Goal: Information Seeking & Learning: Compare options

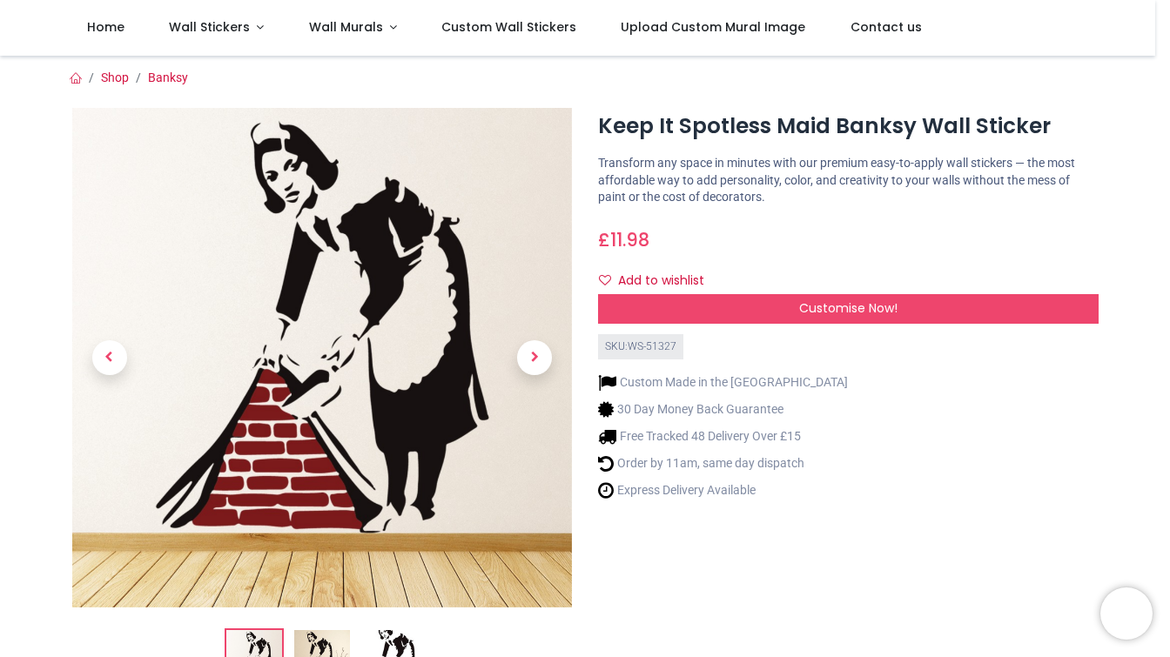
scroll to position [96, 0]
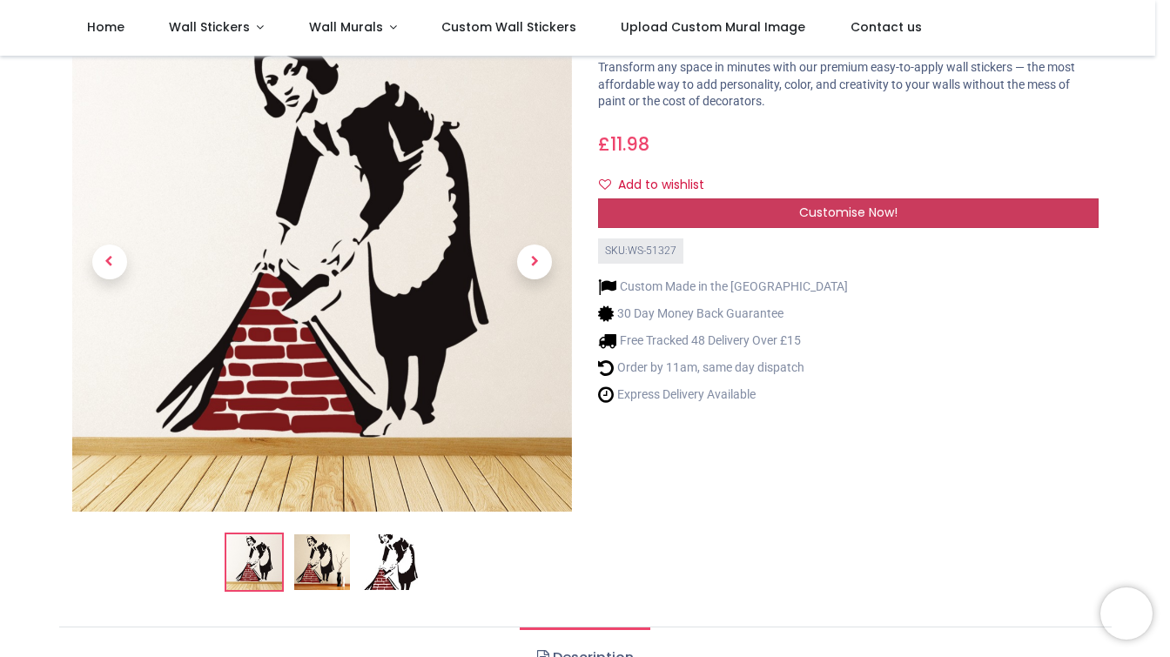
click at [841, 209] on span "Customise Now!" at bounding box center [848, 212] width 98 height 17
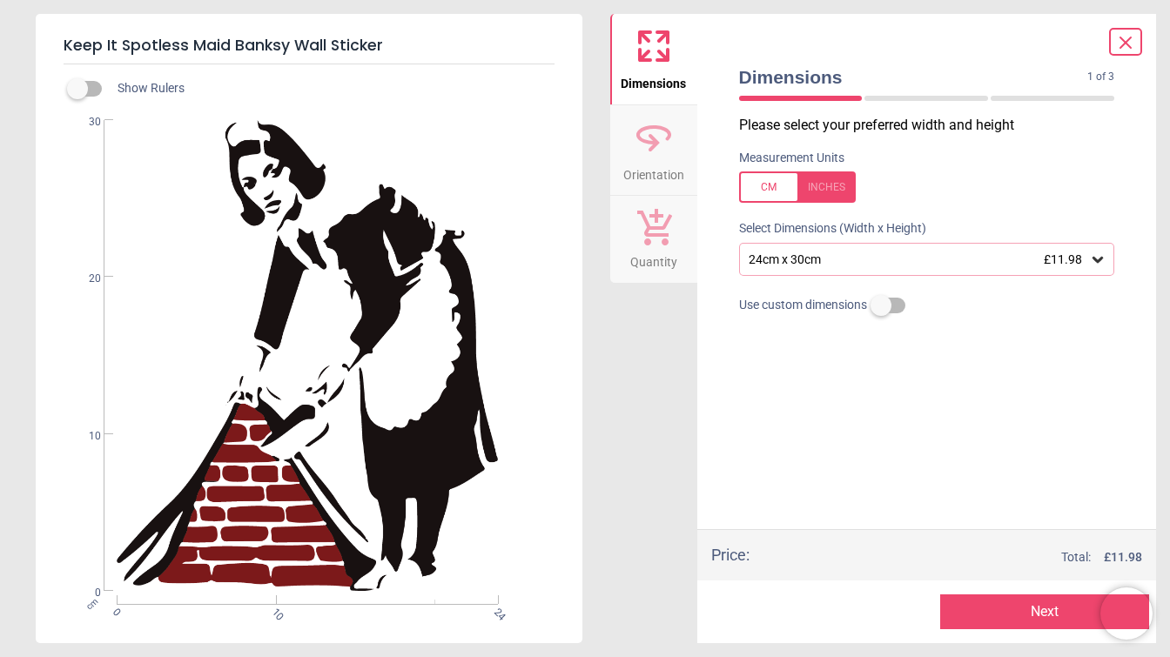
click at [807, 260] on div "24cm x 30cm £11.98" at bounding box center [918, 259] width 343 height 15
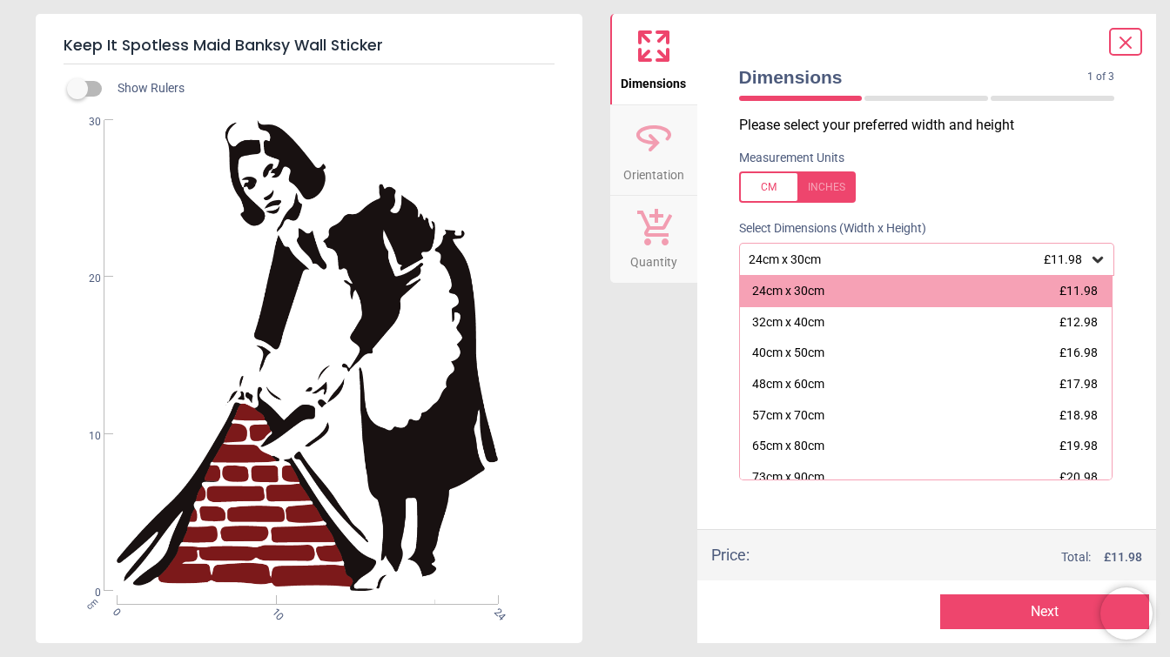
click at [684, 287] on div "Dimensions Orientation Quantity" at bounding box center [653, 328] width 87 height 629
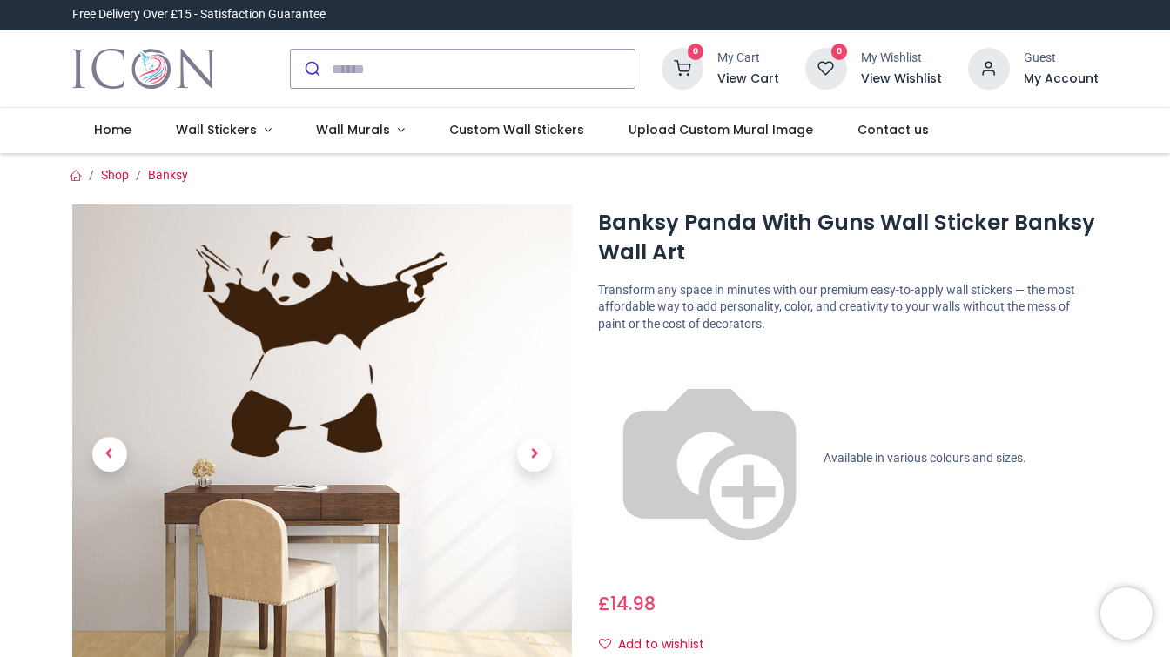
scroll to position [192, 0]
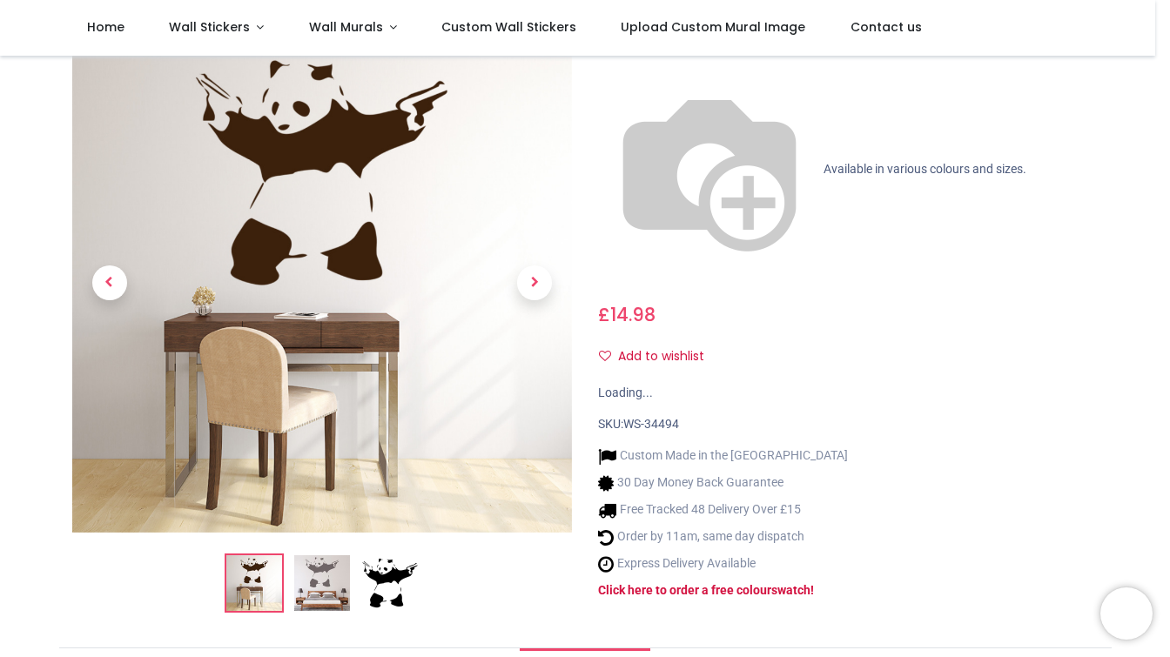
scroll to position [96, 0]
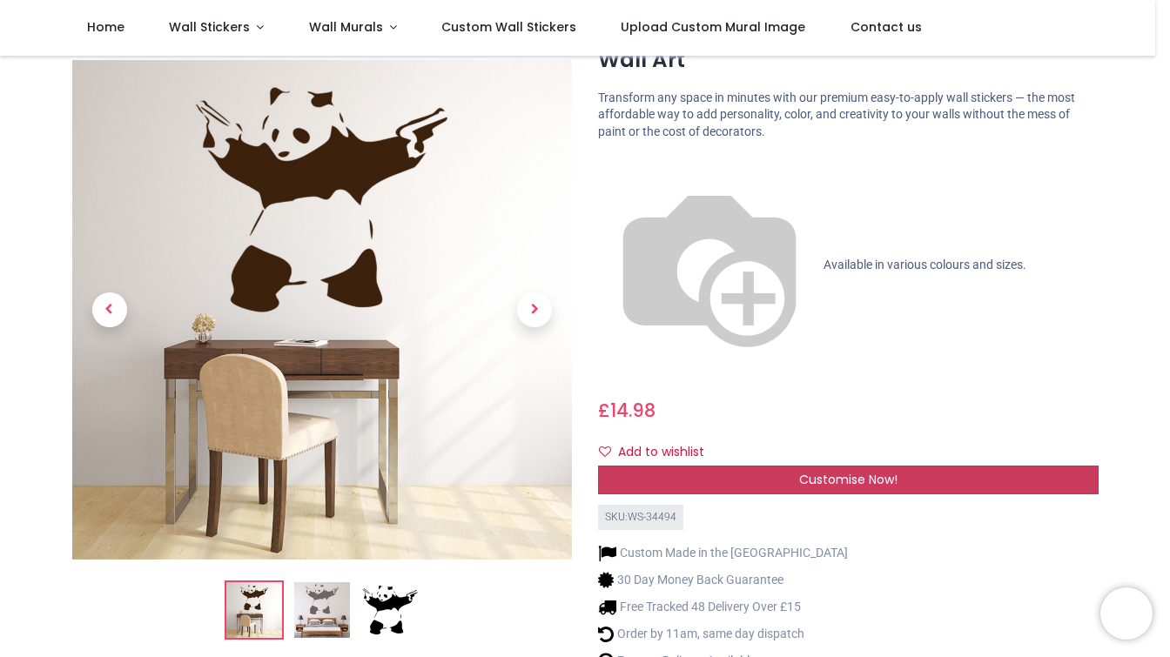
click at [778, 466] on div "Customise Now!" at bounding box center [848, 481] width 501 height 30
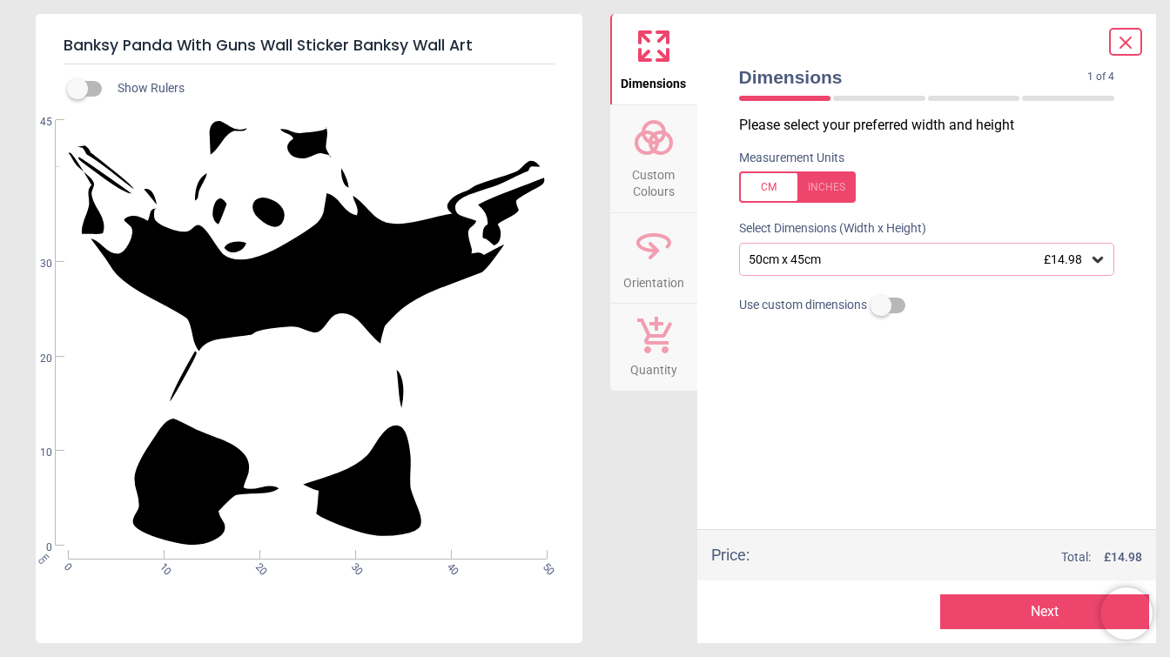
click at [788, 266] on div "50cm x 45cm £14.98" at bounding box center [918, 259] width 343 height 15
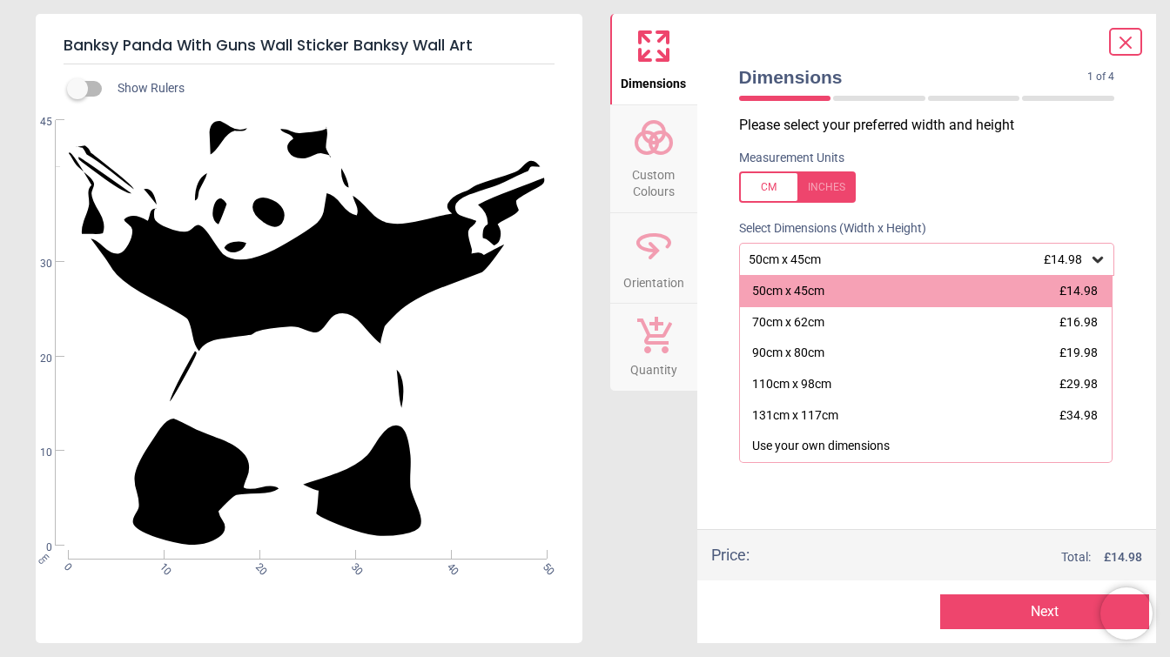
click at [790, 269] on div "50cm x 45cm £14.98" at bounding box center [927, 259] width 376 height 33
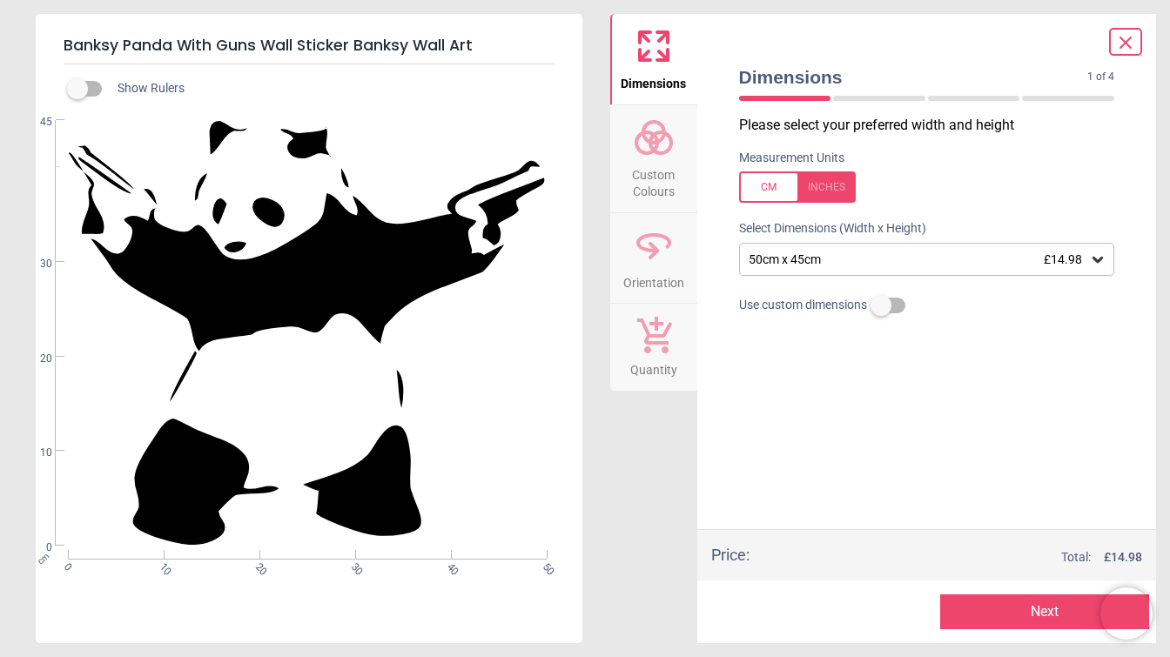
click at [881, 306] on label at bounding box center [881, 306] width 0 height 0
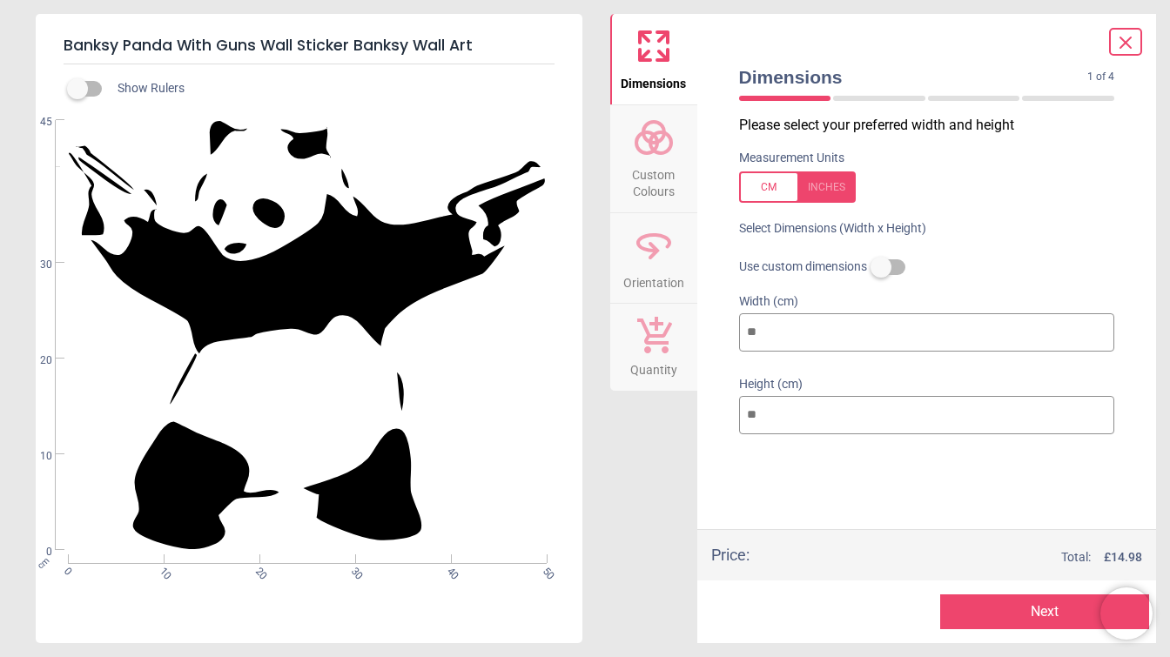
click at [818, 329] on input "**" at bounding box center [927, 332] width 376 height 38
drag, startPoint x: 791, startPoint y: 330, endPoint x: 738, endPoint y: 335, distance: 52.5
click at [739, 335] on input "**" at bounding box center [927, 332] width 376 height 38
type input "*"
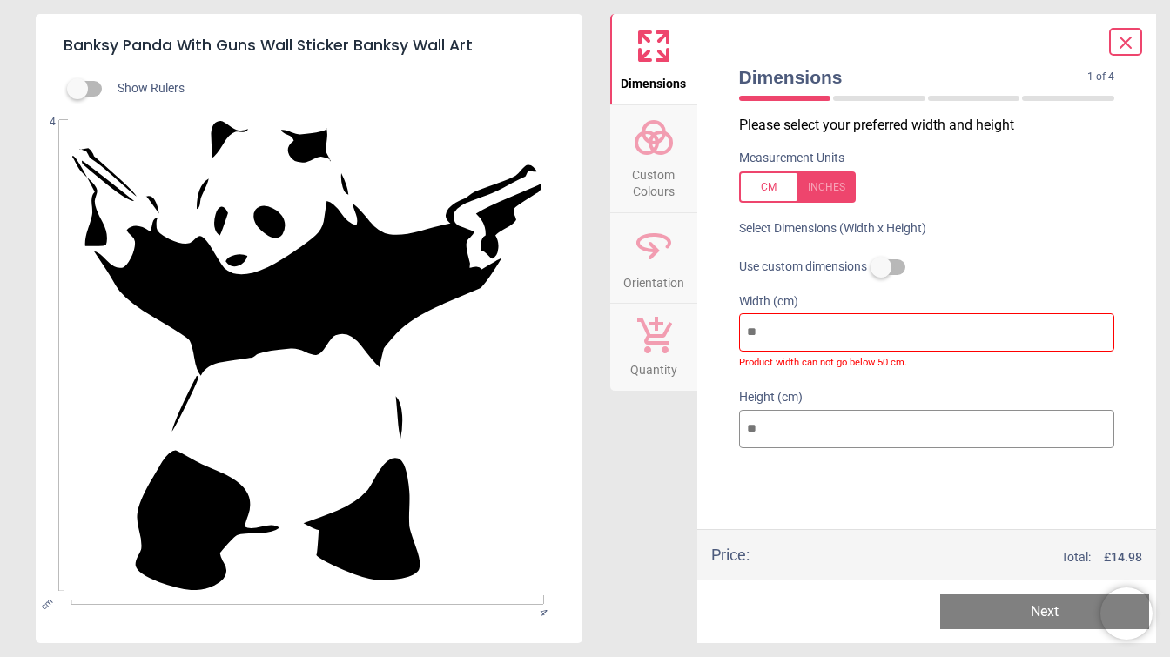
type input "**"
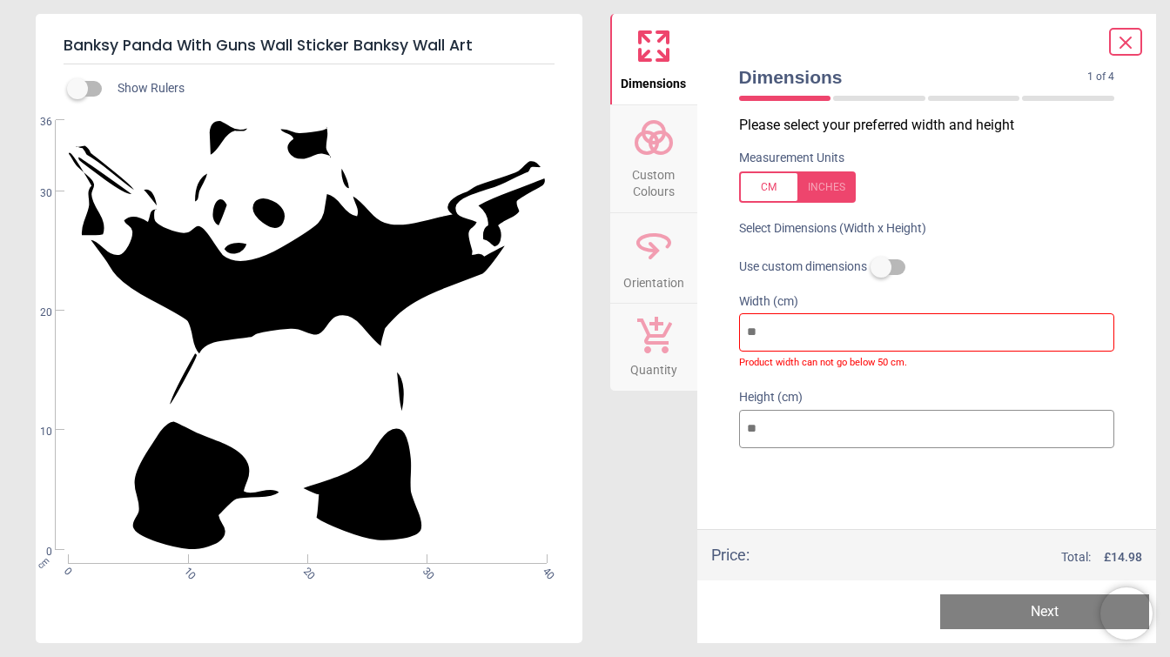
type input "**"
click at [1127, 47] on icon at bounding box center [1125, 42] width 21 height 21
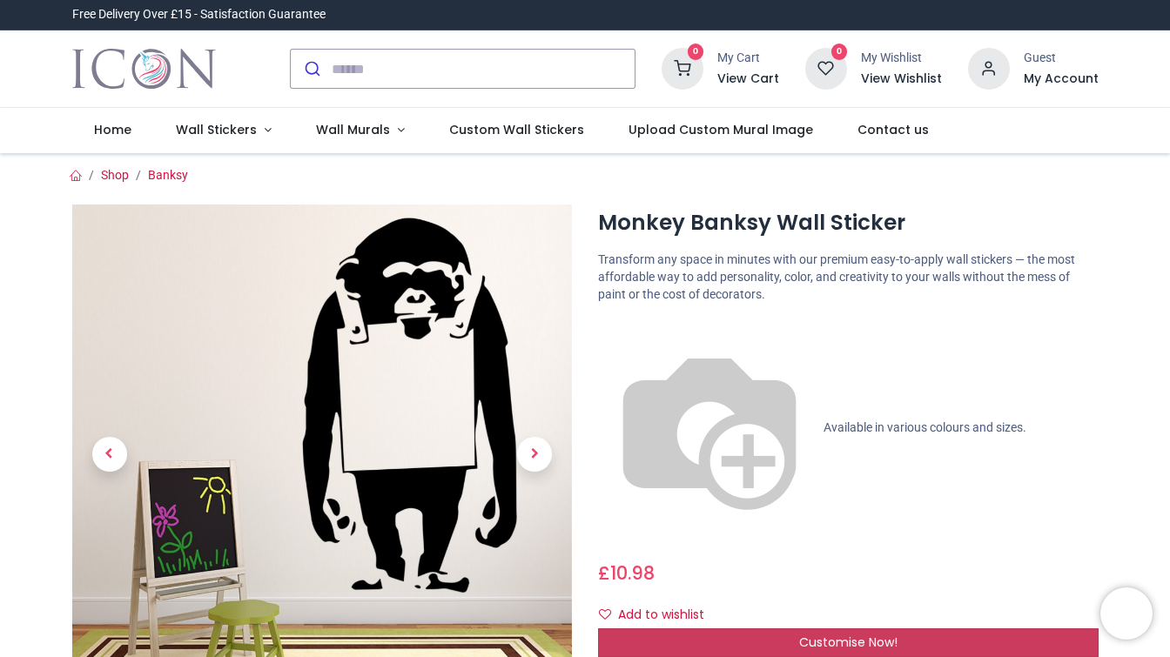
click at [809, 629] on div "Customise Now!" at bounding box center [848, 644] width 501 height 30
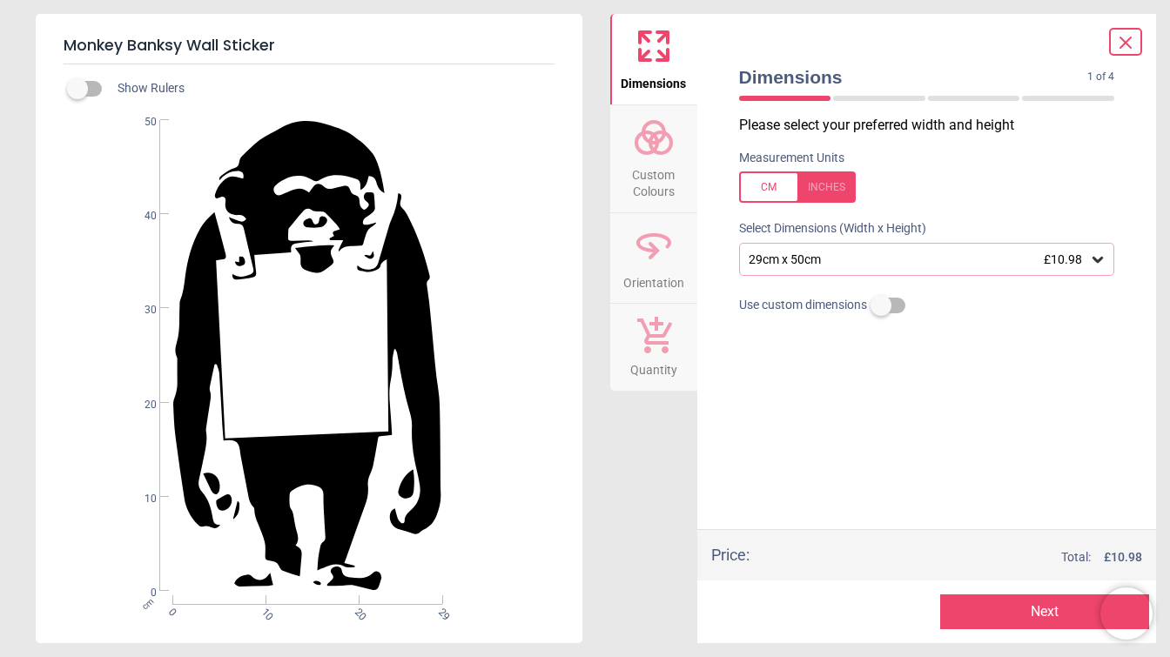
click at [813, 258] on div "29cm x 50cm £10.98" at bounding box center [918, 259] width 343 height 15
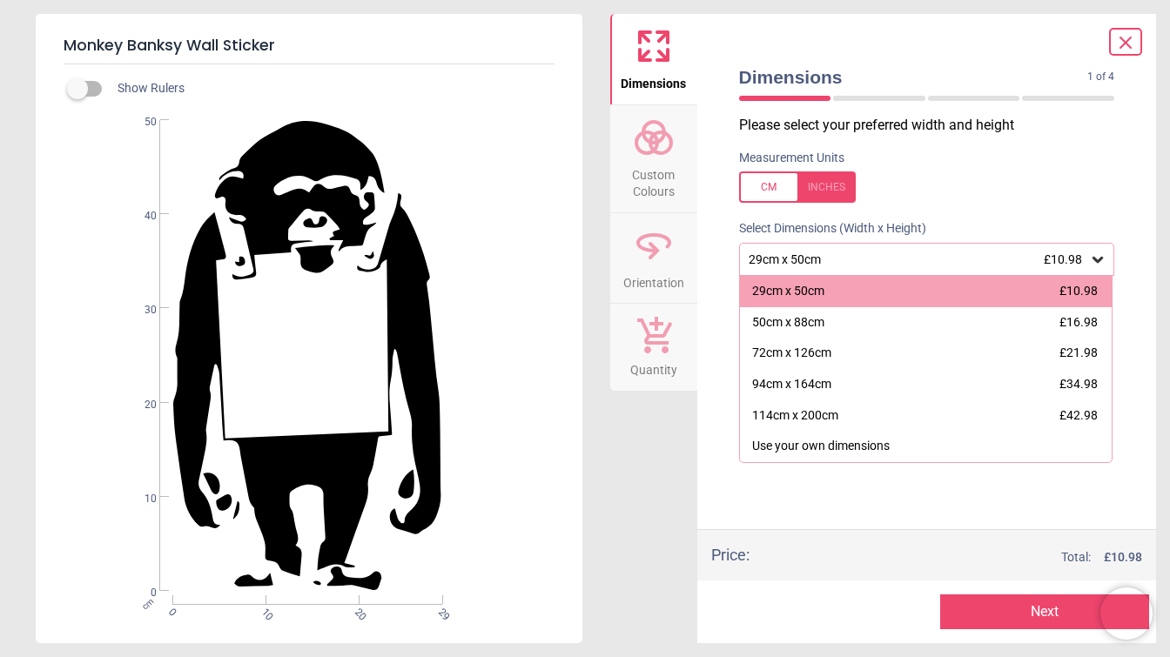
click at [813, 258] on div "29cm x 50cm £10.98" at bounding box center [918, 259] width 343 height 15
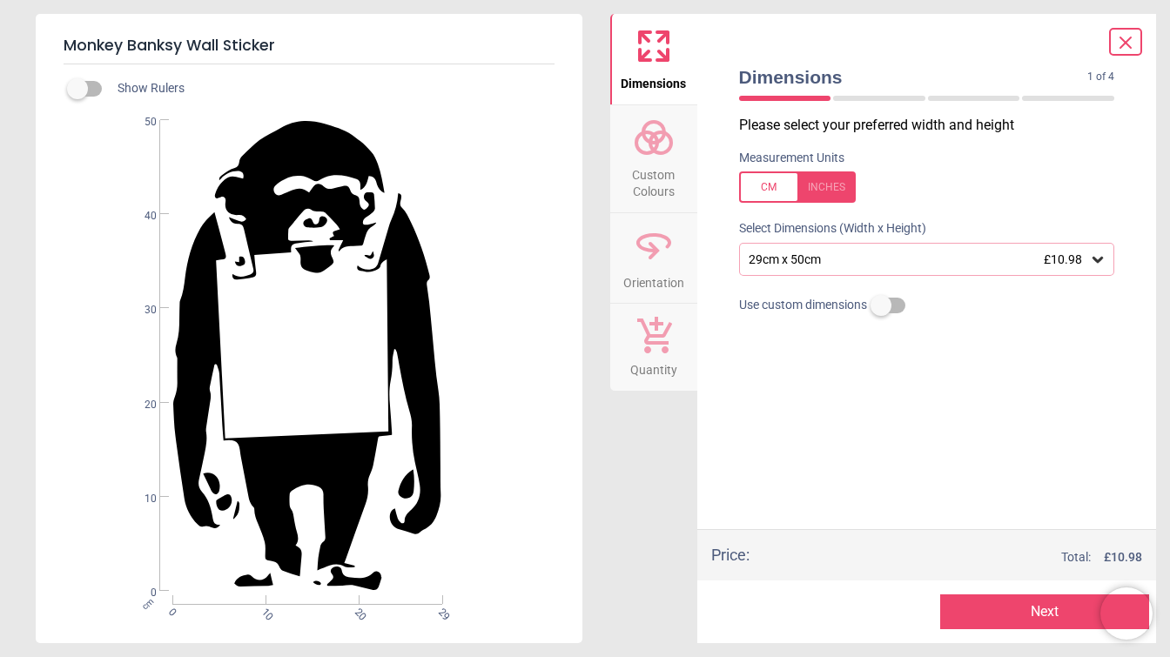
click at [1123, 32] on span at bounding box center [1125, 41] width 21 height 23
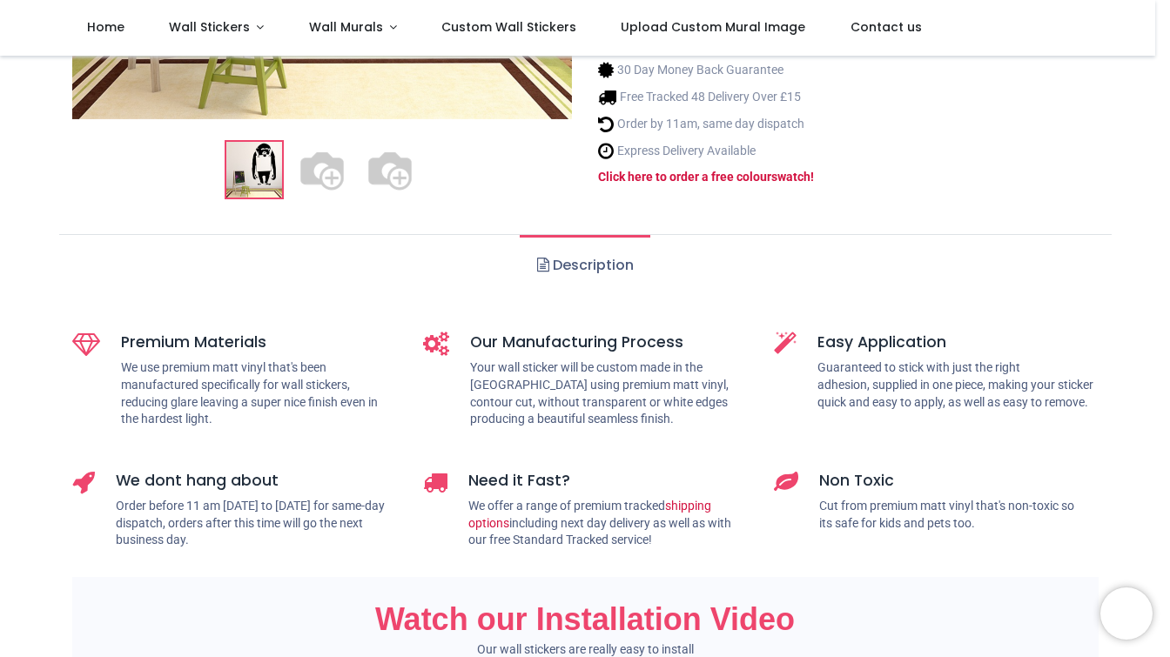
scroll to position [192, 0]
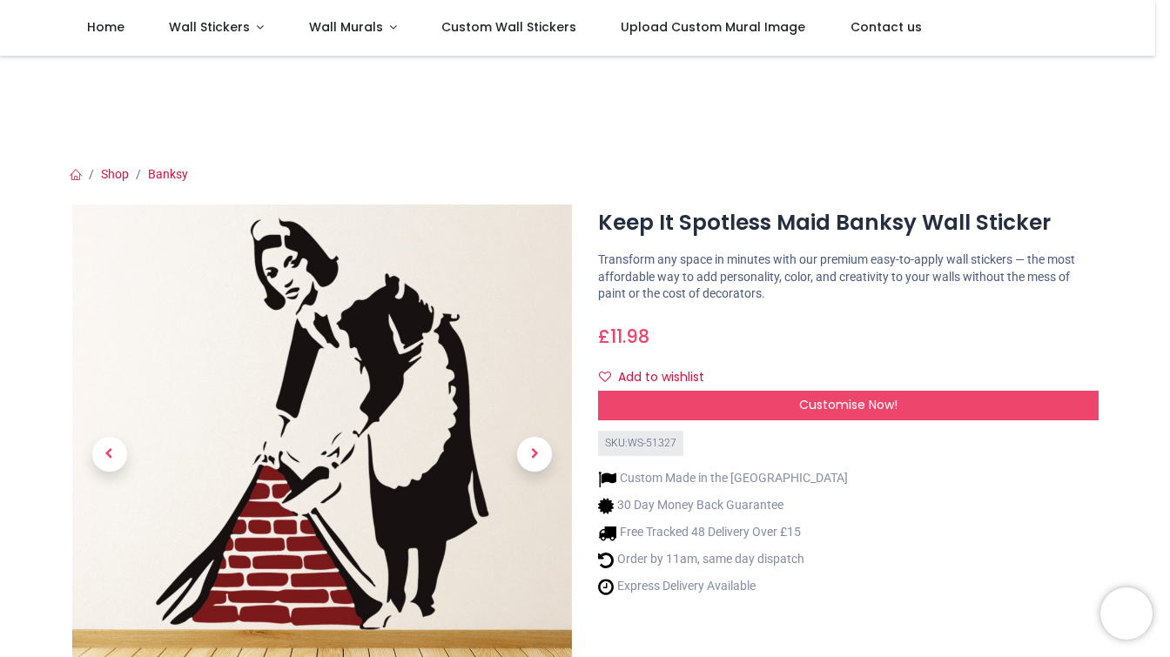
scroll to position [96, 0]
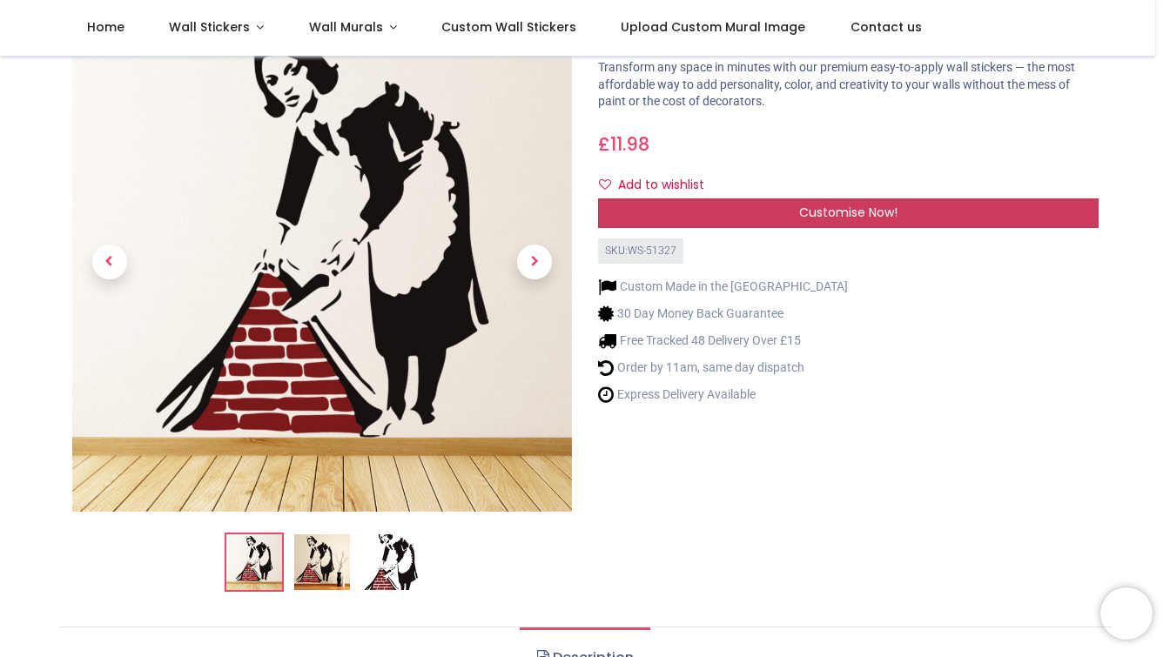
click at [831, 214] on span "Customise Now!" at bounding box center [848, 212] width 98 height 17
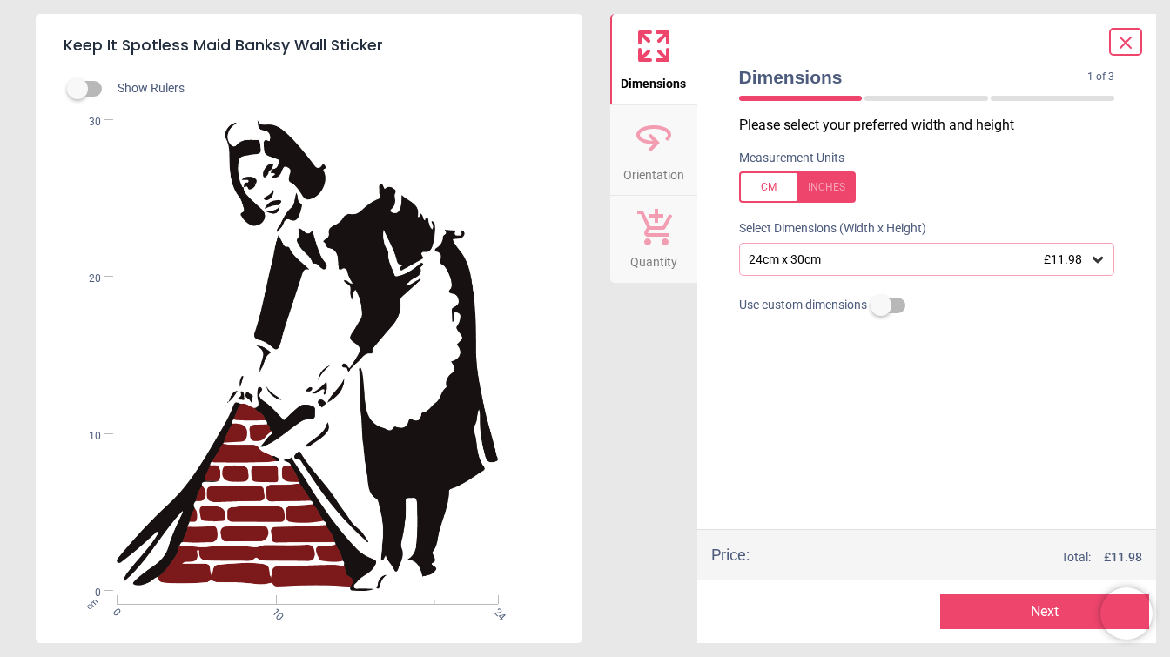
click at [857, 262] on div "24cm x 30cm £11.98" at bounding box center [918, 259] width 343 height 15
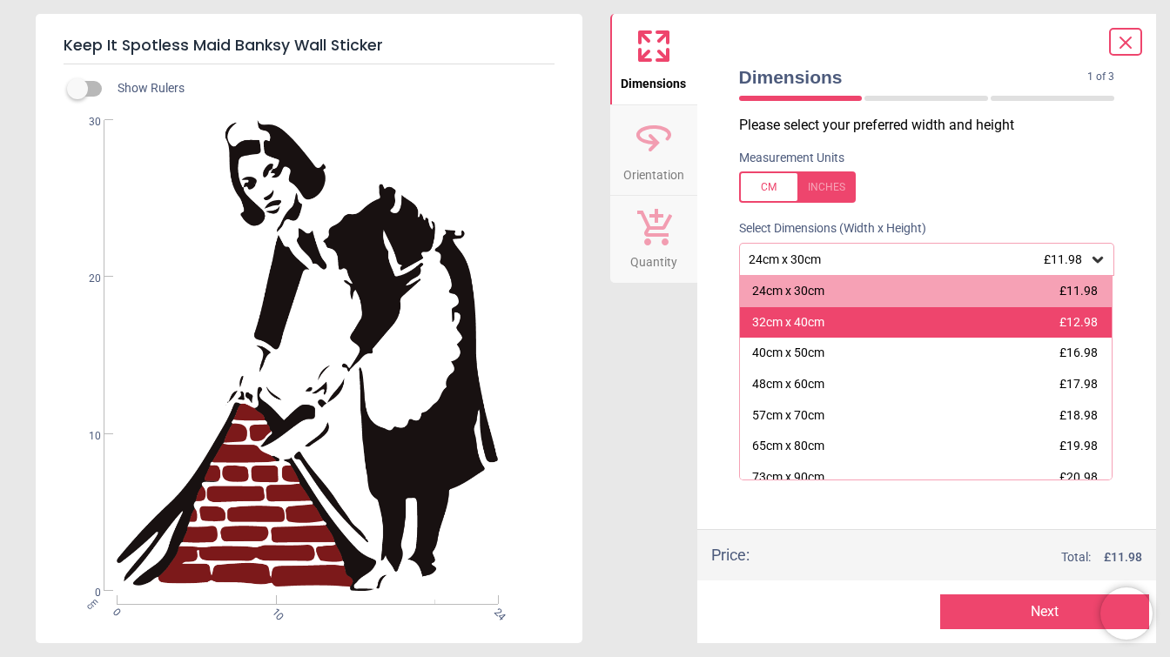
click at [831, 312] on div "32cm x 40cm £12.98" at bounding box center [926, 322] width 373 height 31
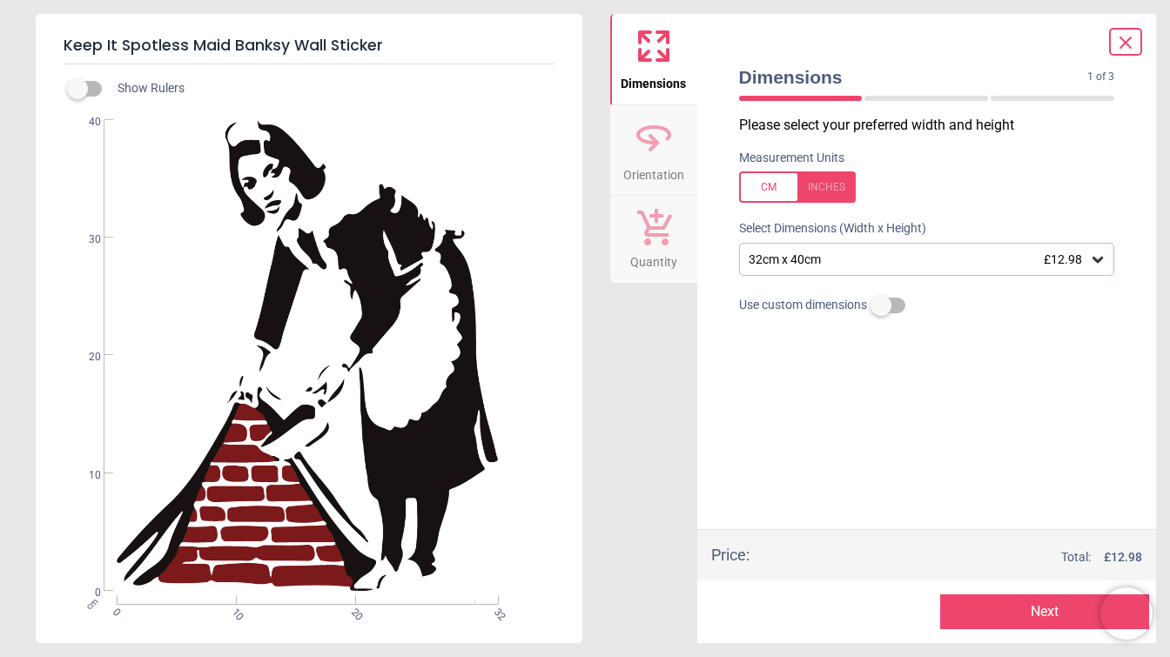
click at [964, 616] on button "Next" at bounding box center [1044, 612] width 209 height 35
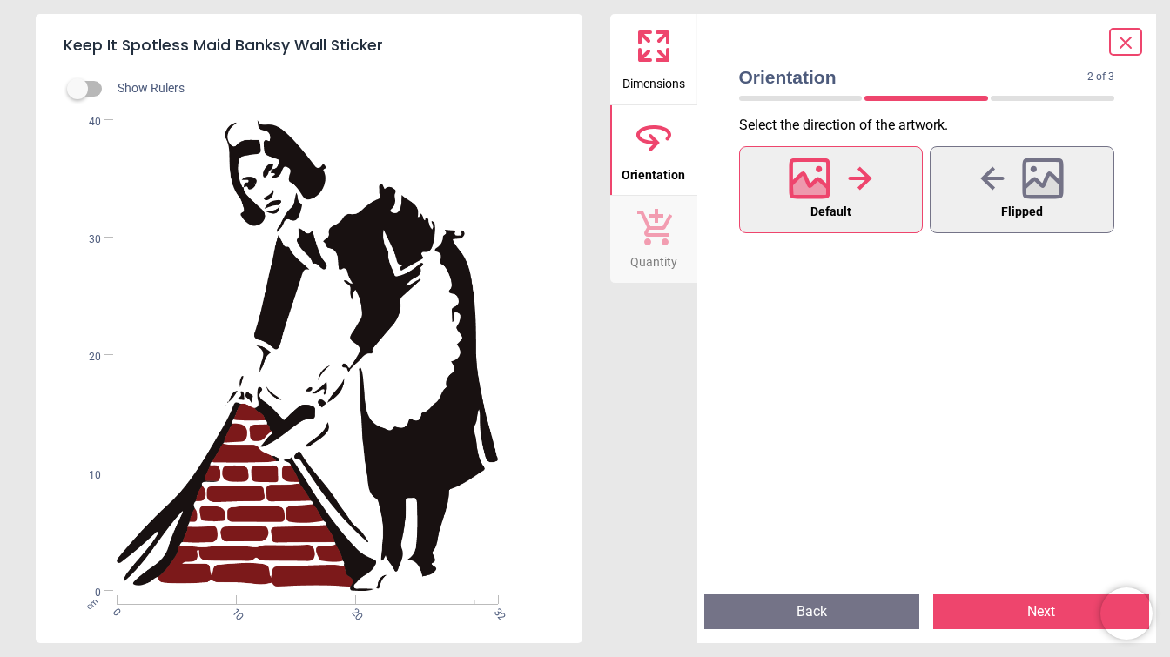
click at [993, 616] on button "Next" at bounding box center [1041, 612] width 216 height 35
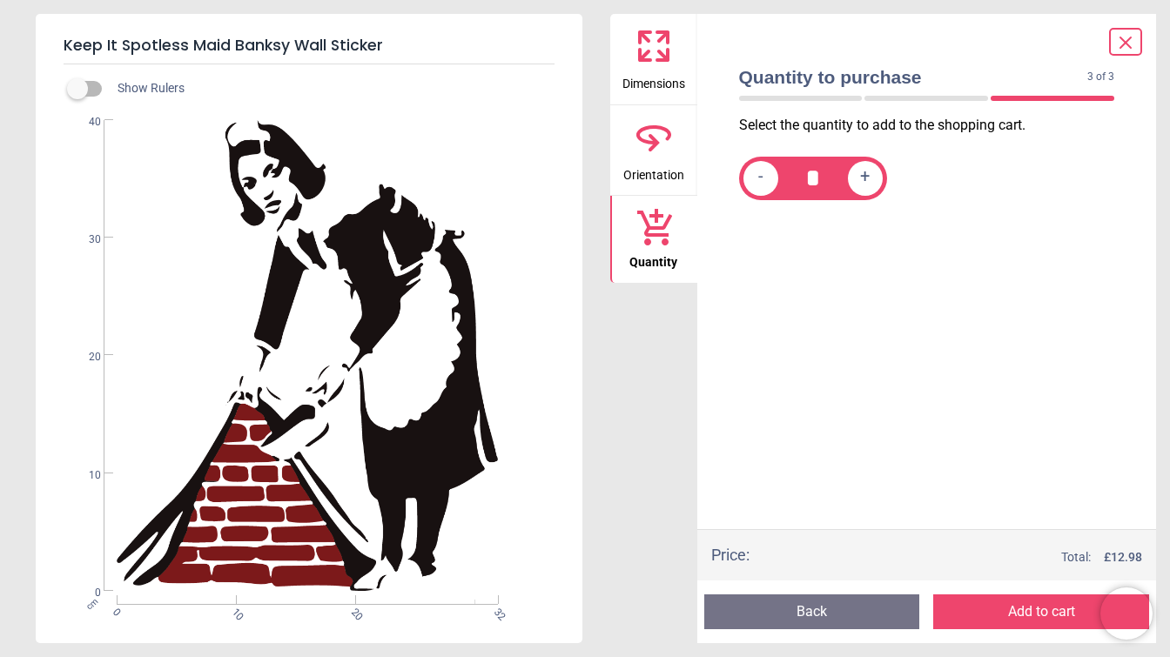
click at [1120, 39] on icon at bounding box center [1125, 42] width 21 height 21
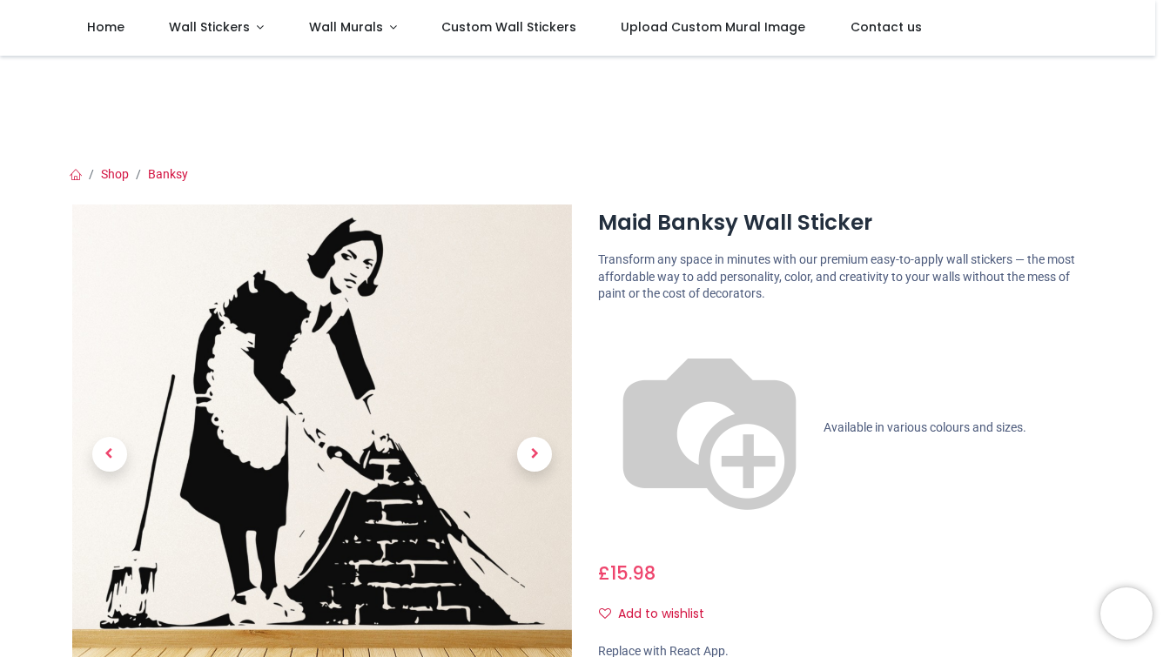
scroll to position [96, 0]
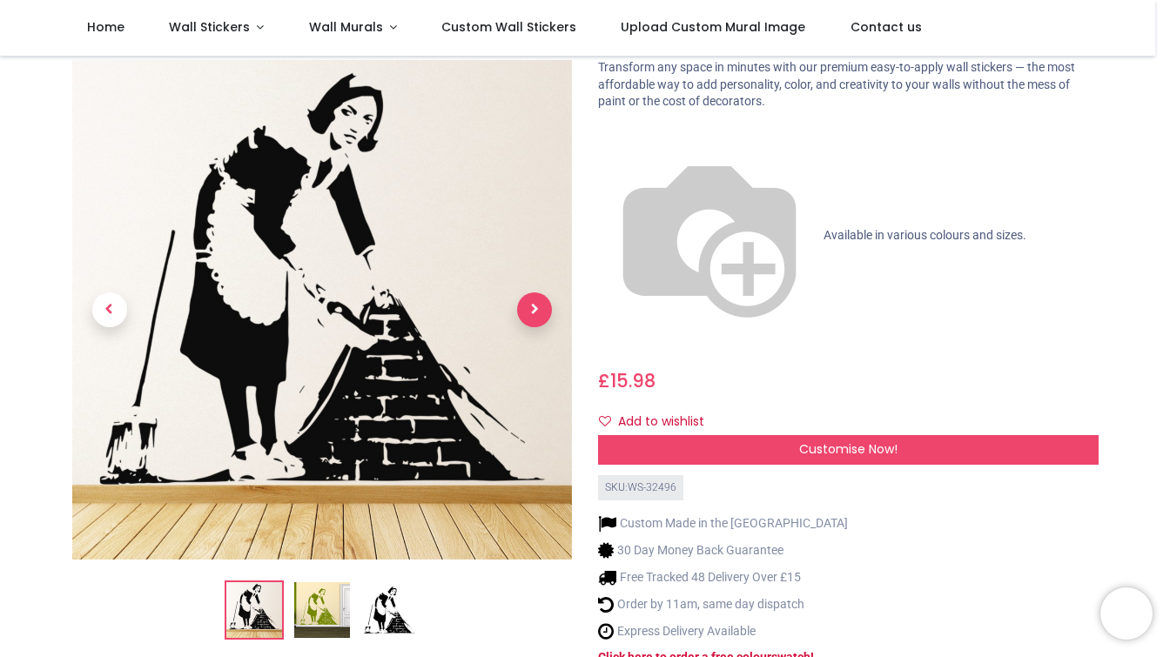
click at [521, 293] on span "Next" at bounding box center [534, 310] width 35 height 35
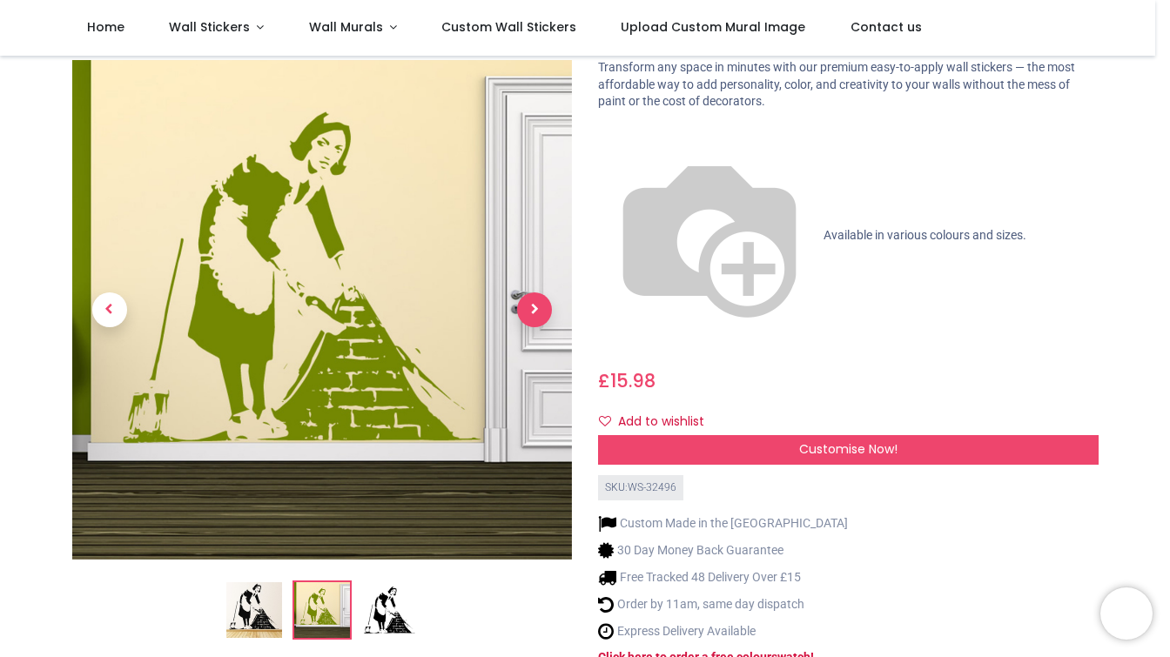
click at [527, 293] on span "Next" at bounding box center [534, 310] width 35 height 35
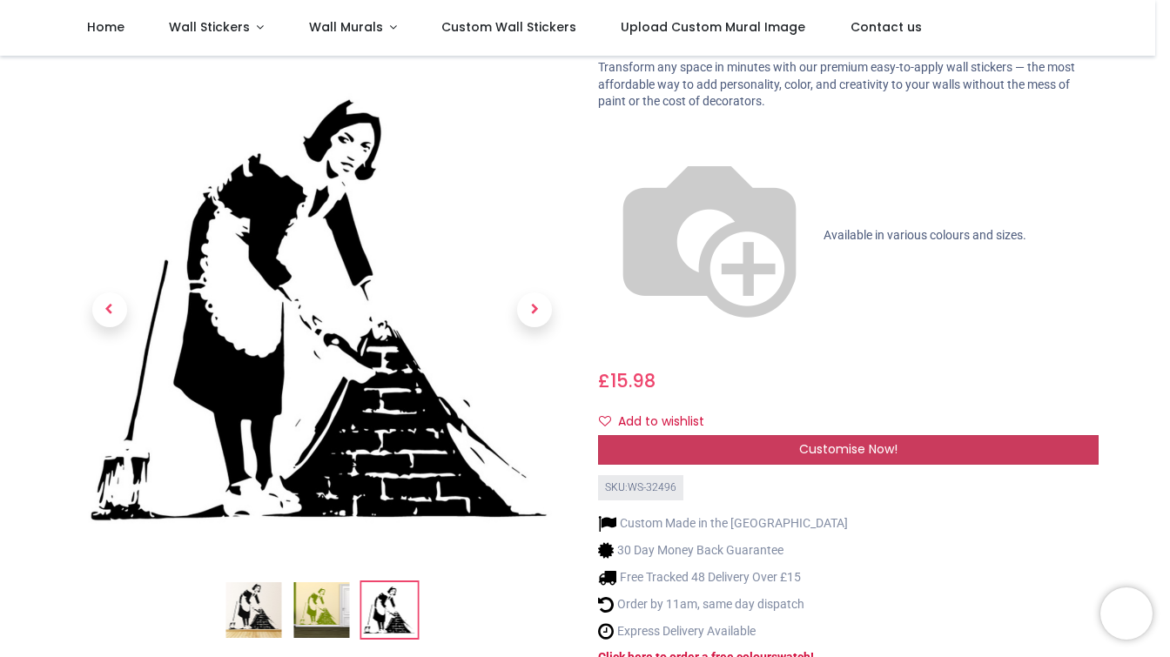
click at [721, 435] on div "Customise Now!" at bounding box center [848, 450] width 501 height 30
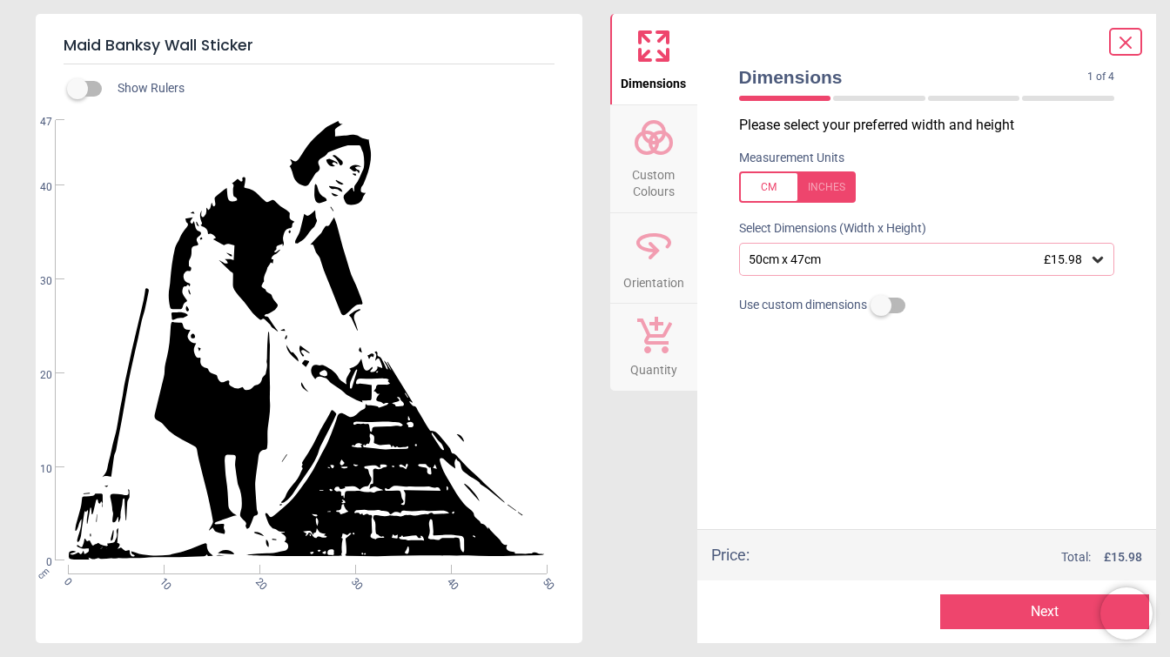
click at [801, 256] on div "50cm x 47cm £15.98" at bounding box center [918, 259] width 343 height 15
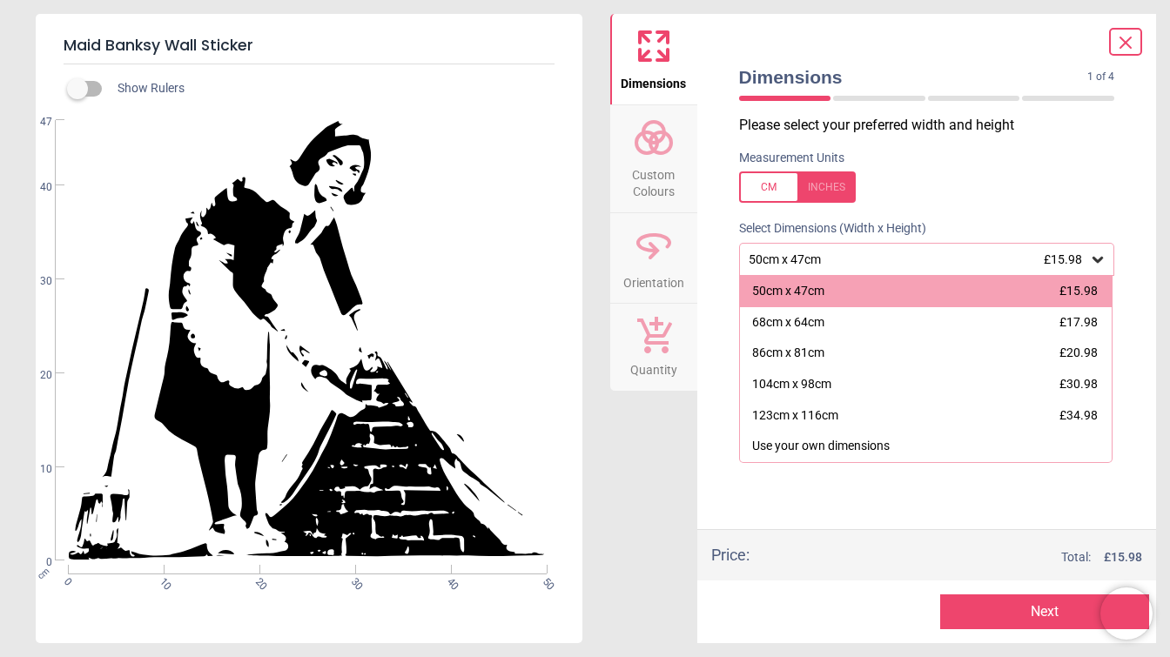
click at [802, 256] on div "50cm x 47cm £15.98" at bounding box center [918, 259] width 343 height 15
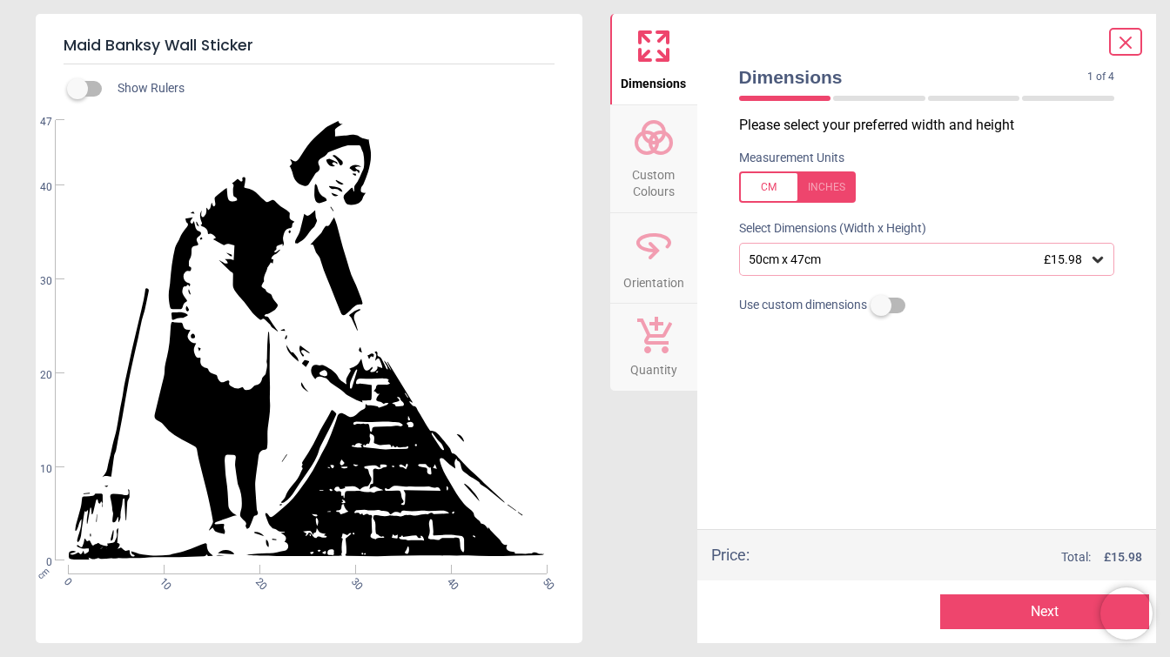
click at [1123, 44] on icon at bounding box center [1125, 42] width 21 height 21
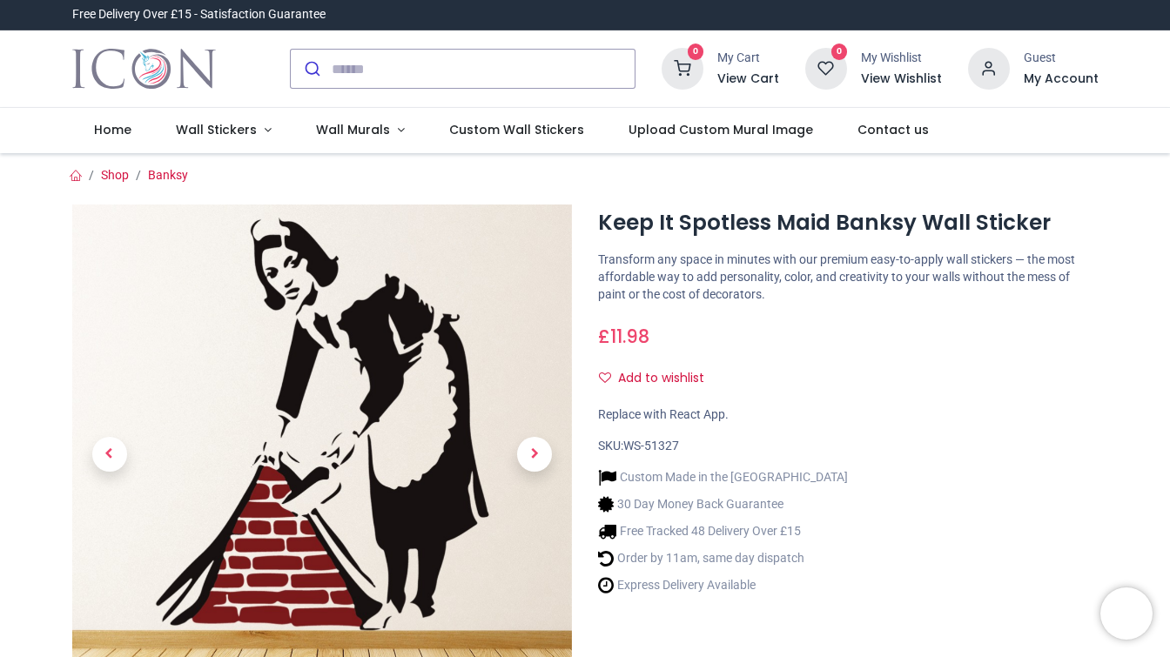
scroll to position [192, 0]
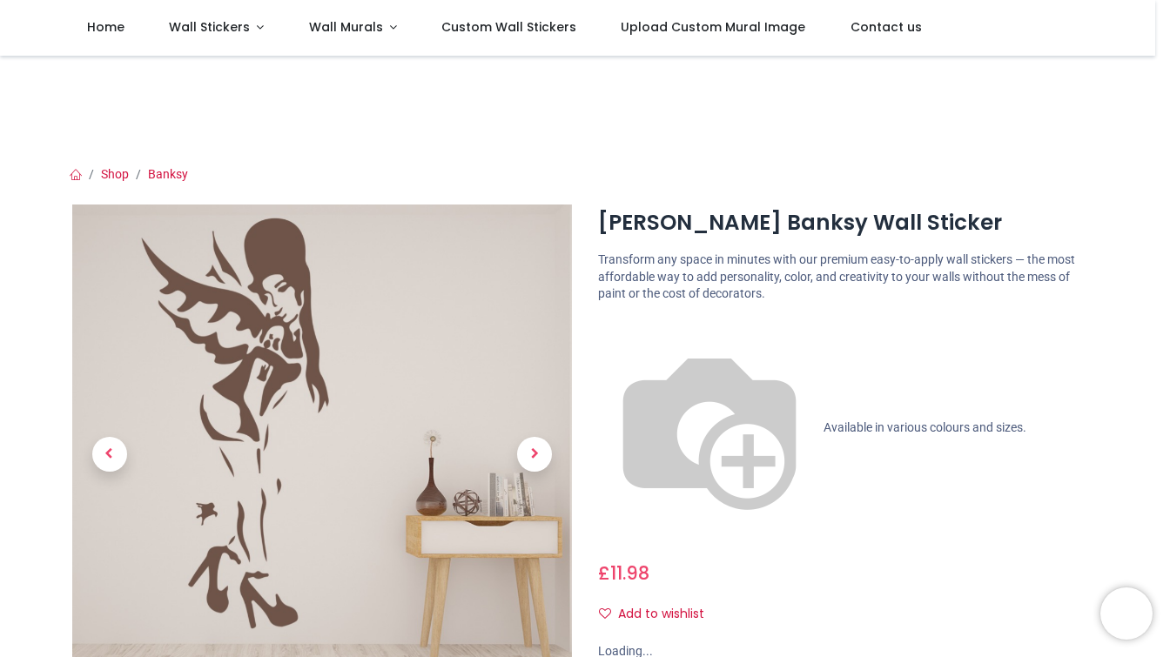
scroll to position [96, 0]
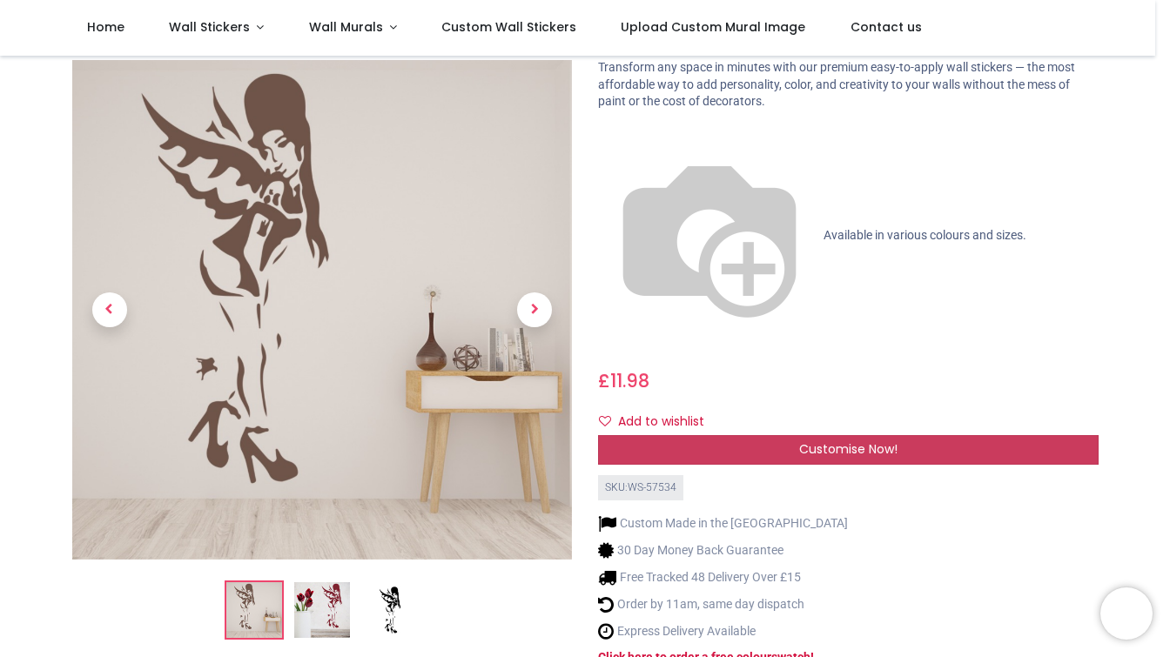
click at [799, 441] on span "Customise Now!" at bounding box center [848, 449] width 98 height 17
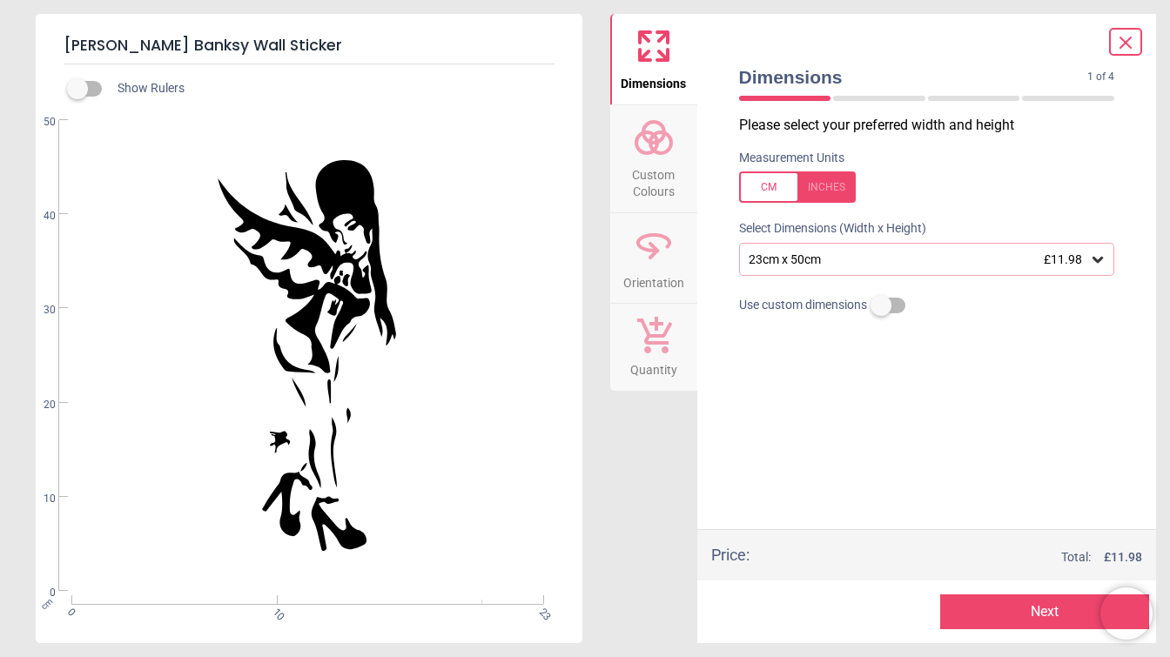
click at [812, 263] on div "23cm x 50cm £11.98" at bounding box center [918, 259] width 343 height 15
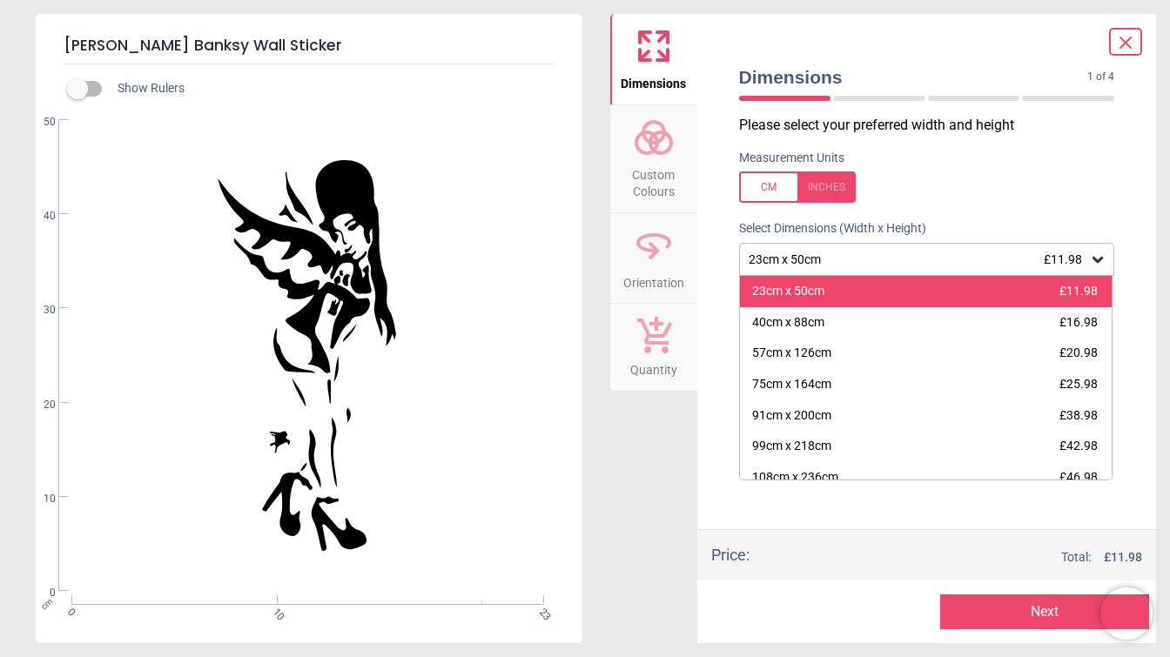
click at [792, 300] on div "23cm x 50cm" at bounding box center [788, 291] width 72 height 17
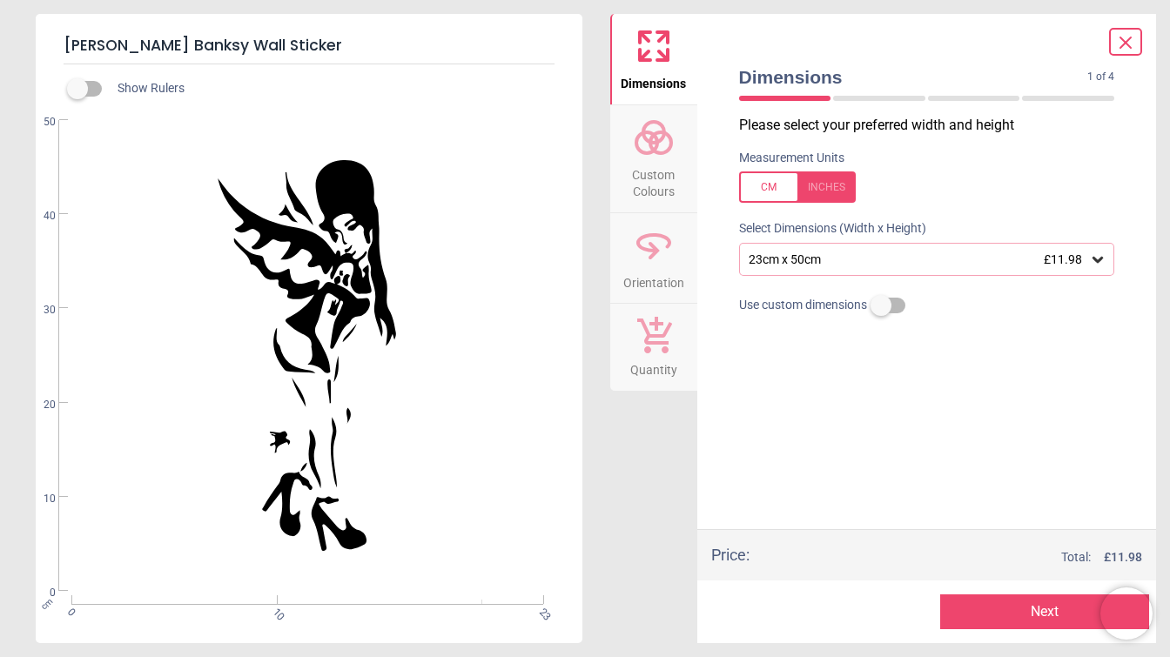
click at [1121, 50] on icon at bounding box center [1125, 42] width 21 height 21
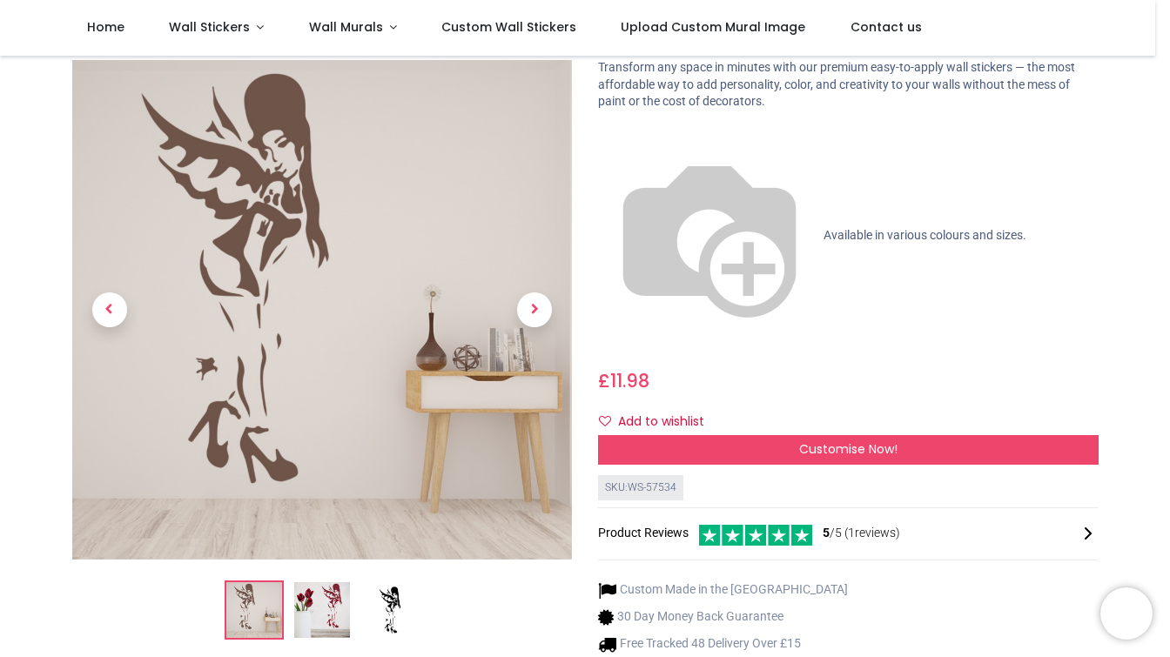
scroll to position [0, 0]
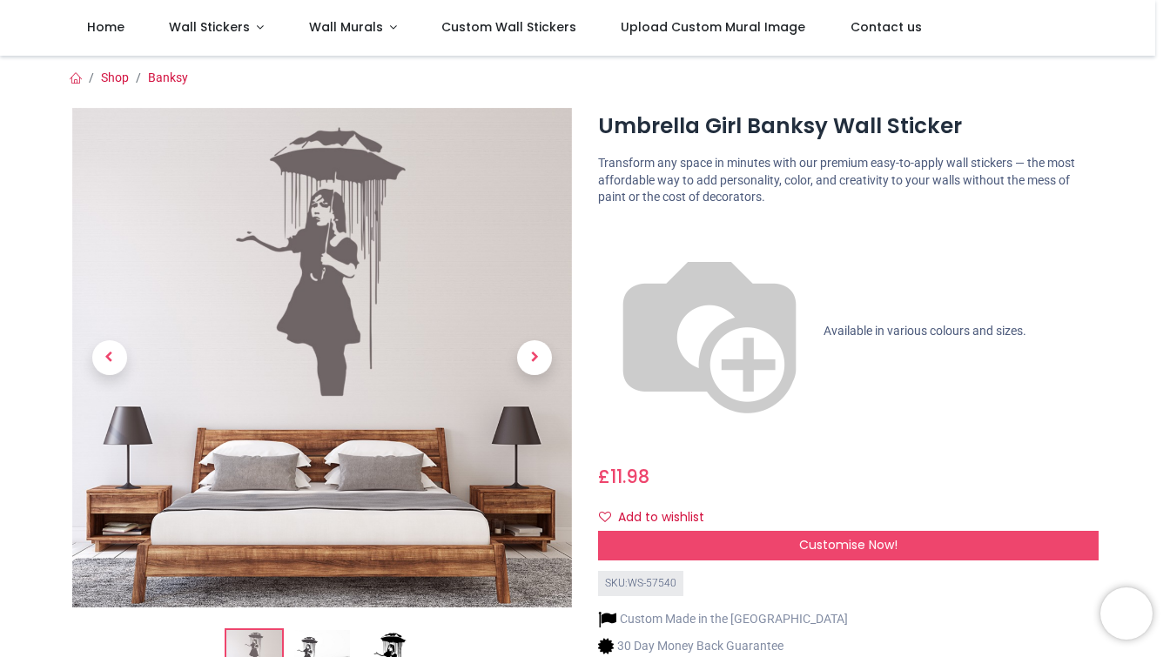
scroll to position [96, 0]
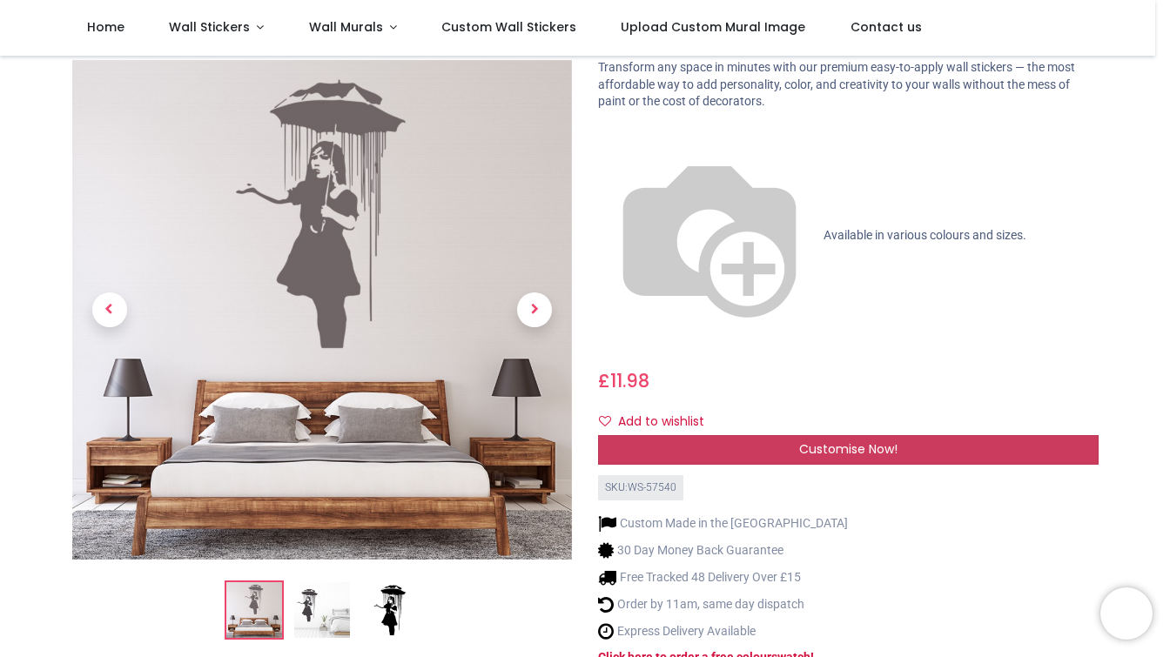
click at [789, 435] on div "Customise Now!" at bounding box center [848, 450] width 501 height 30
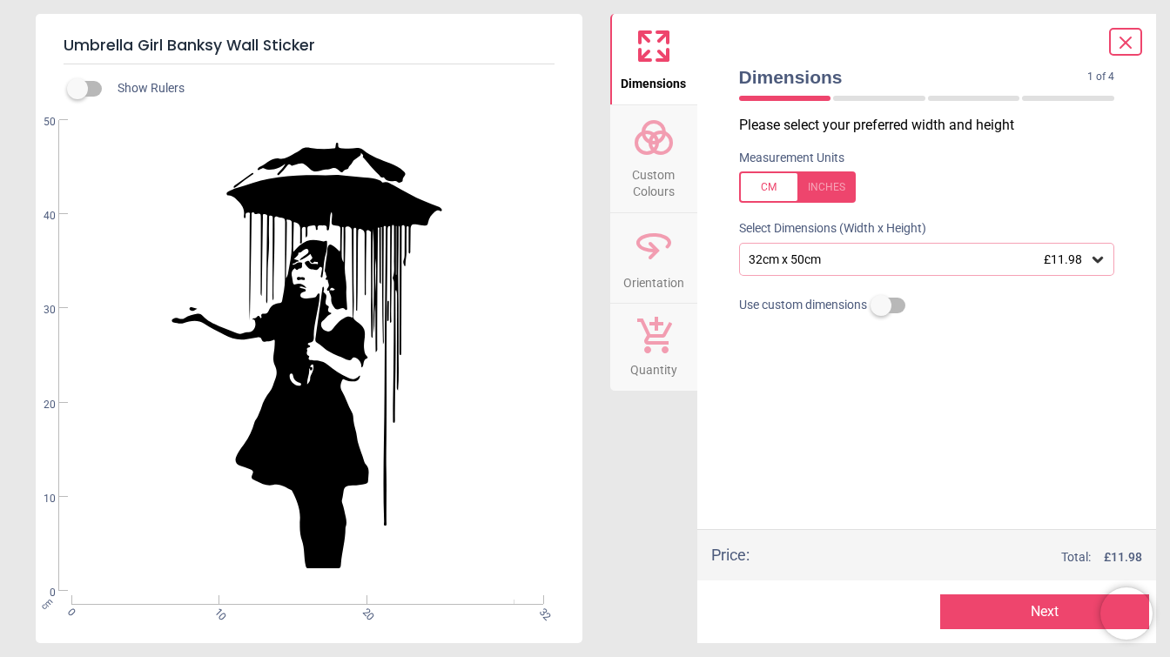
click at [832, 260] on div "32cm x 50cm £11.98" at bounding box center [918, 259] width 343 height 15
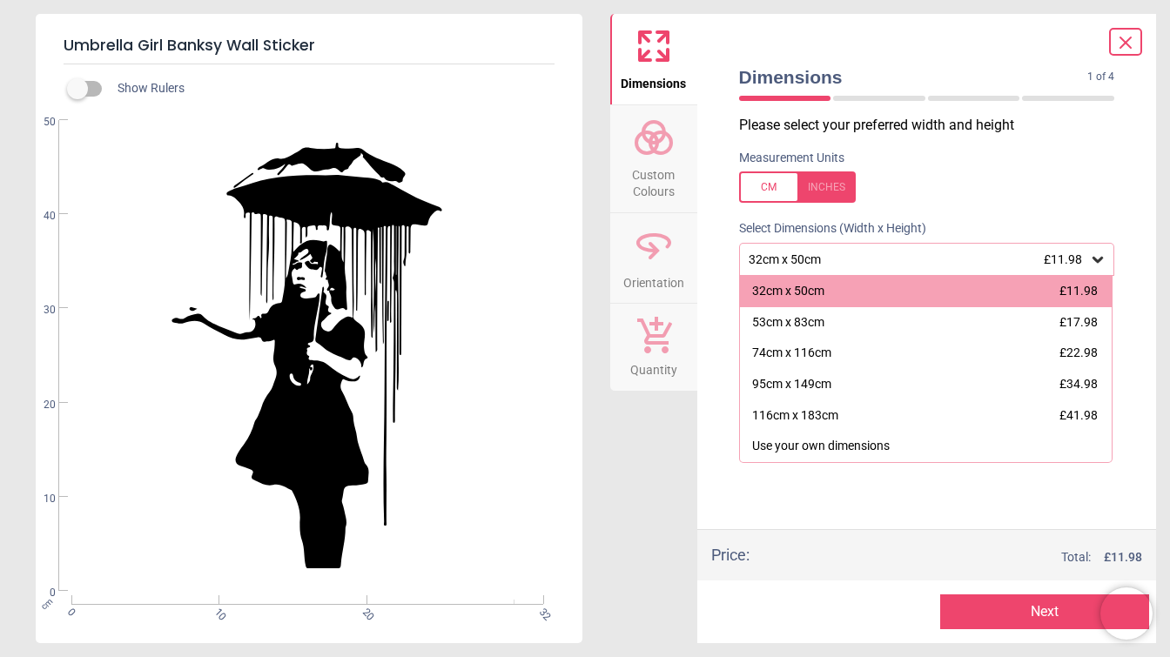
click at [832, 260] on div "32cm x 50cm £11.98" at bounding box center [918, 259] width 343 height 15
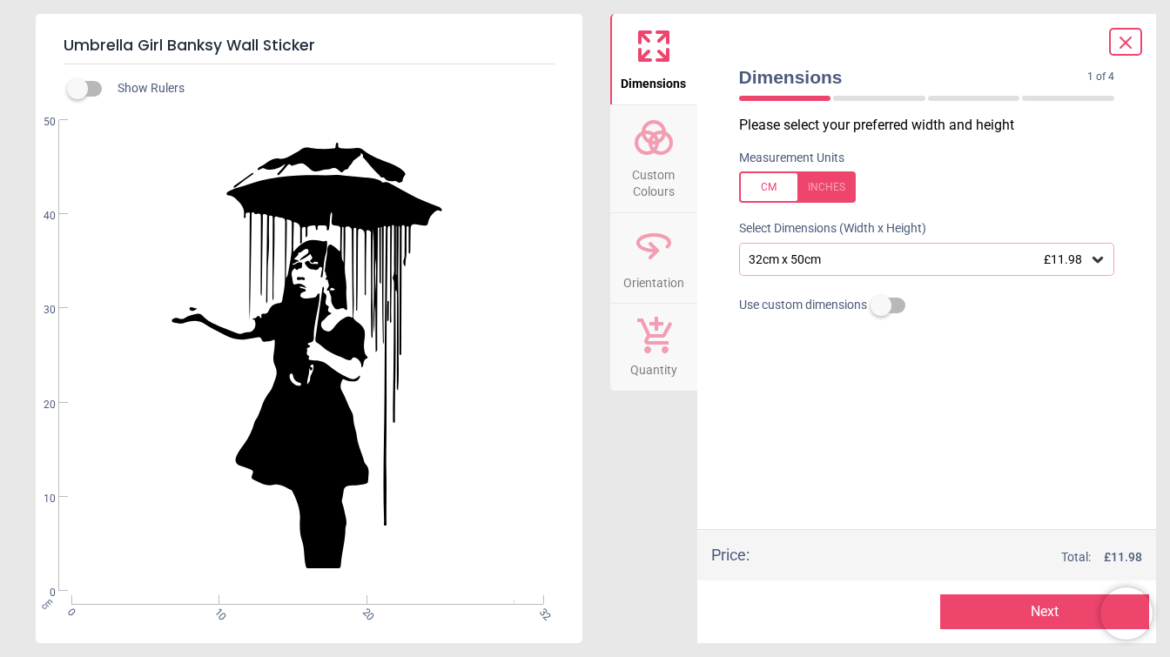
click at [1121, 54] on div at bounding box center [1125, 42] width 33 height 28
click at [1123, 37] on icon at bounding box center [1125, 42] width 21 height 21
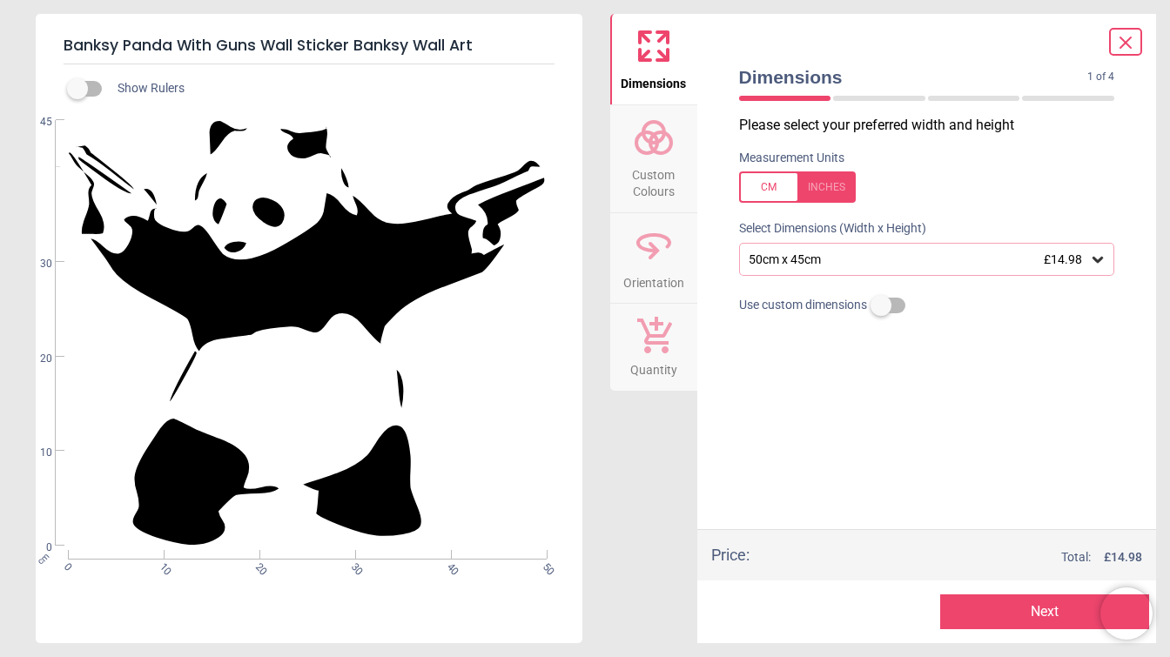
click at [838, 252] on div "50cm x 45cm £14.98" at bounding box center [927, 259] width 376 height 33
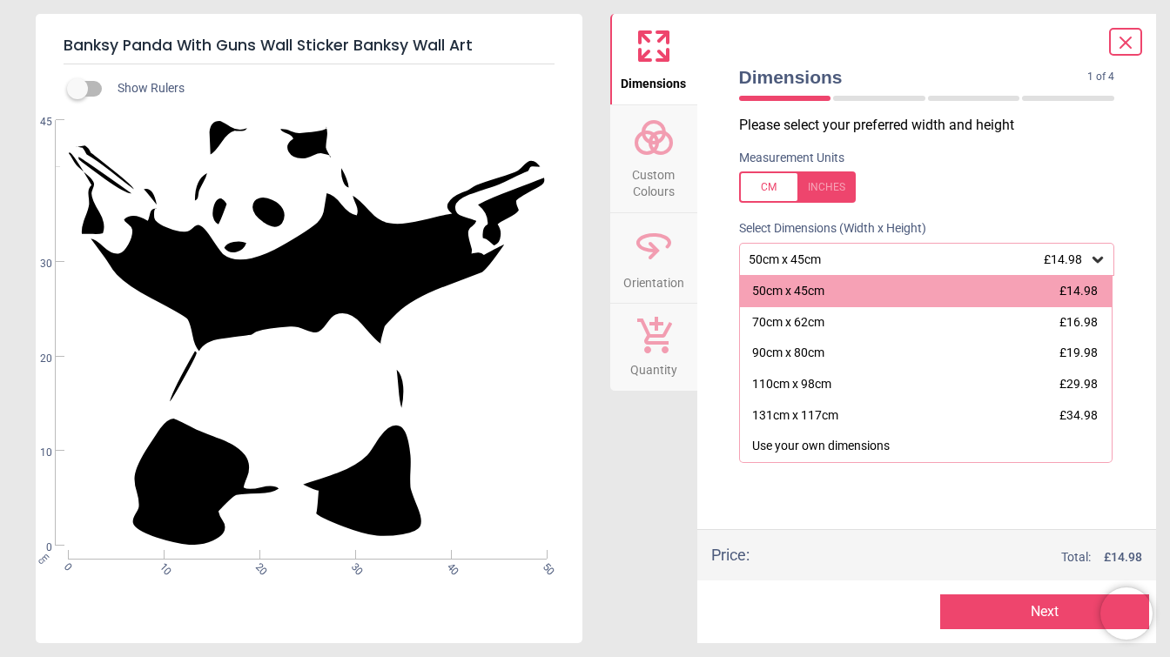
click at [1120, 42] on icon at bounding box center [1125, 42] width 21 height 21
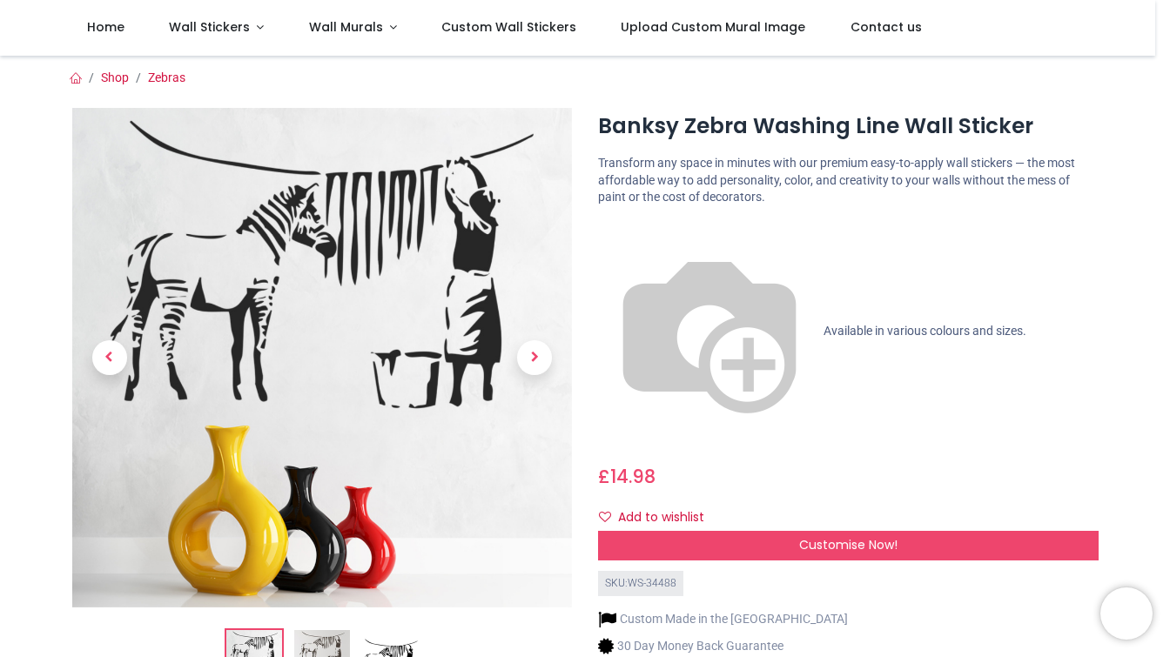
scroll to position [96, 0]
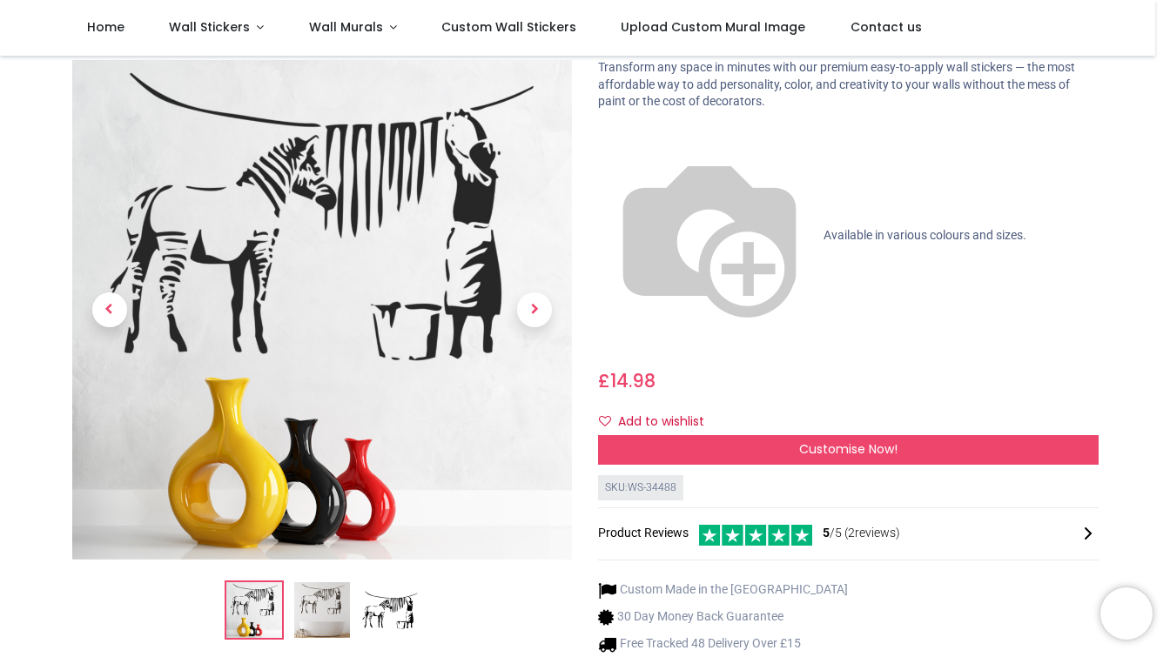
click at [784, 435] on div "Customise Now!" at bounding box center [848, 450] width 501 height 30
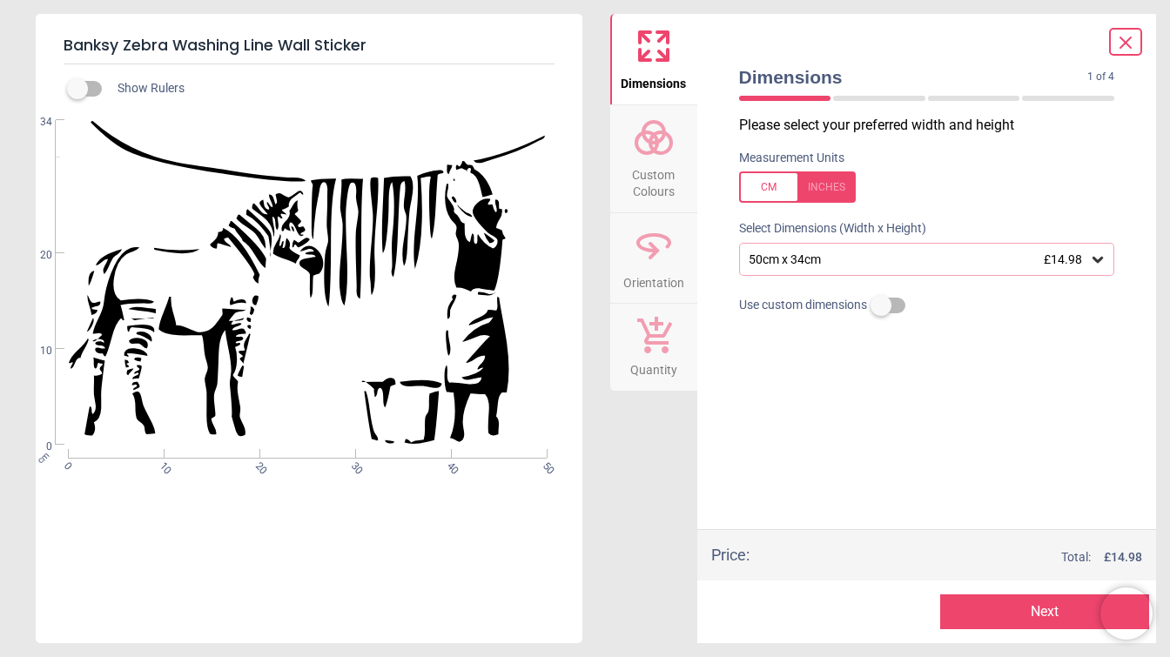
click at [795, 259] on div "50cm x 34cm £14.98" at bounding box center [918, 259] width 343 height 15
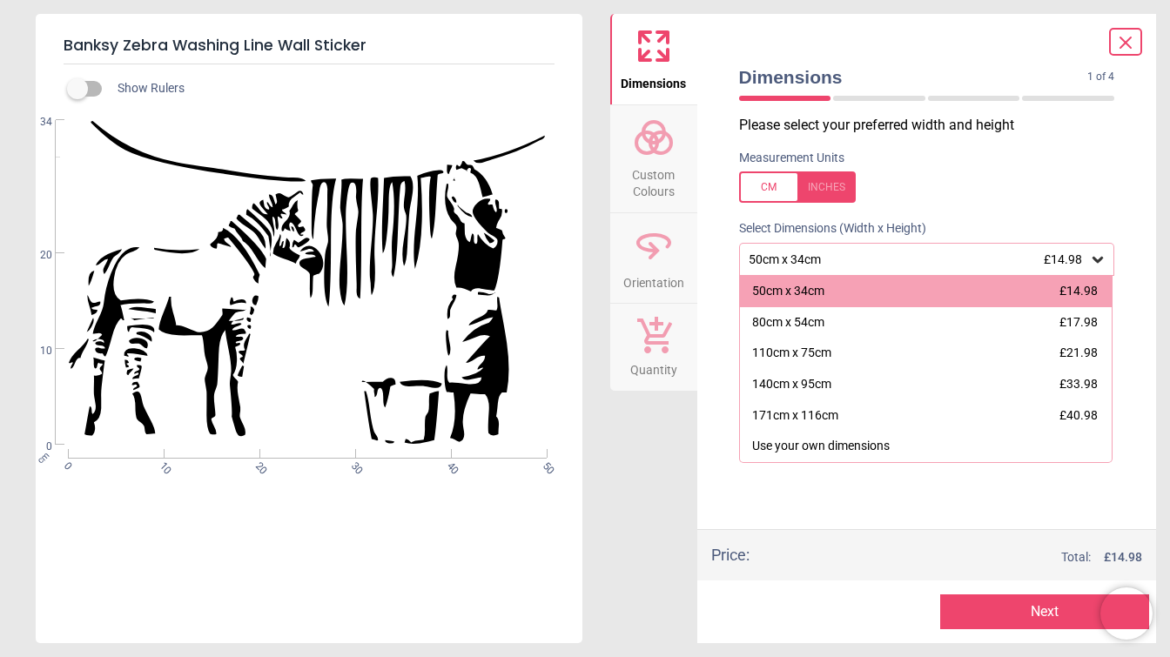
click at [1122, 47] on icon at bounding box center [1126, 42] width 10 height 10
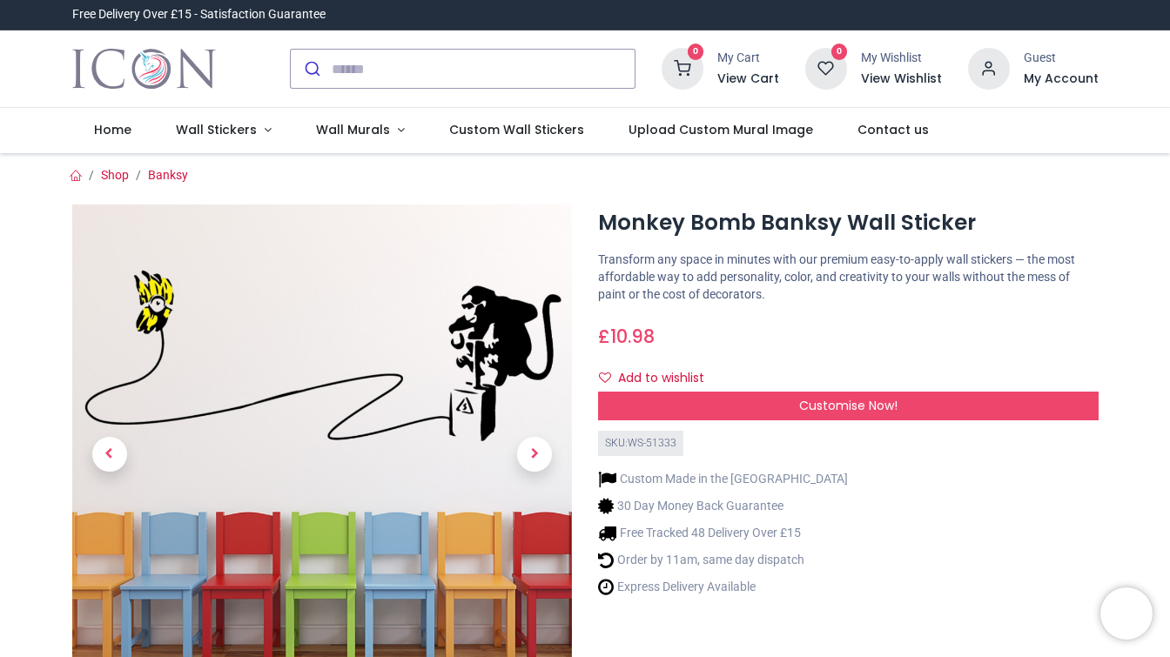
scroll to position [96, 0]
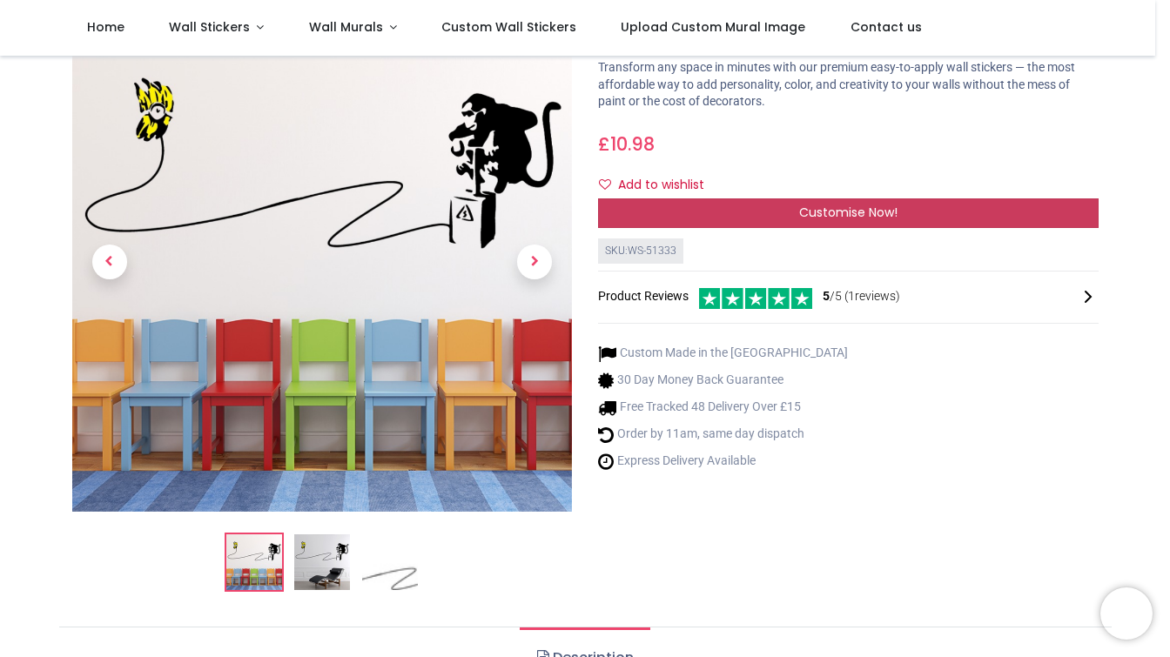
click at [772, 213] on div "Customise Now!" at bounding box center [848, 214] width 501 height 30
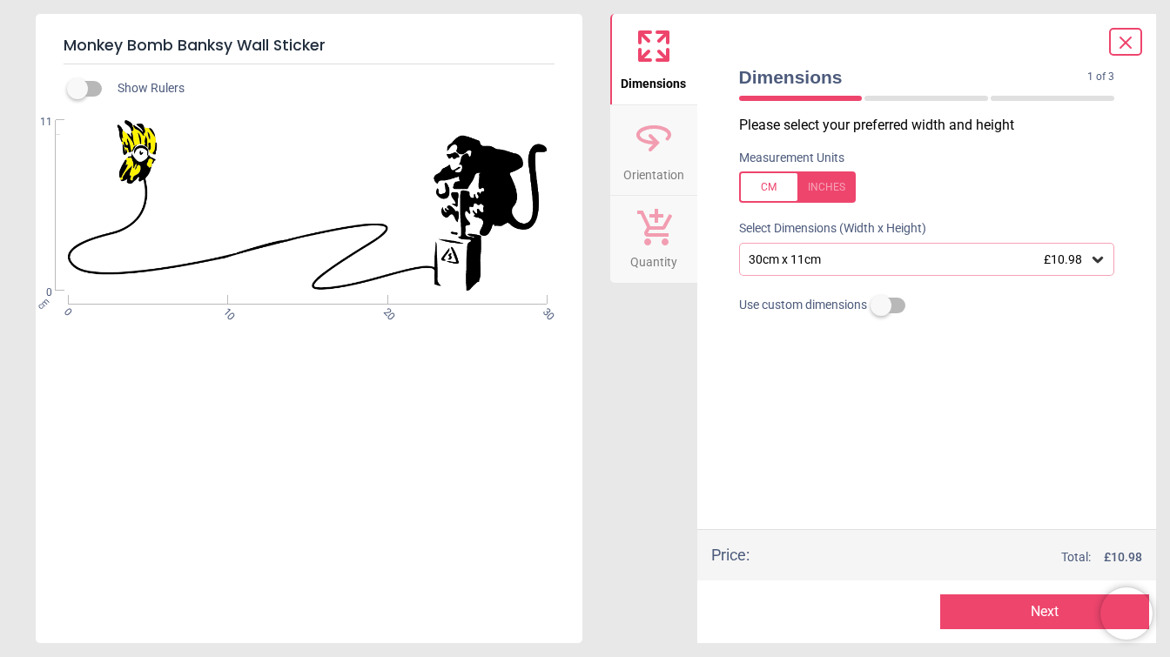
click at [817, 257] on div "30cm x 11cm £10.98" at bounding box center [918, 259] width 343 height 15
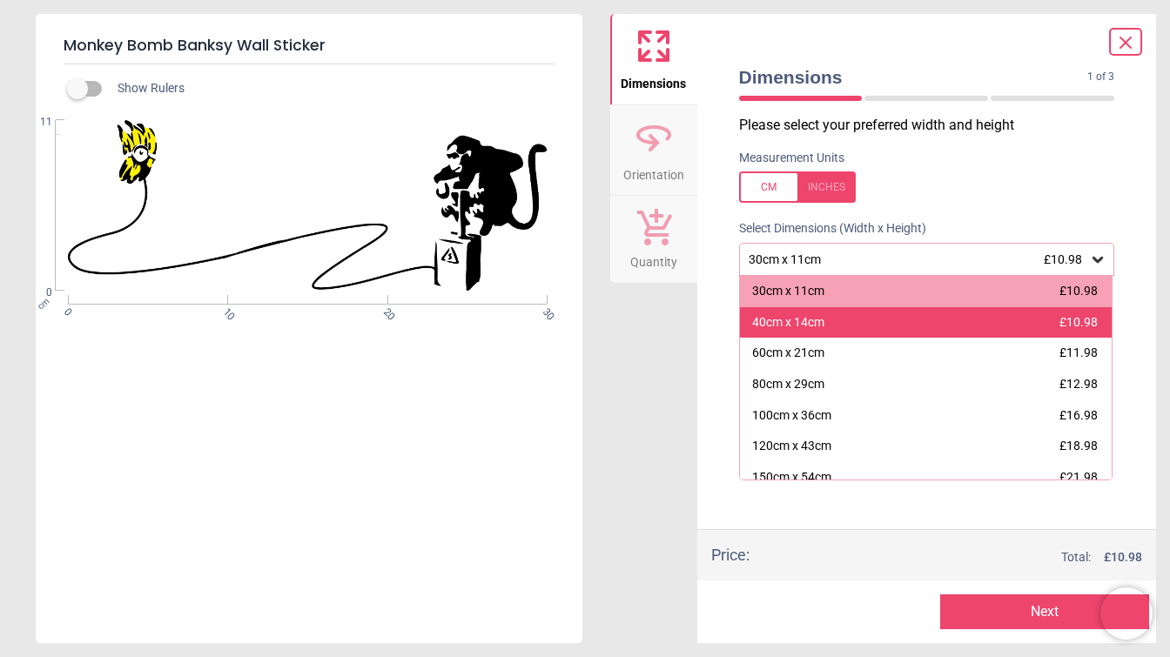
click at [816, 319] on div "40cm x 14cm" at bounding box center [788, 322] width 72 height 17
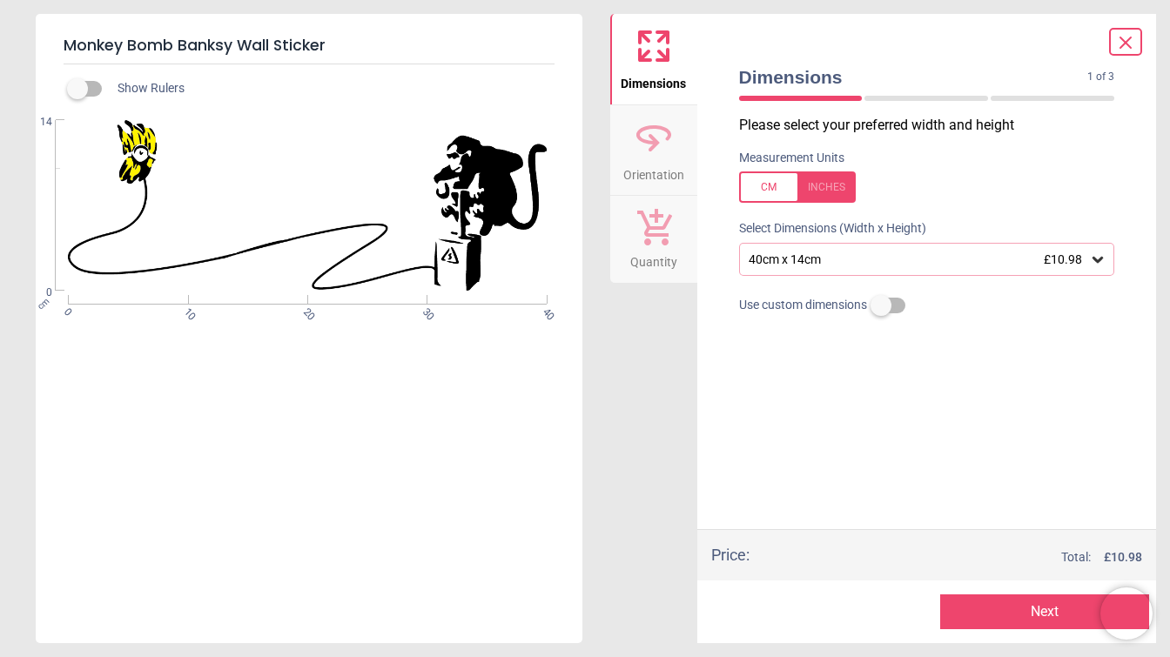
click at [1123, 44] on icon at bounding box center [1125, 42] width 21 height 21
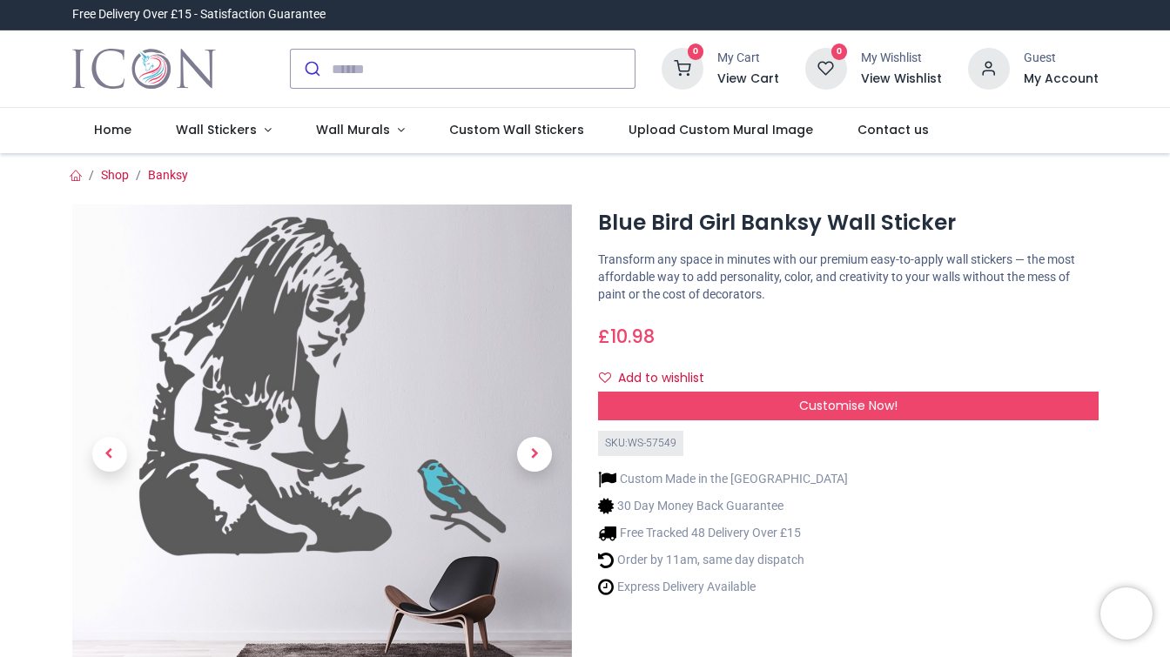
click at [683, 402] on div "Customise Now!" at bounding box center [848, 407] width 501 height 30
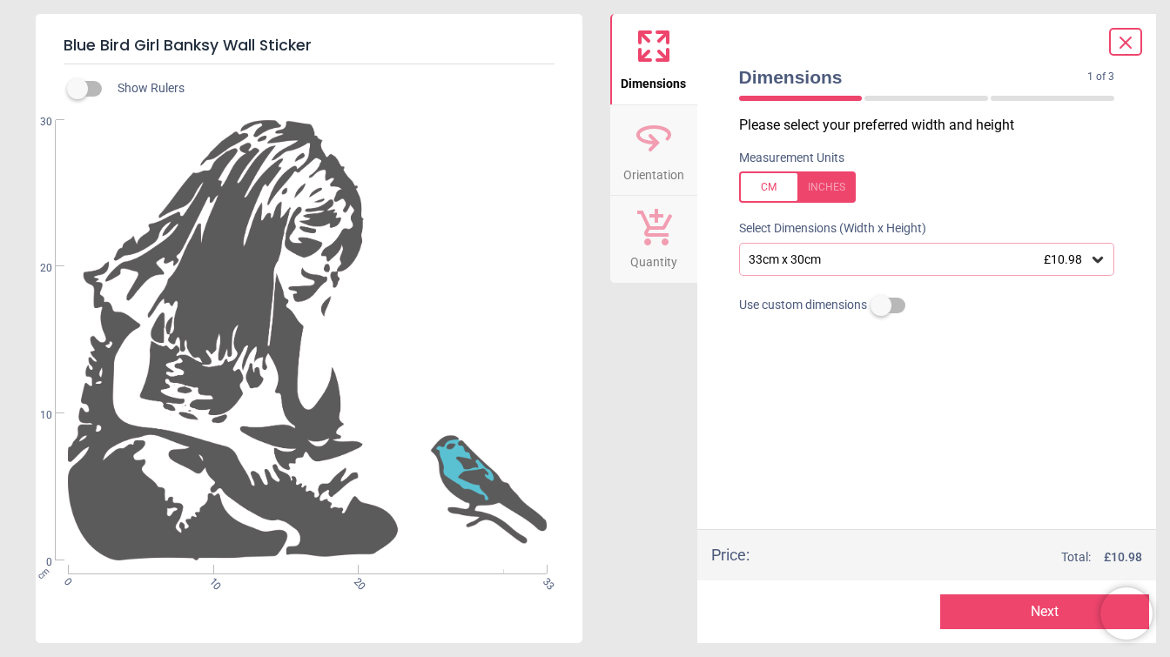
click at [780, 271] on div "33cm x 30cm £10.98" at bounding box center [927, 259] width 376 height 33
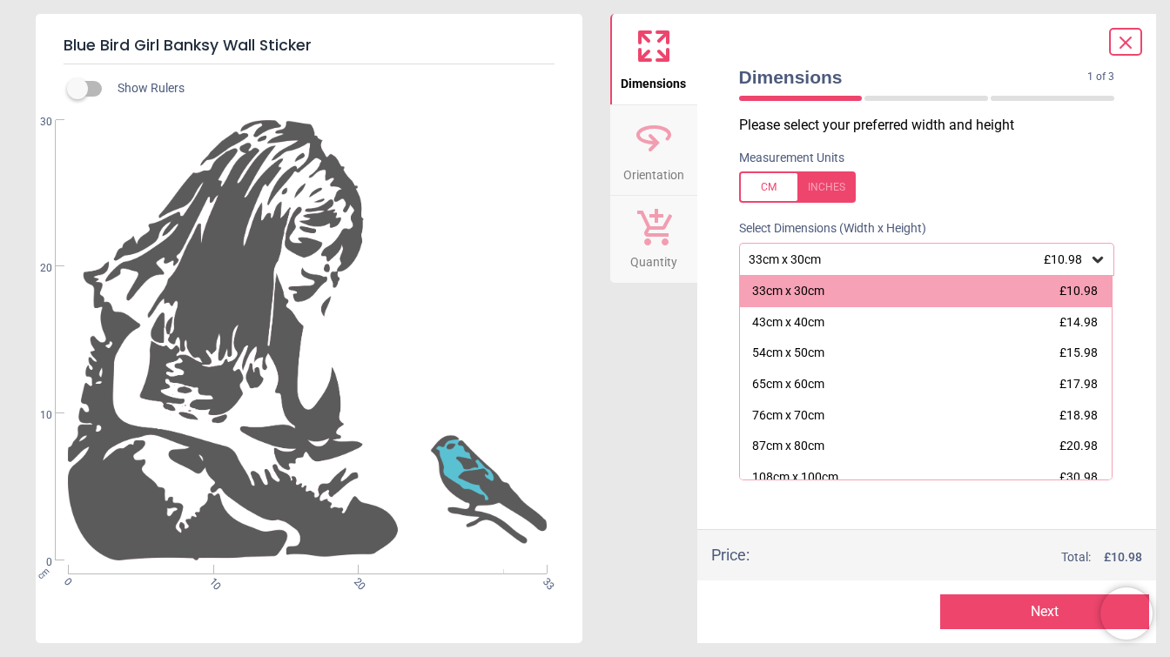
click at [1128, 42] on icon at bounding box center [1126, 42] width 10 height 10
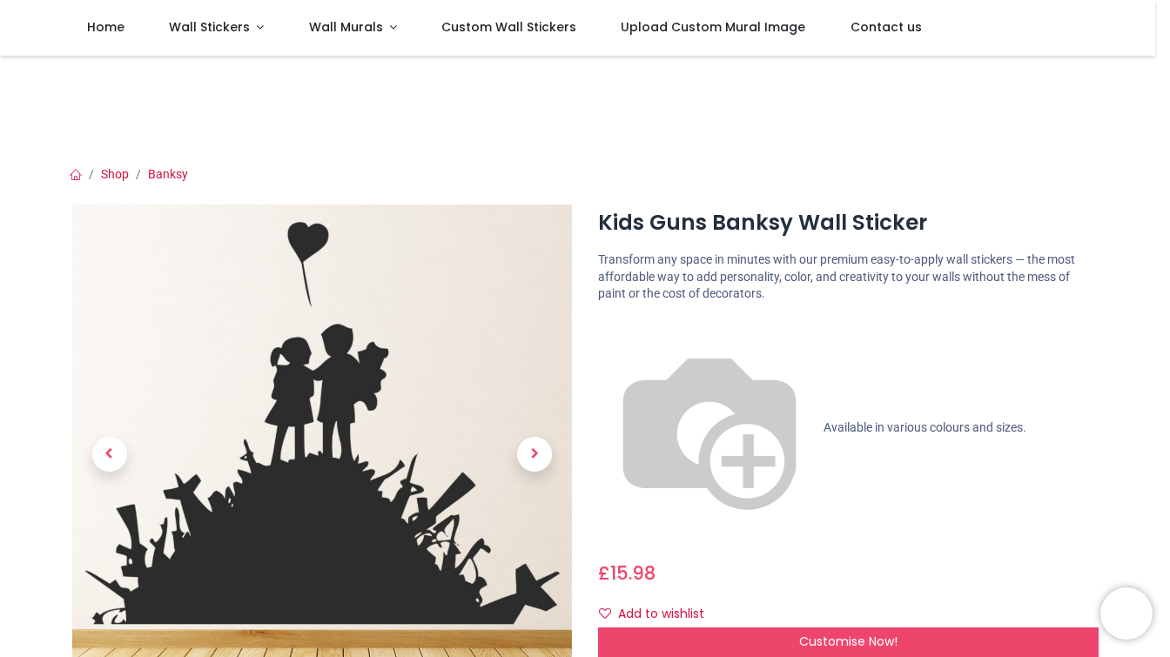
scroll to position [192, 0]
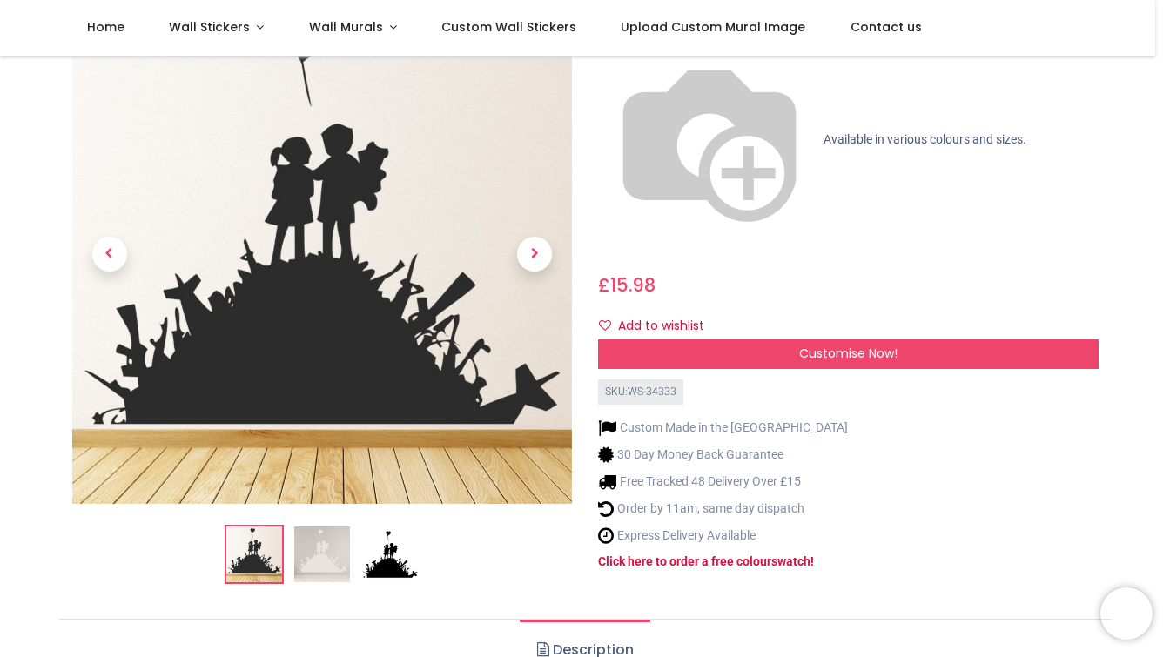
click at [806, 345] on span "Customise Now!" at bounding box center [848, 353] width 98 height 17
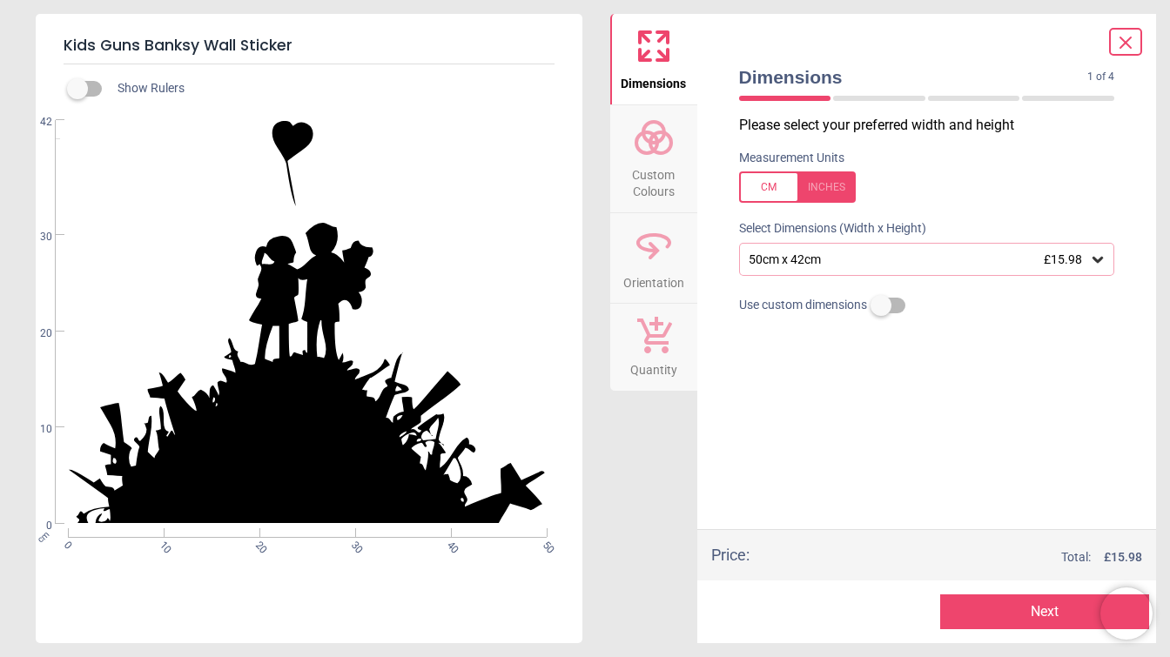
click at [887, 250] on div "50cm x 42cm £15.98" at bounding box center [927, 259] width 376 height 33
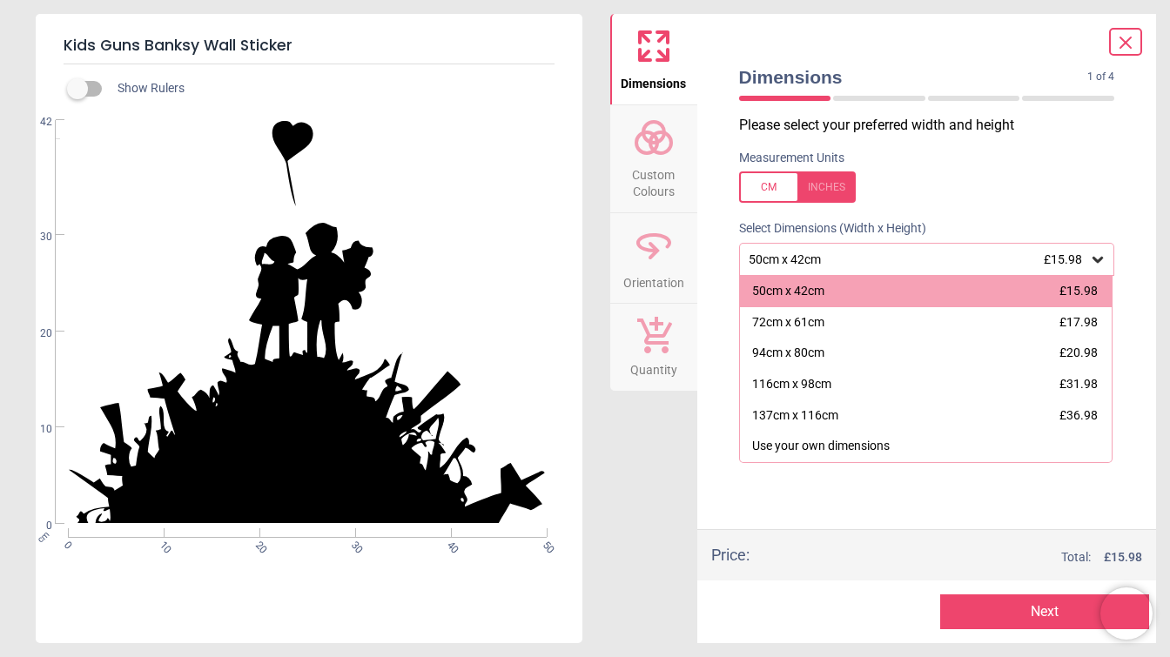
click at [1116, 40] on icon at bounding box center [1125, 42] width 21 height 21
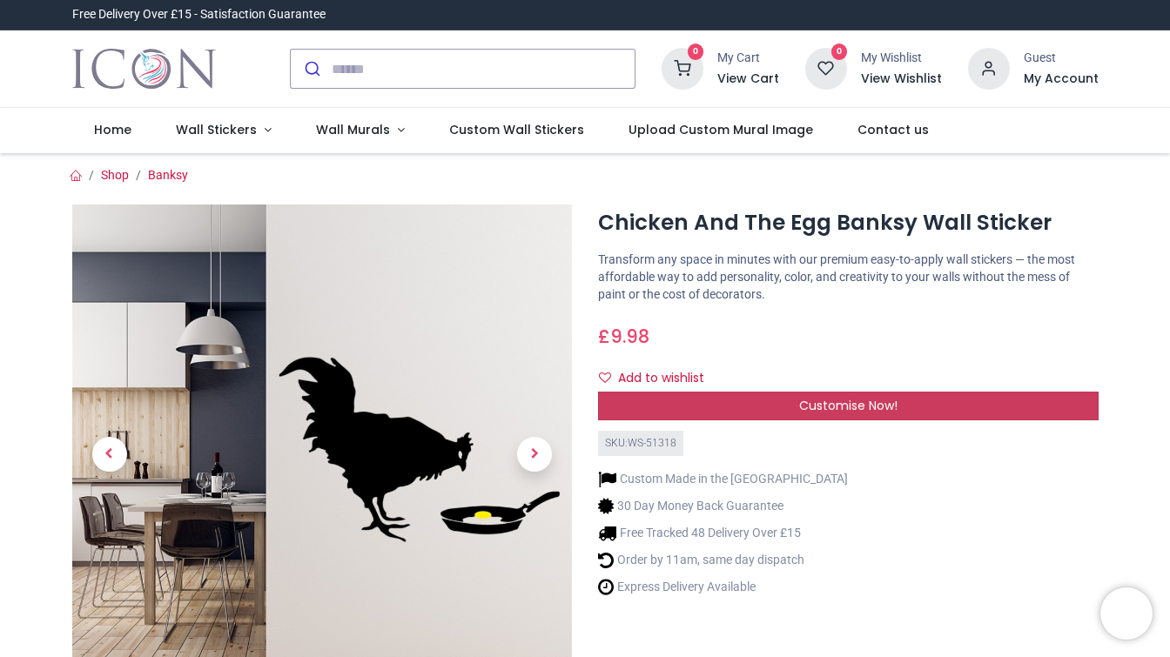
click at [728, 413] on div "Customise Now!" at bounding box center [848, 407] width 501 height 30
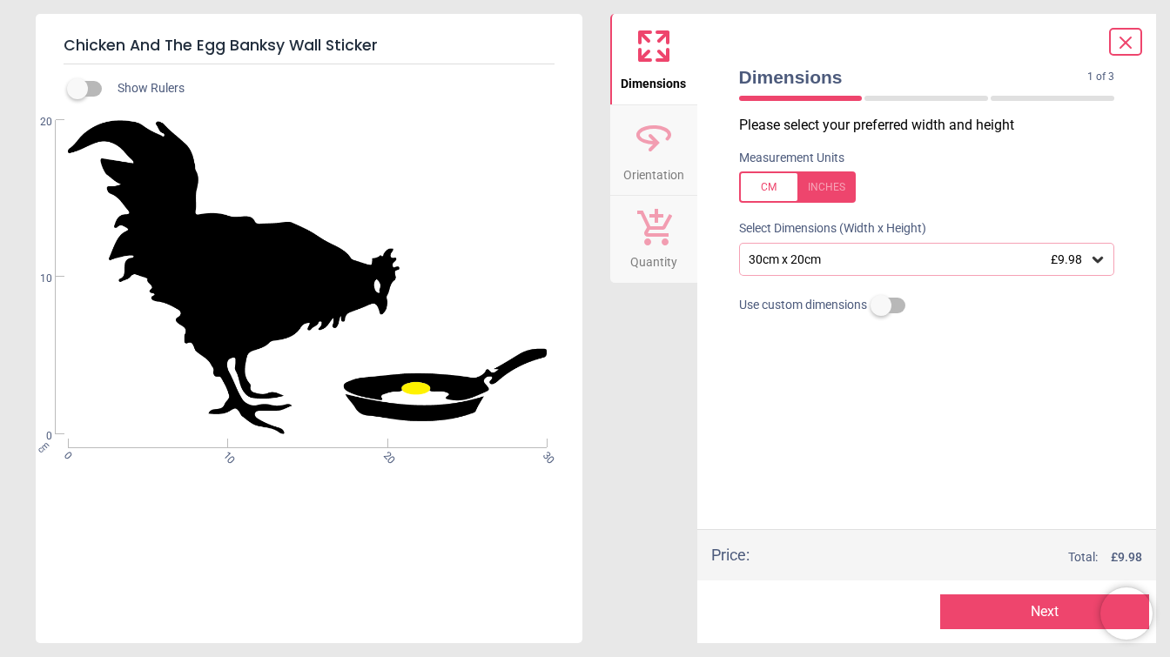
click at [836, 266] on div "30cm x 20cm £9.98" at bounding box center [918, 259] width 343 height 15
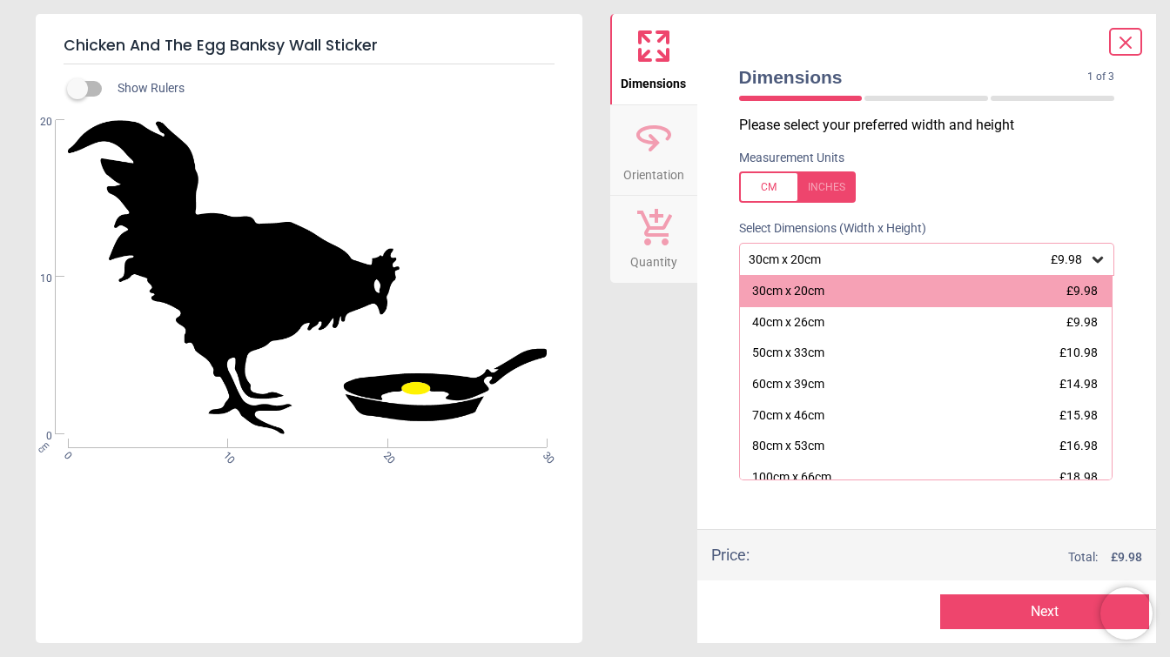
click at [1126, 49] on icon at bounding box center [1125, 42] width 21 height 21
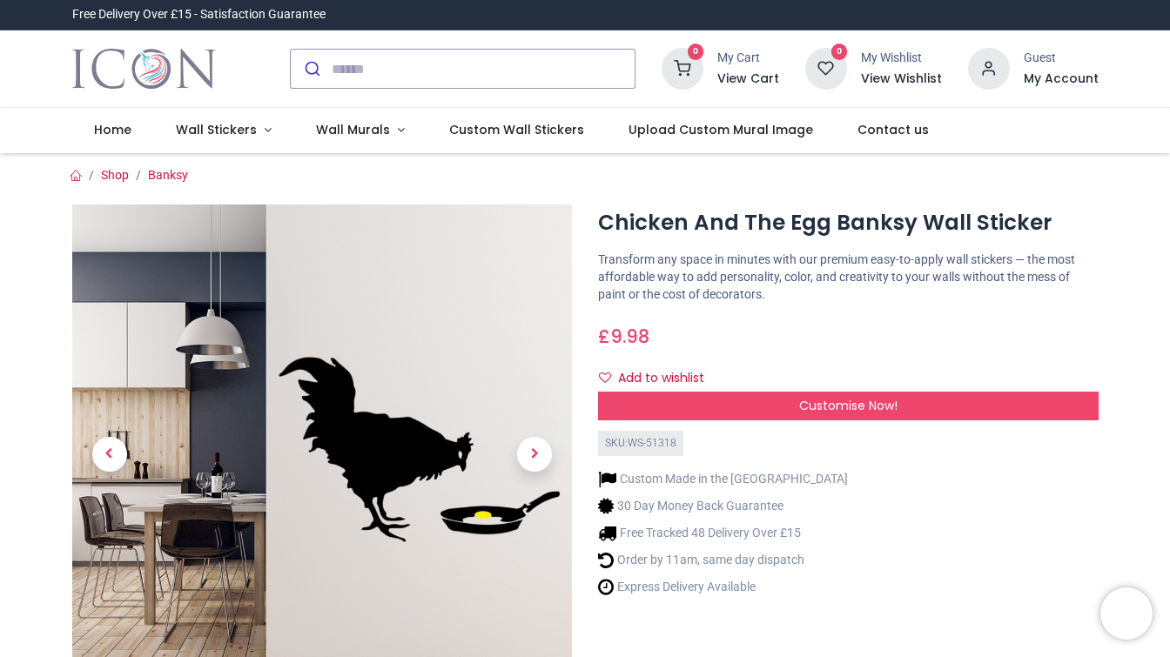
click at [420, 185] on div "Chicken And The Egg Banksy Wall Sticker £ 9.98" at bounding box center [585, 492] width 1053 height 616
click at [526, 471] on span "Next" at bounding box center [534, 454] width 35 height 35
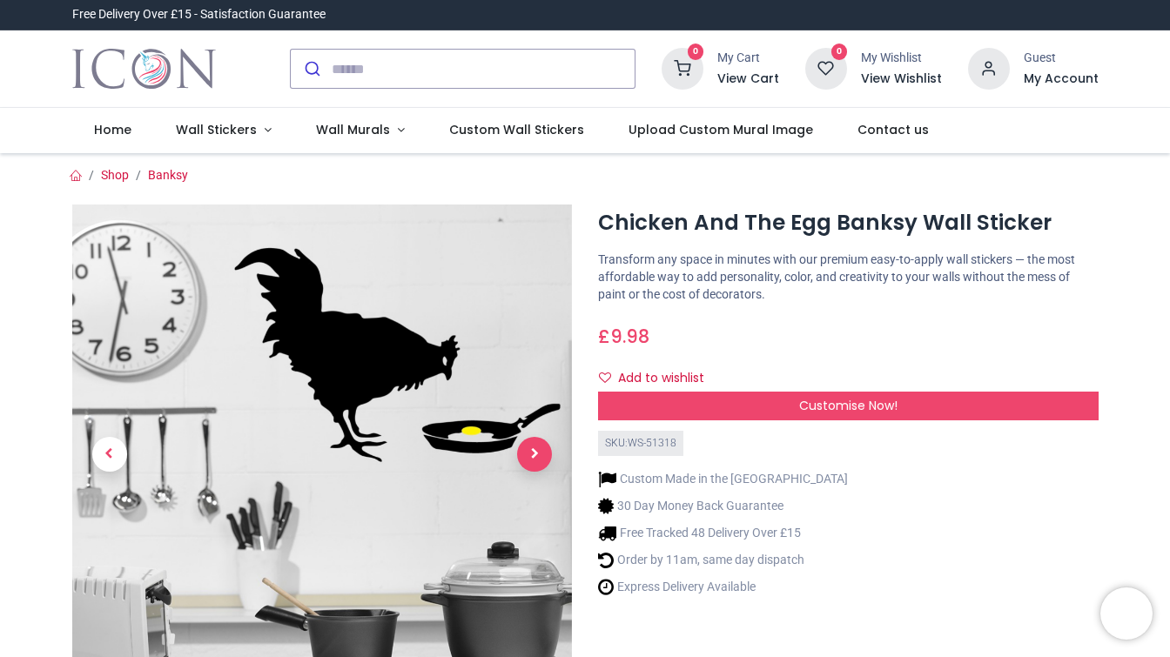
click at [529, 460] on span "Next" at bounding box center [534, 454] width 35 height 35
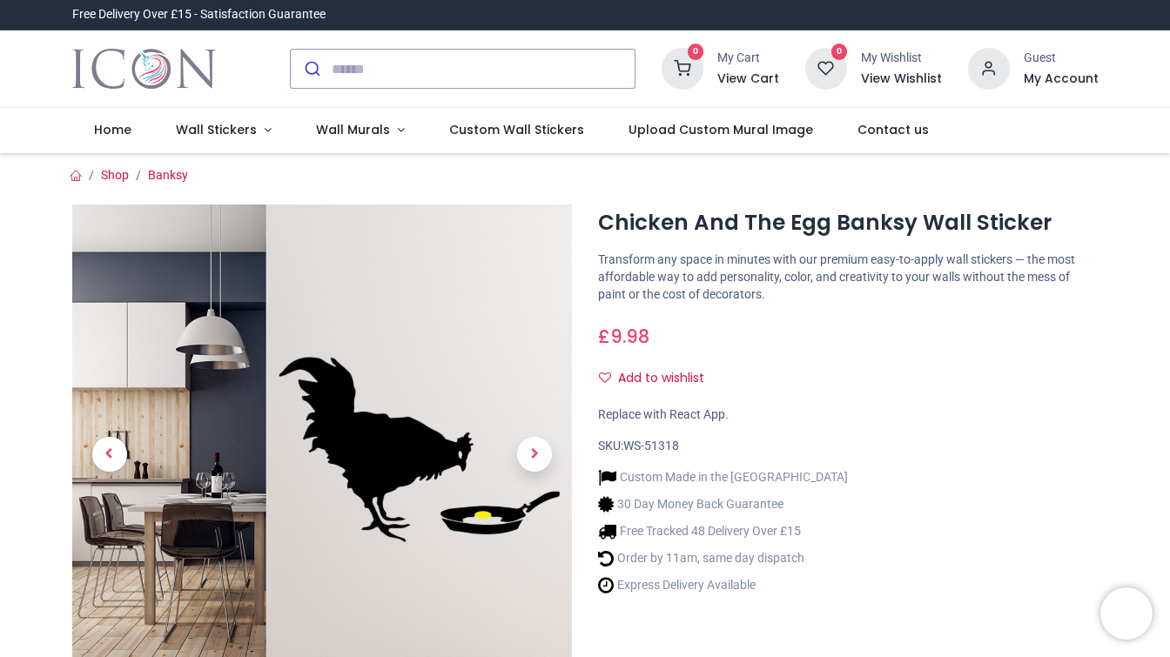
click at [538, 448] on span "Next" at bounding box center [534, 454] width 35 height 35
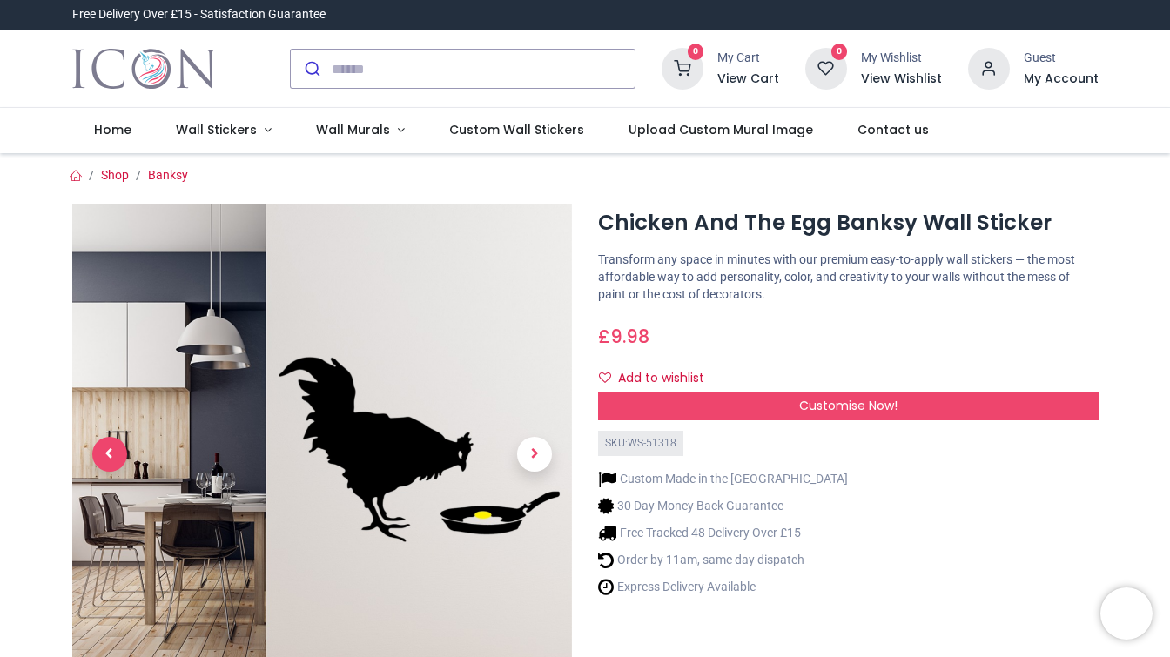
click at [92, 451] on span "Previous" at bounding box center [109, 454] width 35 height 35
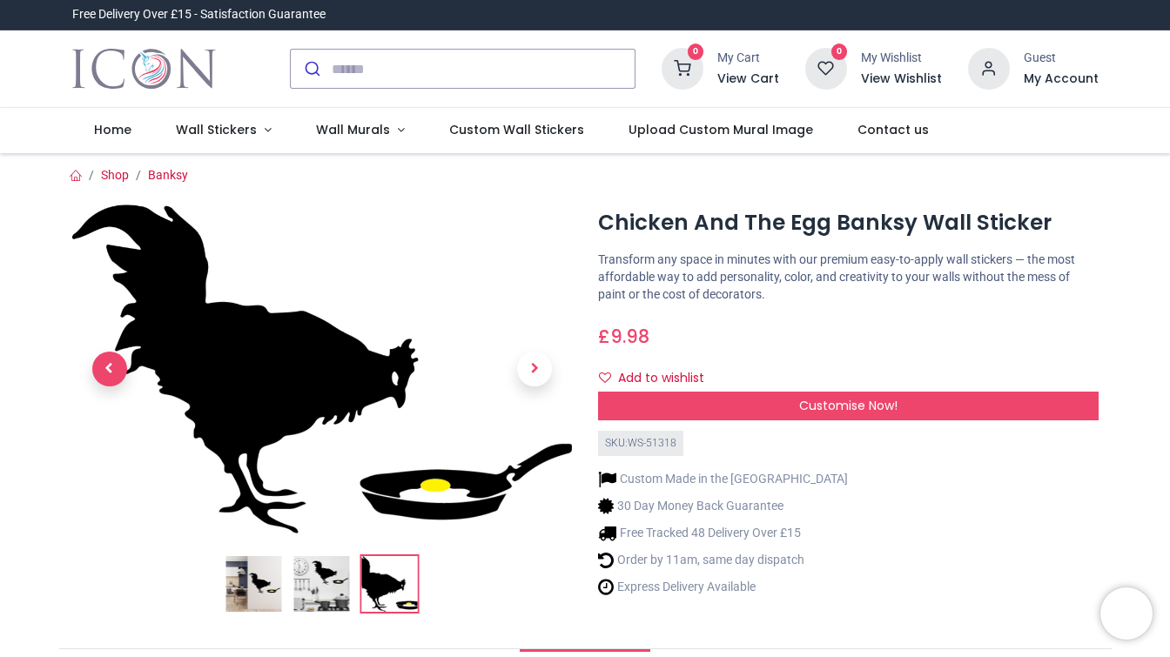
click at [106, 378] on span "Previous" at bounding box center [109, 369] width 35 height 35
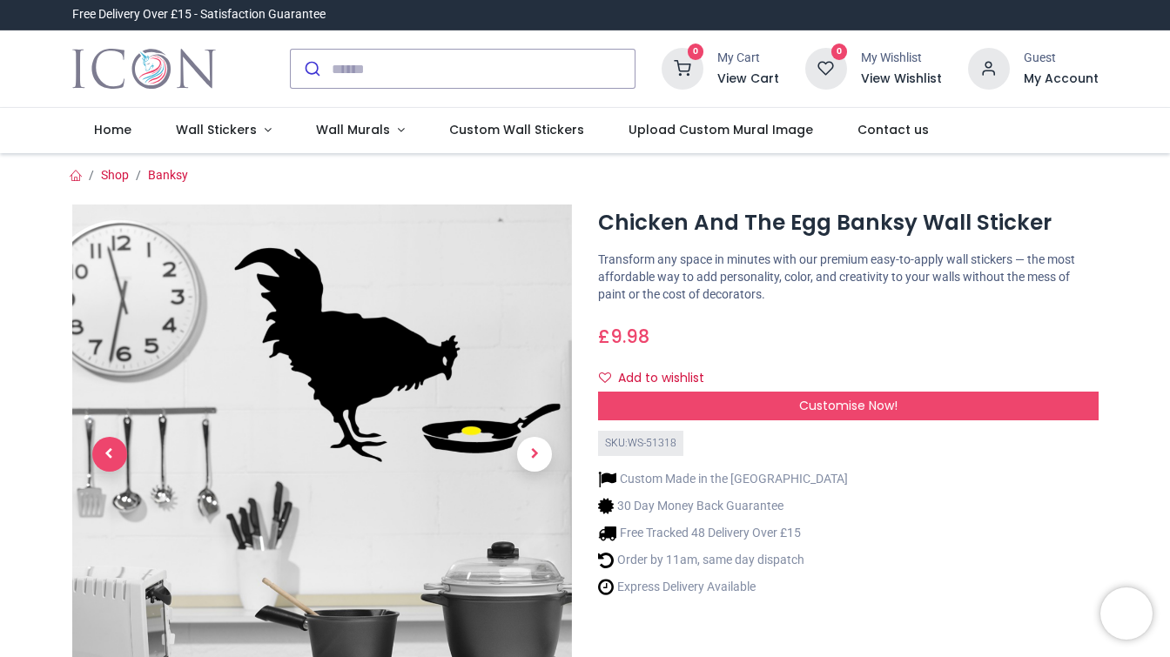
click at [103, 444] on span "Previous" at bounding box center [109, 454] width 35 height 35
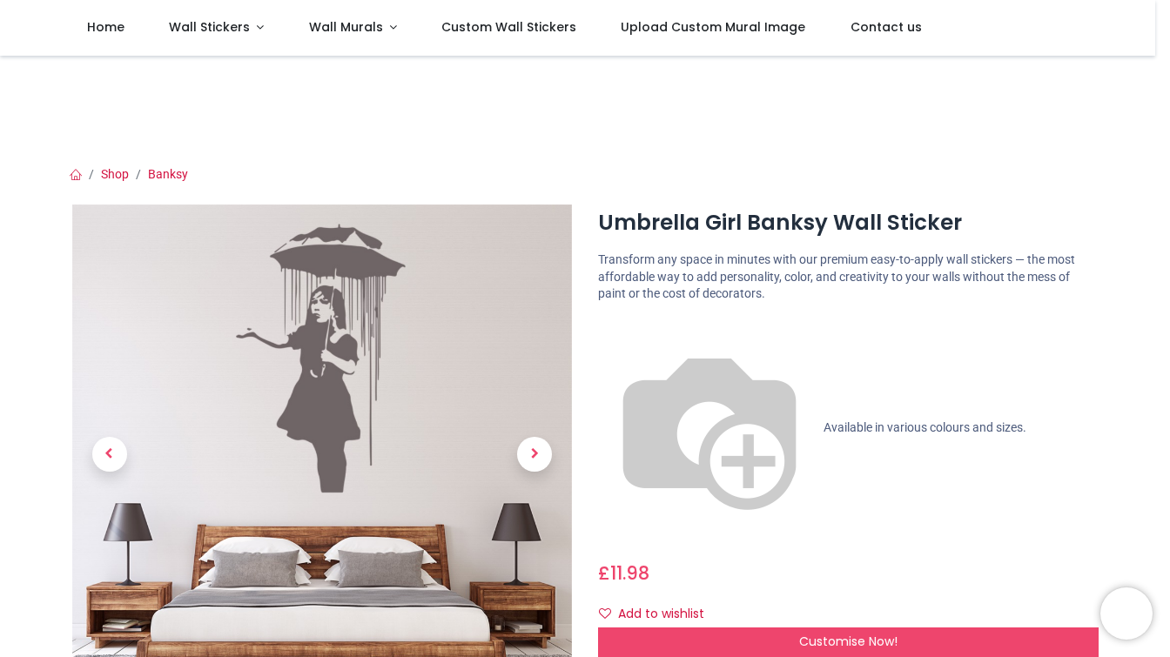
scroll to position [96, 0]
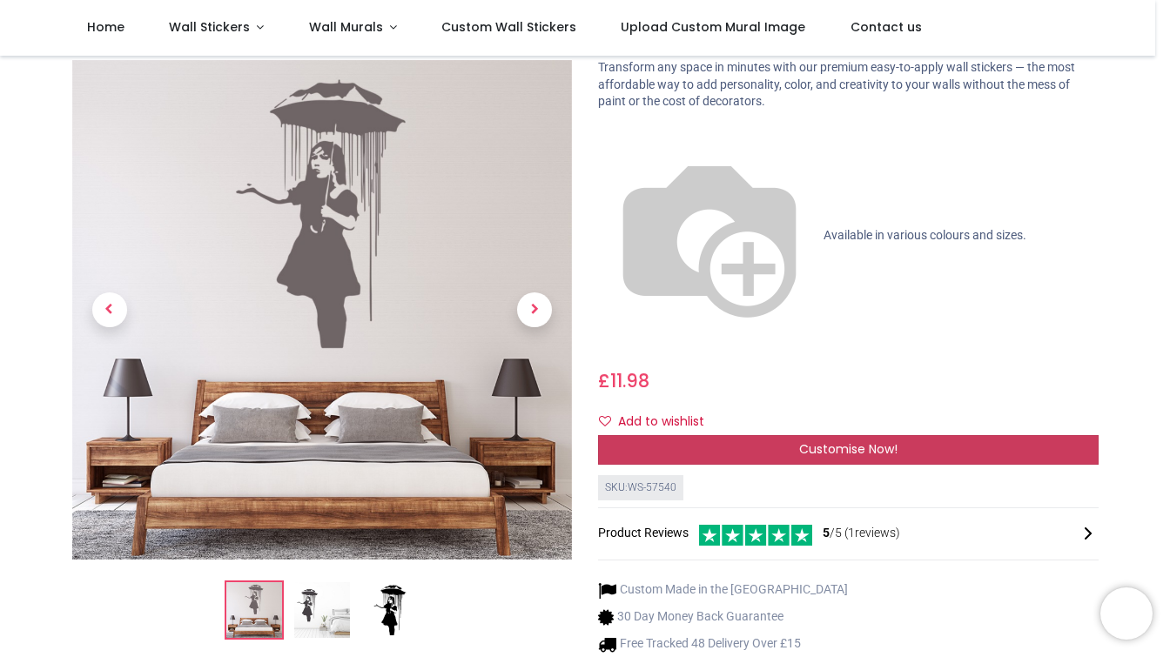
click at [799, 441] on span "Customise Now!" at bounding box center [848, 449] width 98 height 17
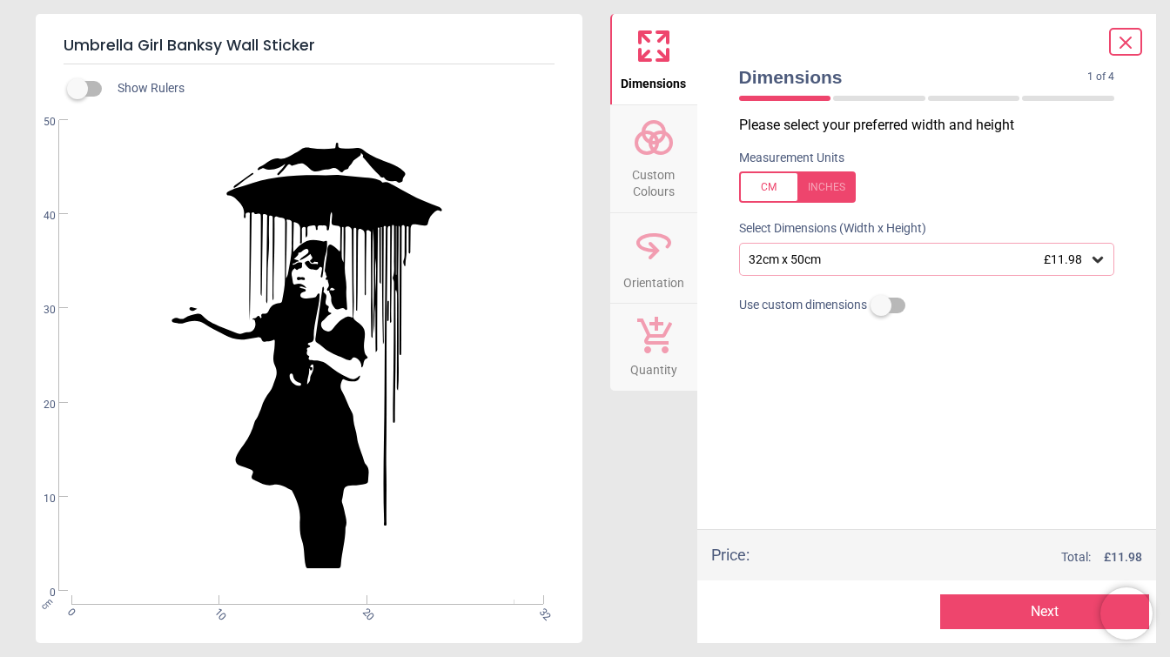
click at [808, 257] on div "32cm x 50cm £11.98" at bounding box center [918, 259] width 343 height 15
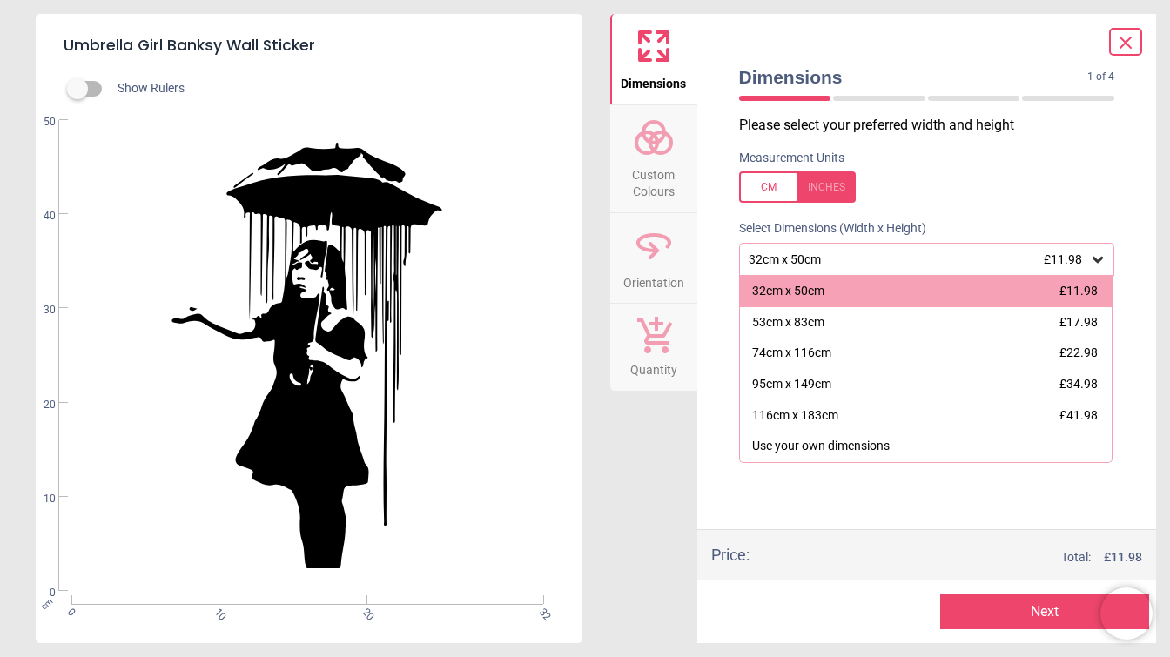
click at [1131, 40] on icon at bounding box center [1125, 42] width 21 height 21
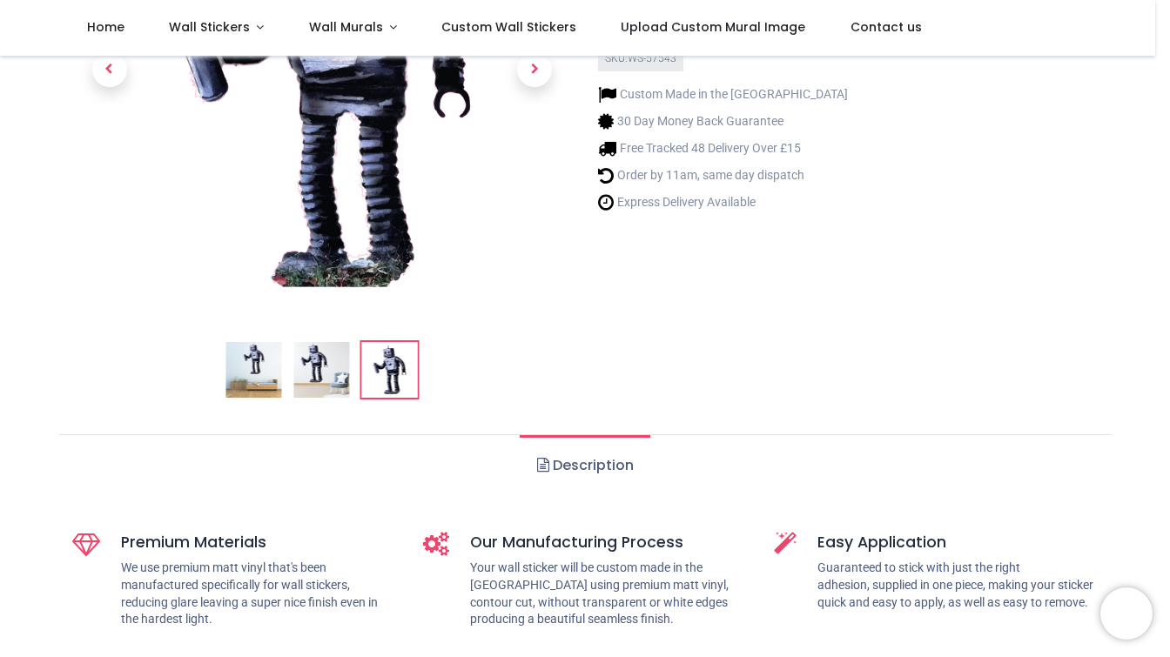
scroll to position [96, 0]
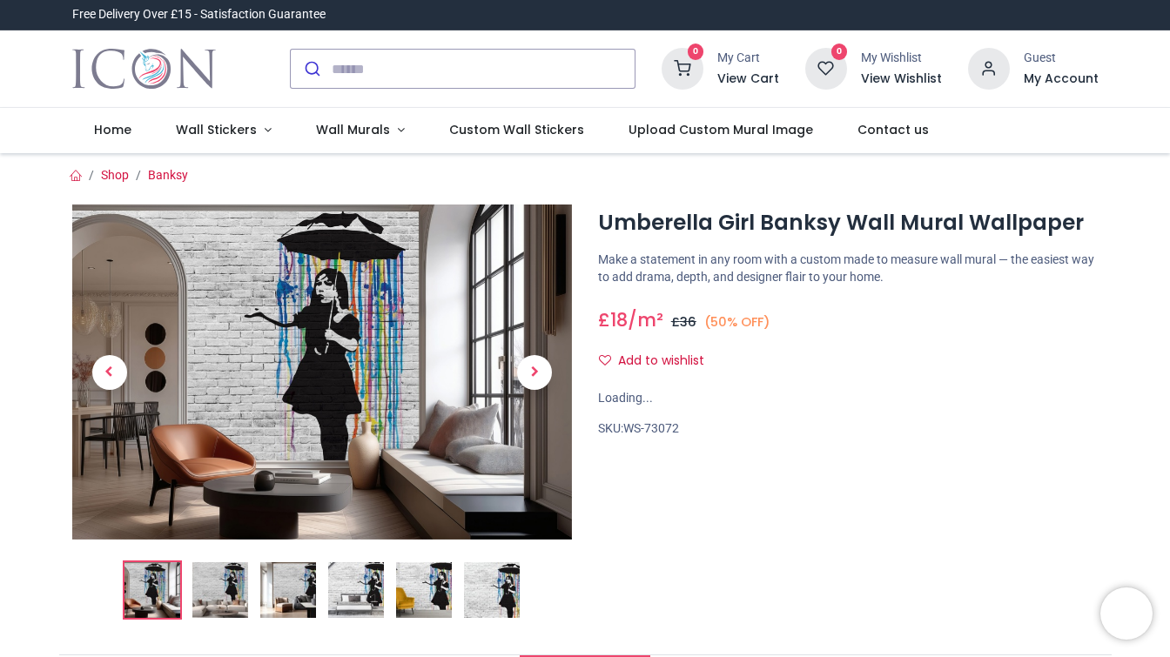
click at [524, 370] on span "Next" at bounding box center [534, 372] width 35 height 35
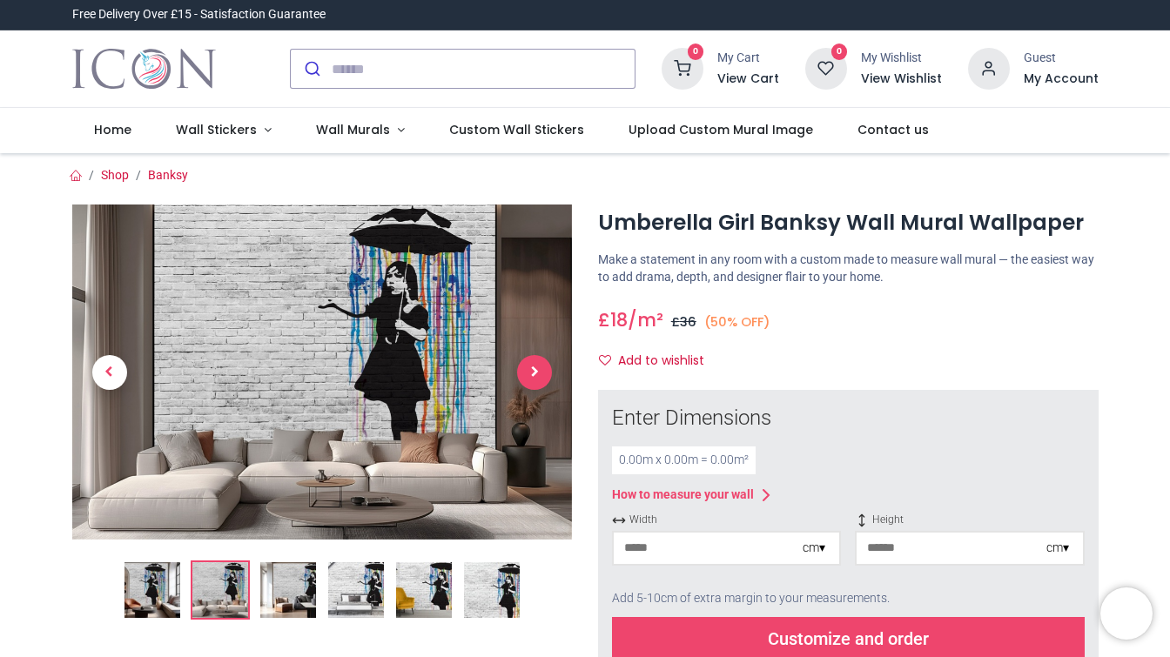
click at [524, 376] on span "Next" at bounding box center [534, 372] width 35 height 35
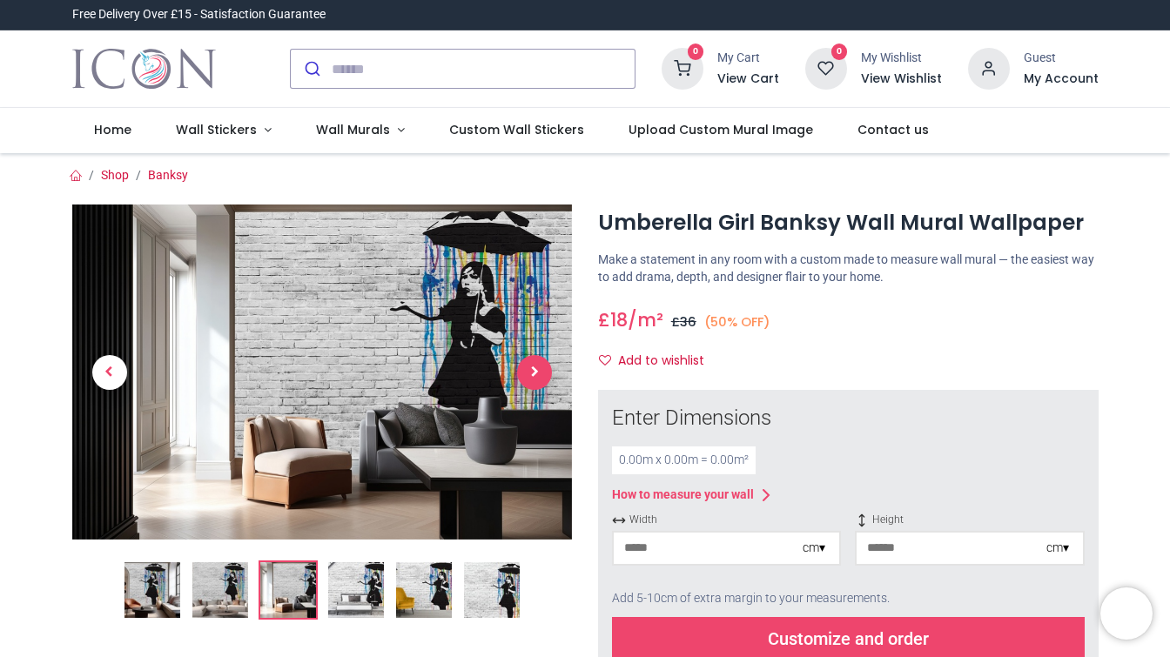
click at [524, 376] on span "Next" at bounding box center [534, 372] width 35 height 35
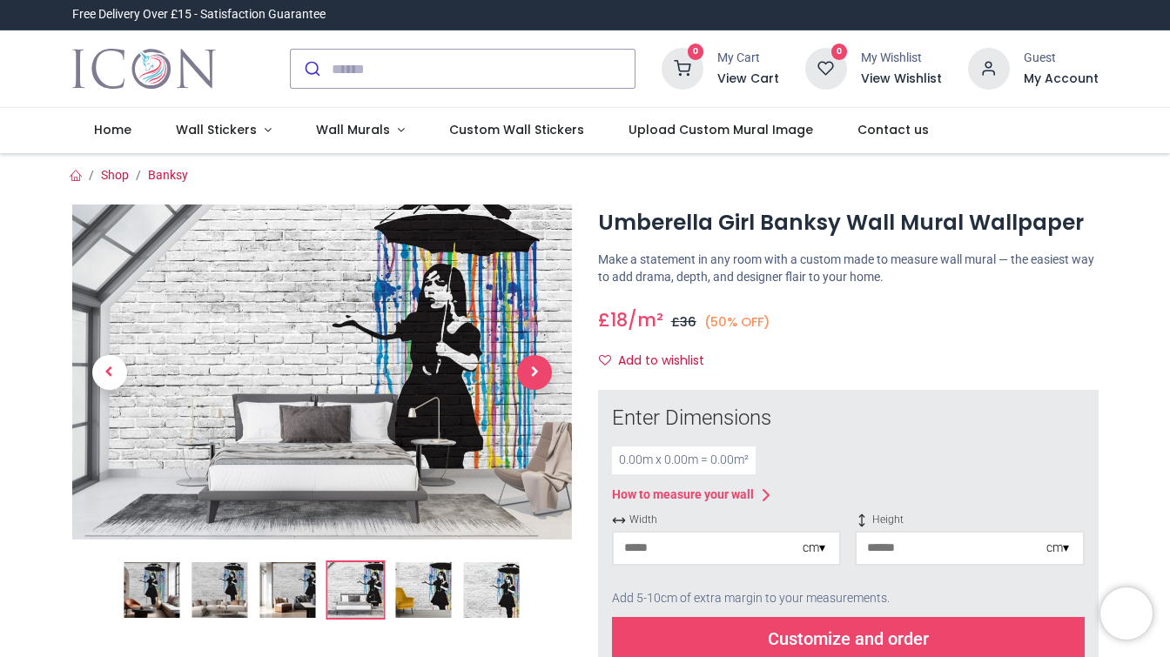
click at [524, 376] on span "Next" at bounding box center [534, 372] width 35 height 35
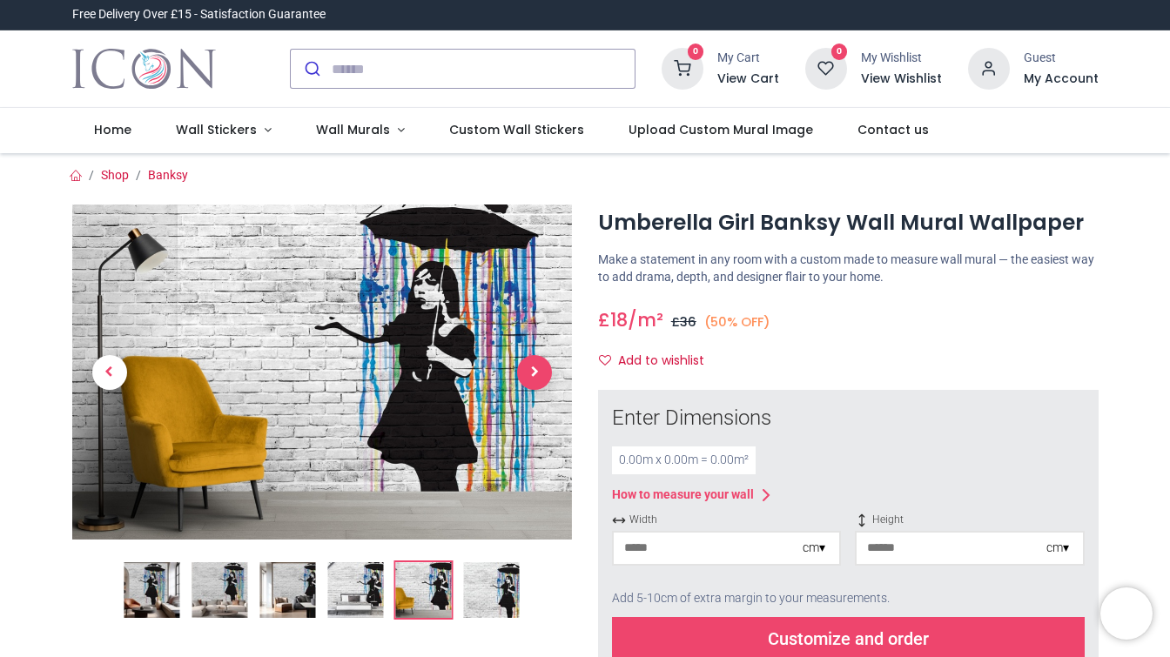
click at [524, 376] on span "Next" at bounding box center [534, 372] width 35 height 35
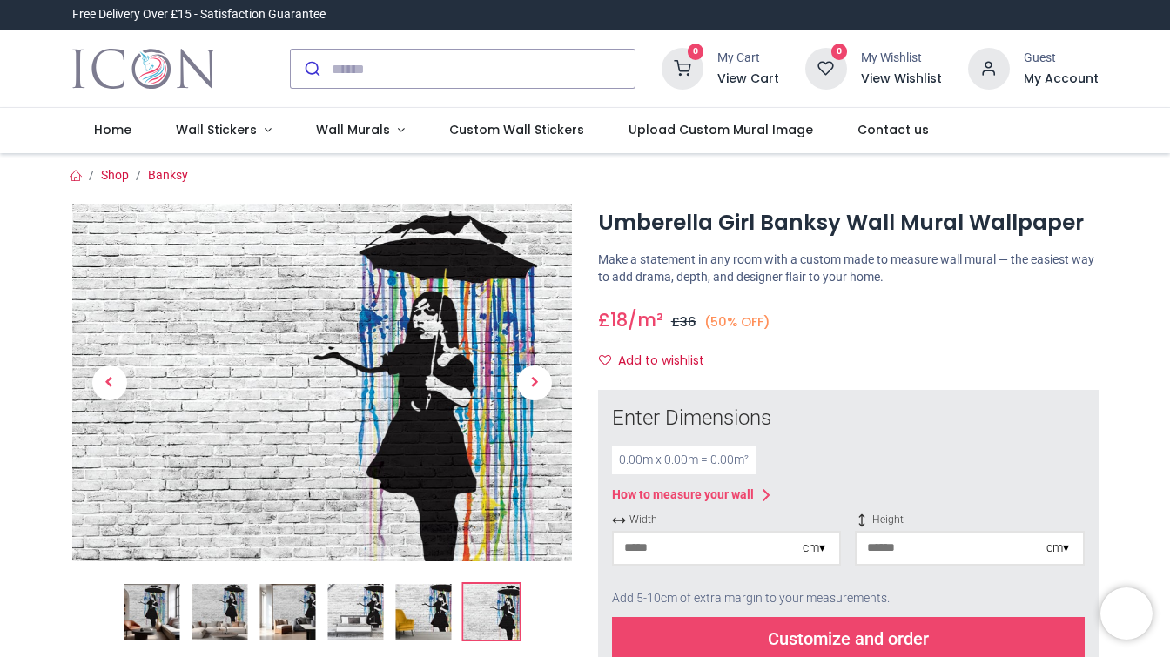
scroll to position [192, 0]
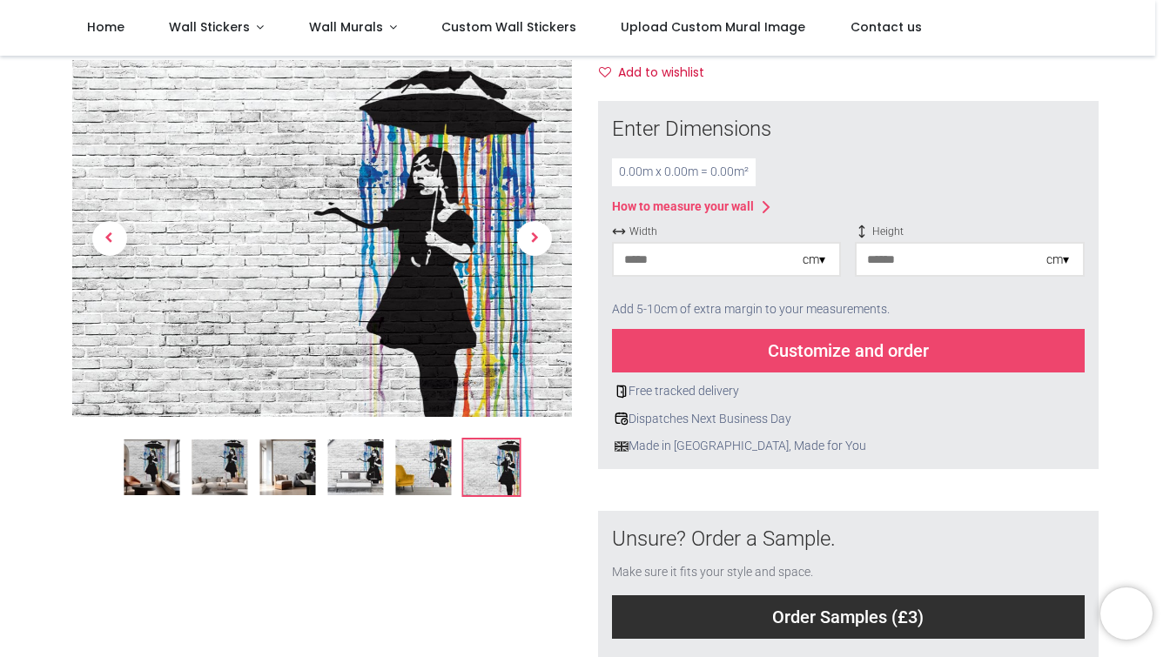
click at [784, 263] on input "number" at bounding box center [708, 259] width 189 height 31
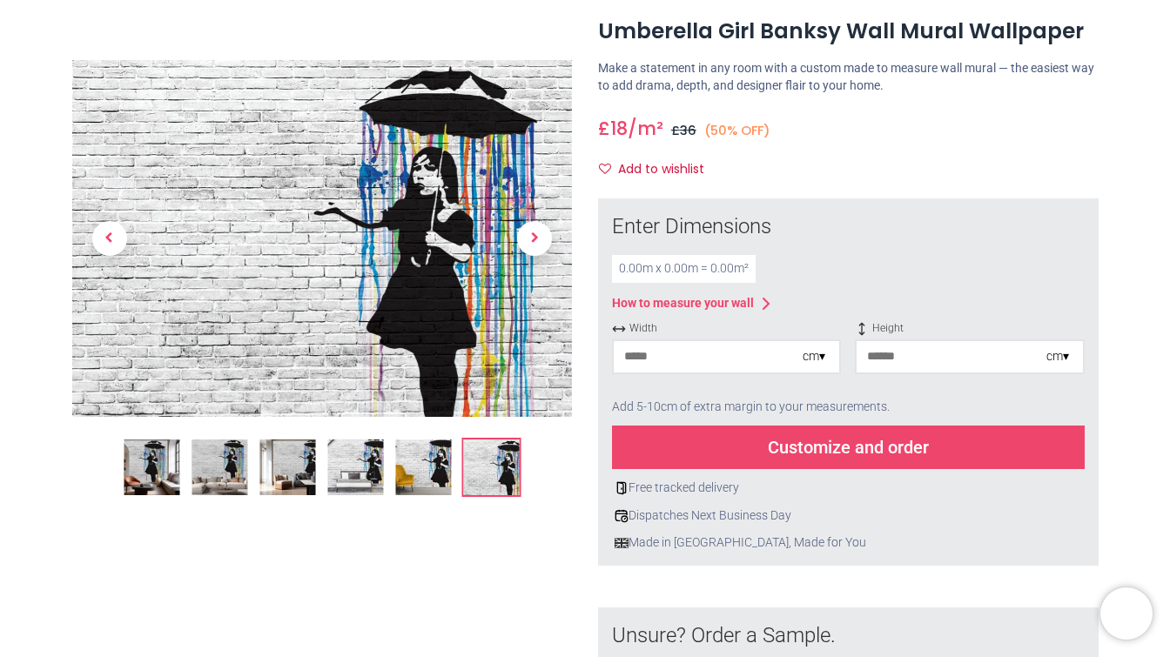
scroll to position [0, 0]
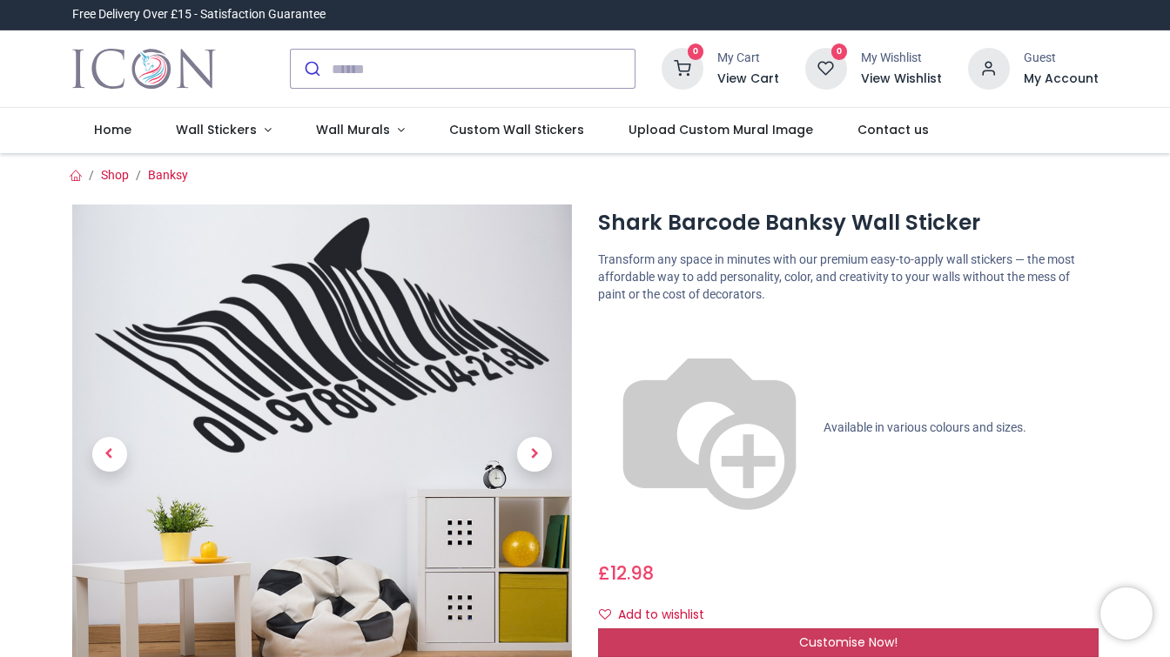
click at [803, 634] on span "Customise Now!" at bounding box center [848, 642] width 98 height 17
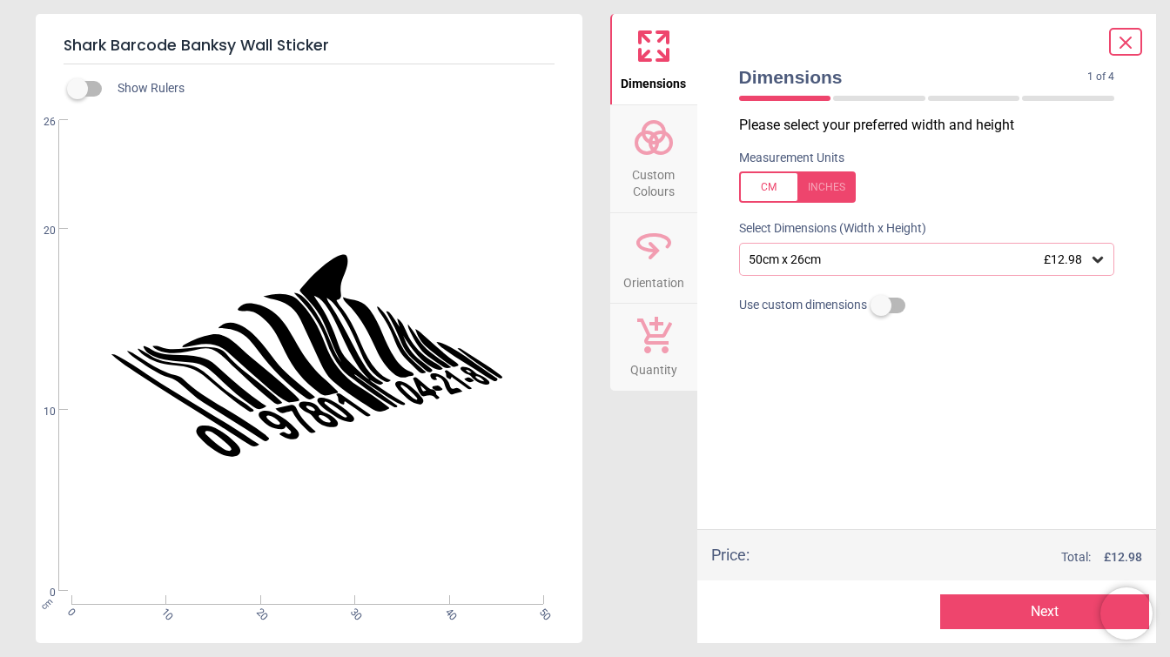
click at [793, 260] on div "50cm x 26cm £12.98" at bounding box center [918, 259] width 343 height 15
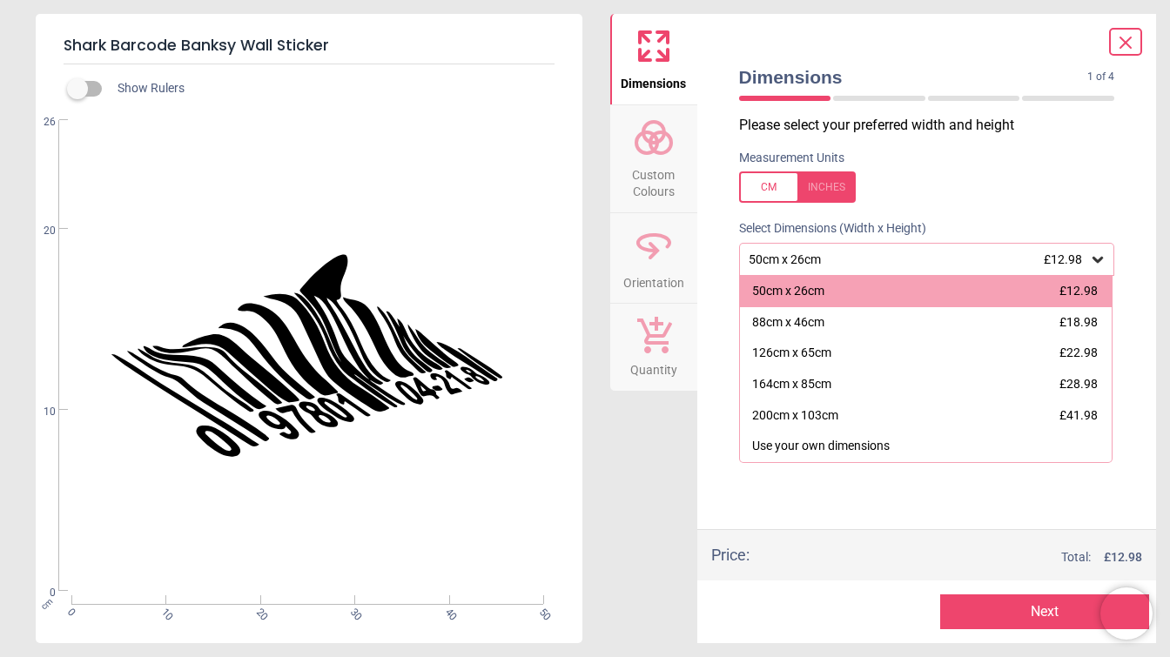
click at [796, 255] on div "50cm x 26cm £12.98" at bounding box center [918, 259] width 343 height 15
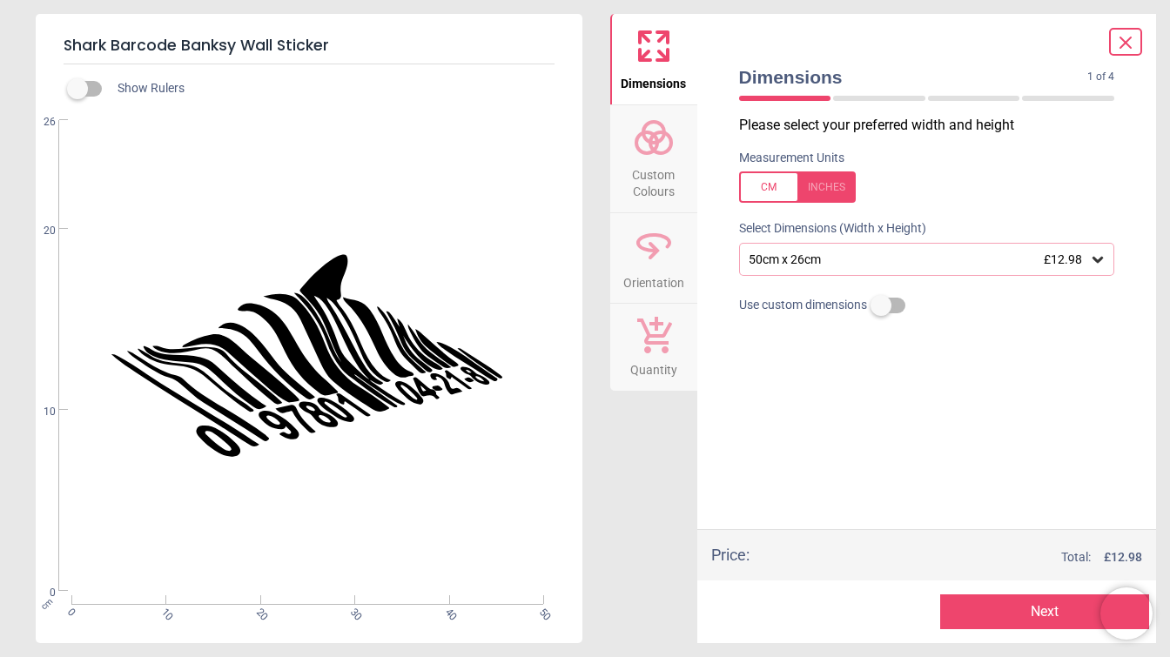
click at [1134, 39] on icon at bounding box center [1125, 42] width 21 height 21
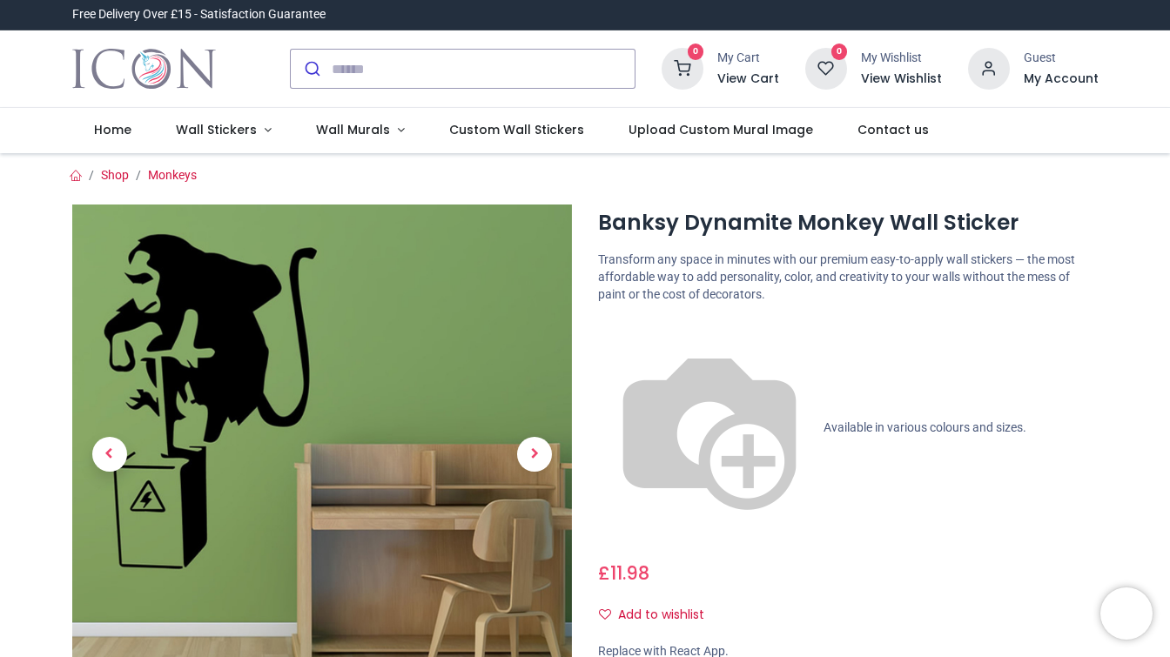
scroll to position [192, 0]
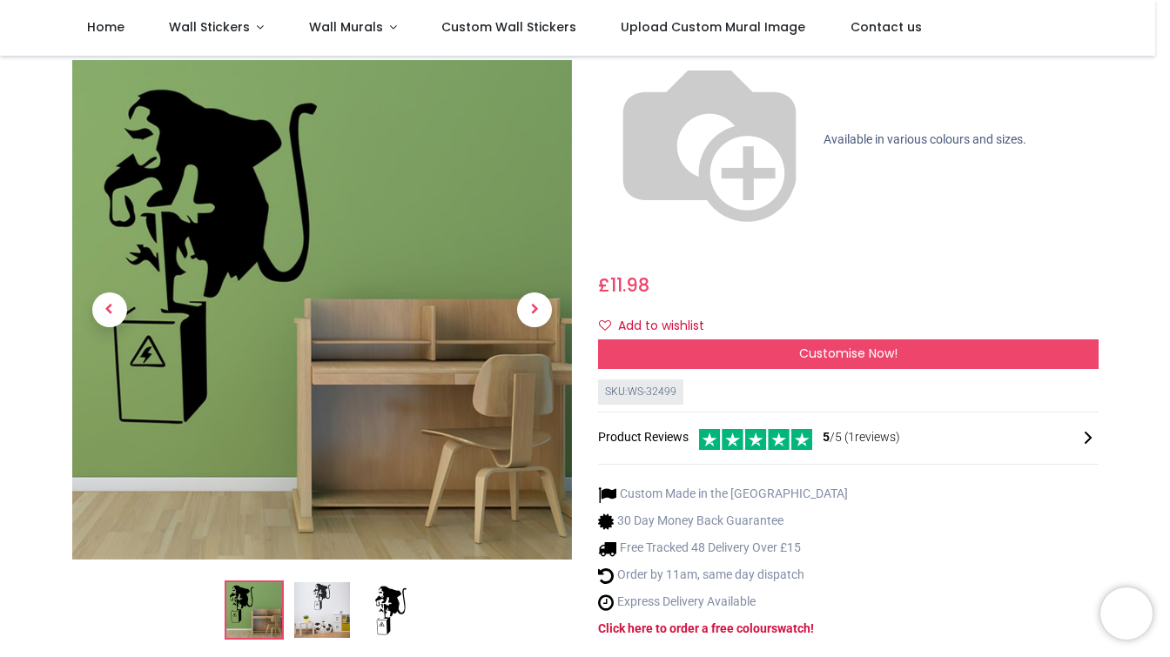
click at [737, 340] on div "Customise Now!" at bounding box center [848, 355] width 501 height 30
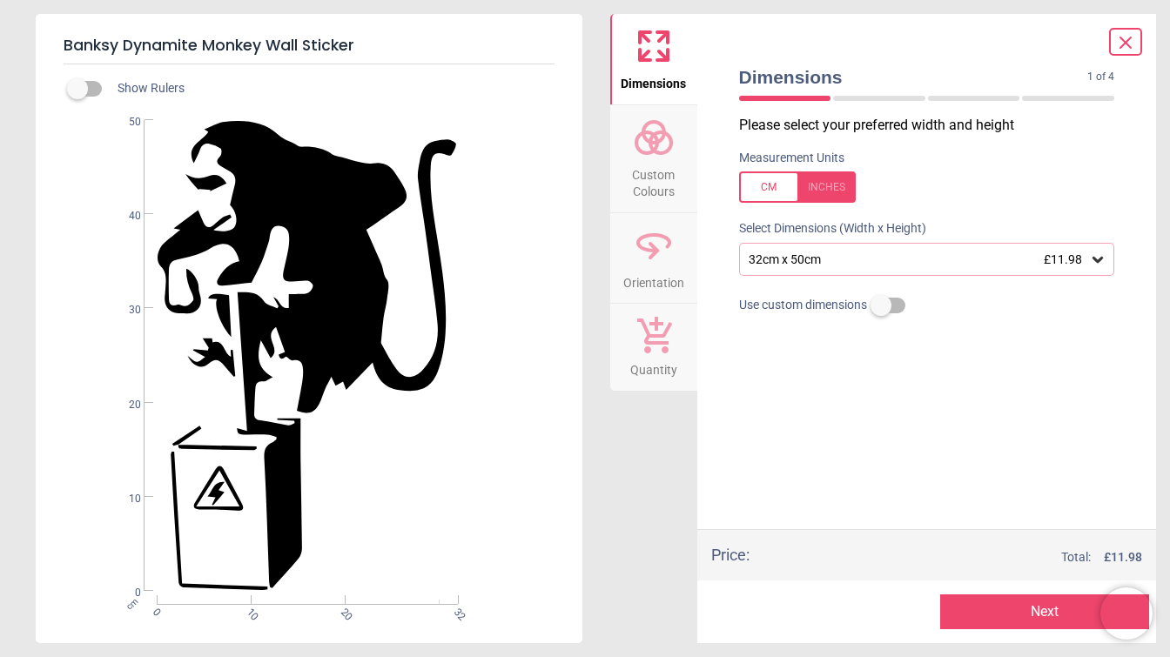
click at [795, 254] on div "32cm x 50cm £11.98" at bounding box center [918, 259] width 343 height 15
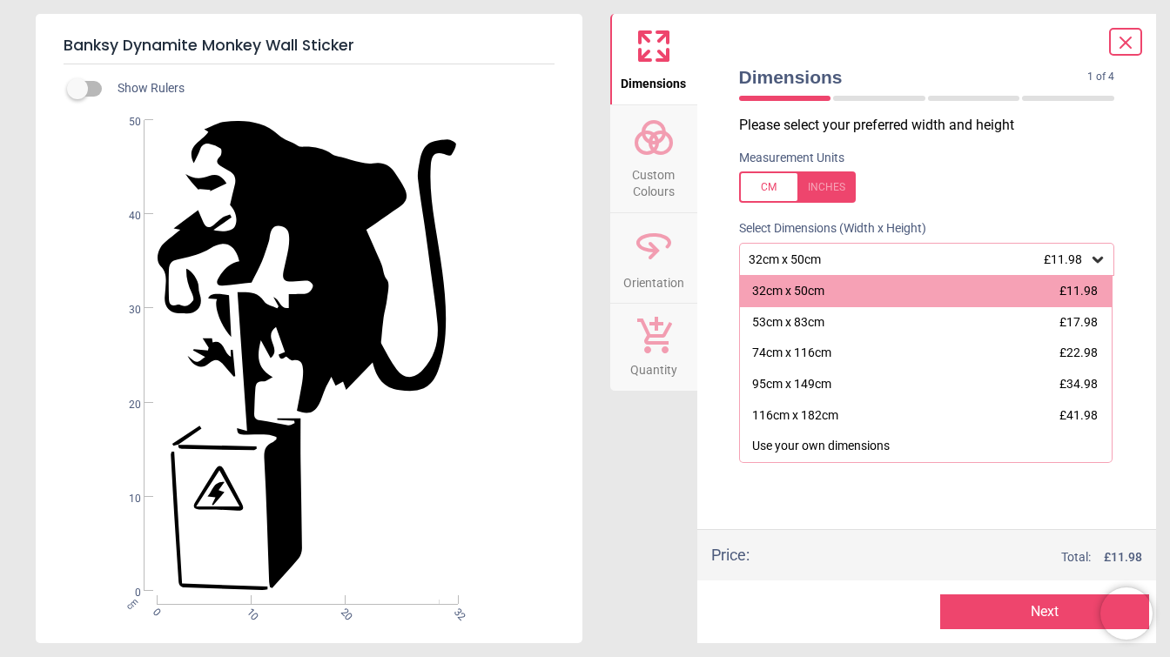
click at [795, 254] on div "32cm x 50cm £11.98" at bounding box center [918, 259] width 343 height 15
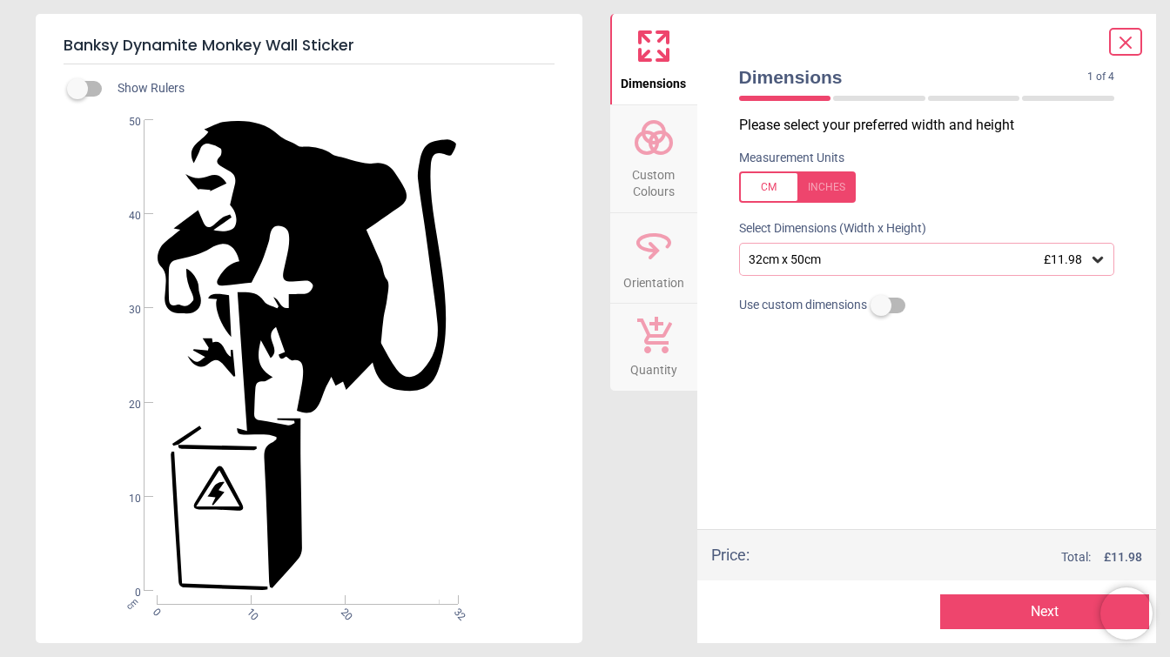
click at [1127, 34] on icon at bounding box center [1125, 42] width 21 height 21
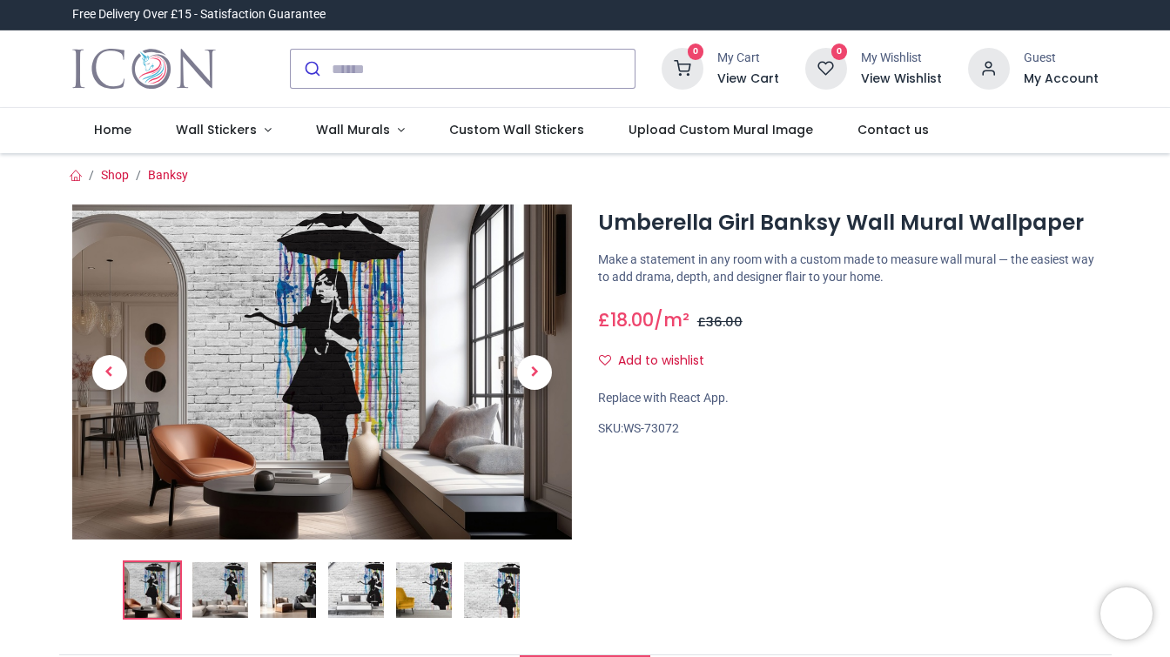
click at [421, 596] on img at bounding box center [424, 590] width 56 height 56
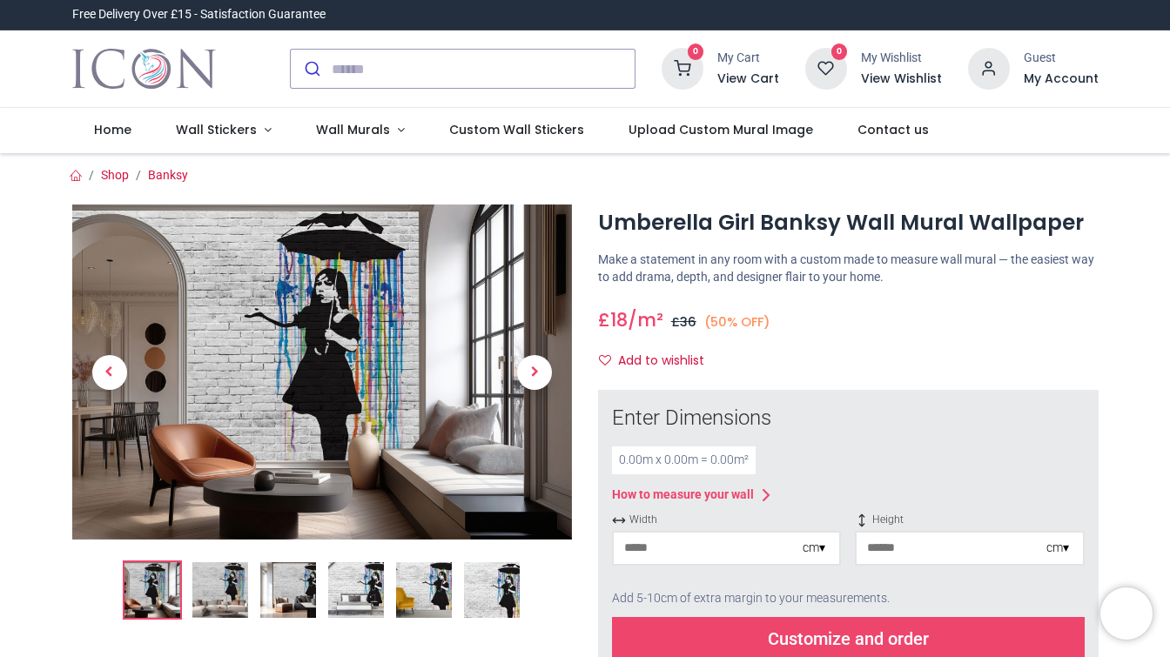
click at [489, 590] on img at bounding box center [492, 590] width 56 height 56
